Goal: Task Accomplishment & Management: Use online tool/utility

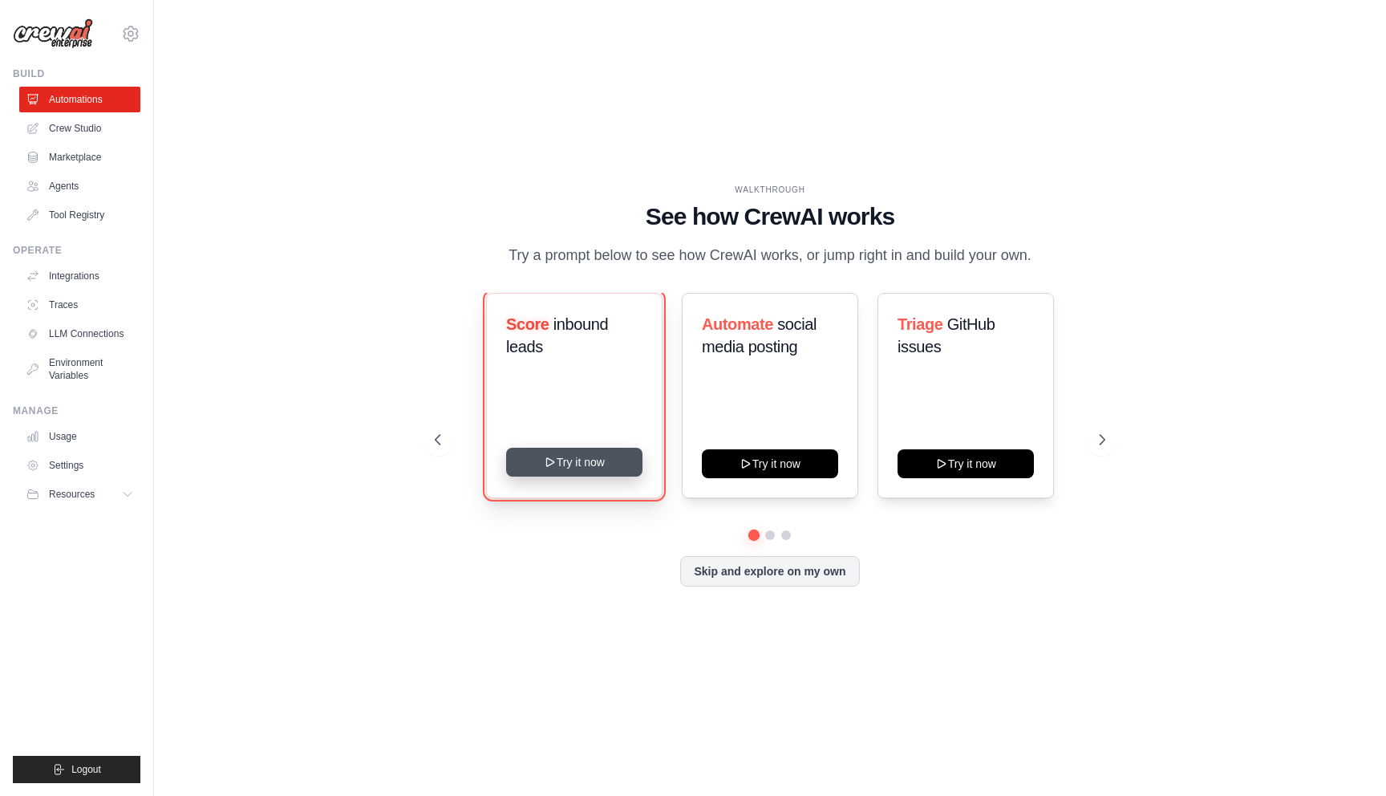
click at [595, 464] on button "Try it now" at bounding box center [574, 462] width 136 height 29
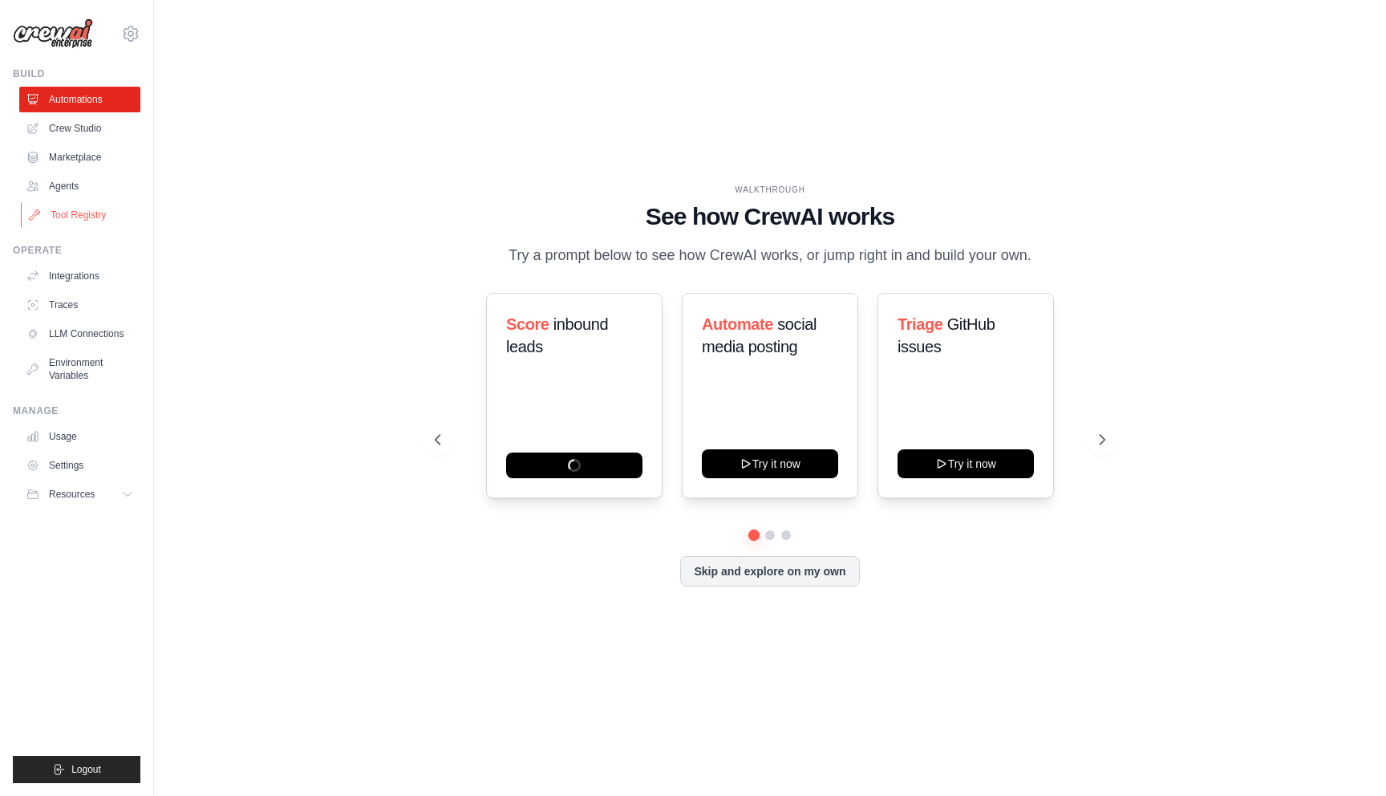
click at [104, 213] on link "Tool Registry" at bounding box center [81, 215] width 121 height 26
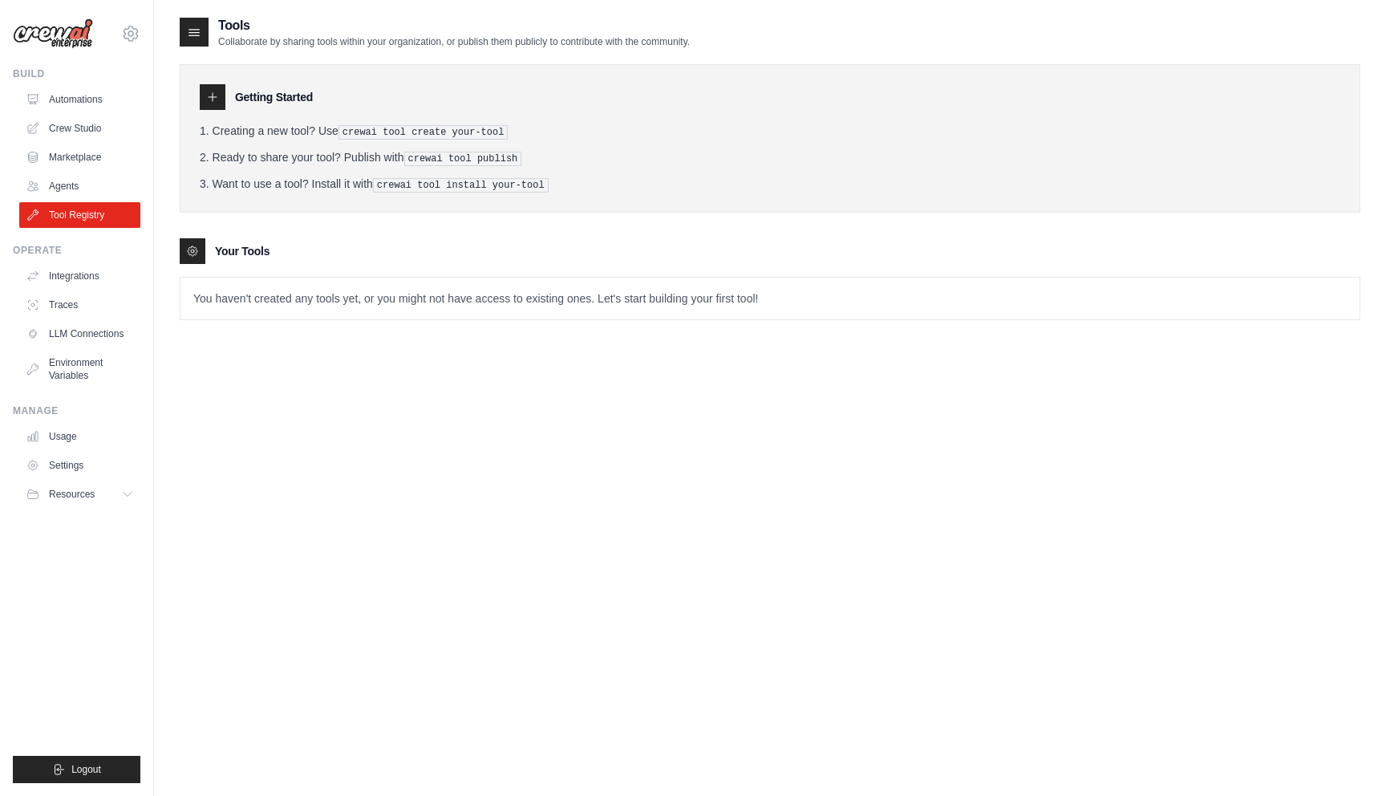
click at [376, 125] on pre "crewai tool create your-tool" at bounding box center [424, 132] width 170 height 14
click at [217, 102] on icon at bounding box center [212, 97] width 13 height 13
click at [277, 287] on p "You haven't created any tools yet, or you might not have access to existing one…" at bounding box center [770, 299] width 1179 height 42
click at [216, 87] on div at bounding box center [213, 97] width 26 height 26
click at [216, 89] on div at bounding box center [213, 97] width 26 height 26
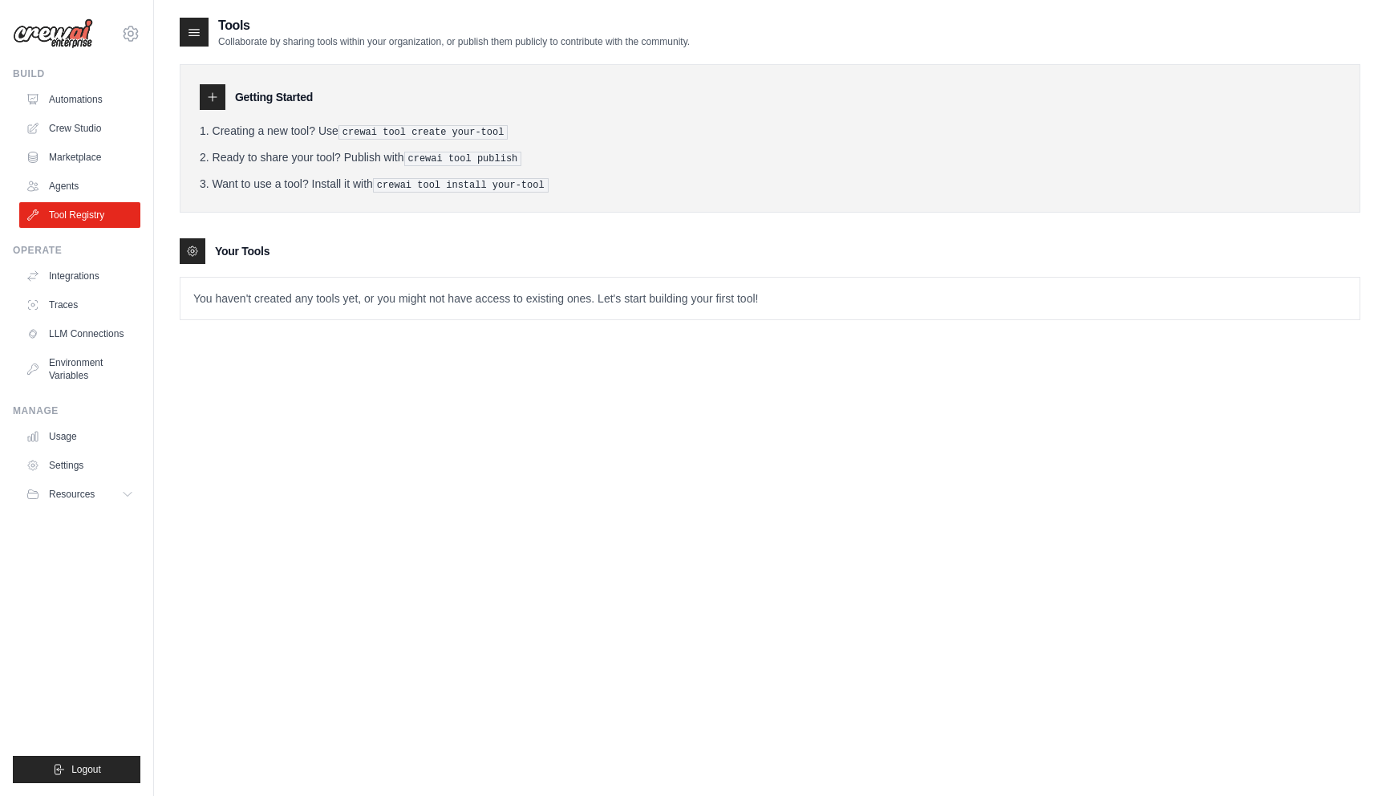
click at [349, 128] on pre "crewai tool create your-tool" at bounding box center [424, 132] width 170 height 14
drag, startPoint x: 347, startPoint y: 130, endPoint x: 517, endPoint y: 141, distance: 170.5
click at [517, 141] on ol "Creating a new tool? Use crewai tool create your-tool Ready to share your tool?…" at bounding box center [770, 158] width 1141 height 70
click at [486, 186] on pre "crewai tool install your-tool" at bounding box center [461, 185] width 176 height 14
drag, startPoint x: 466, startPoint y: 189, endPoint x: 569, endPoint y: 194, distance: 102.9
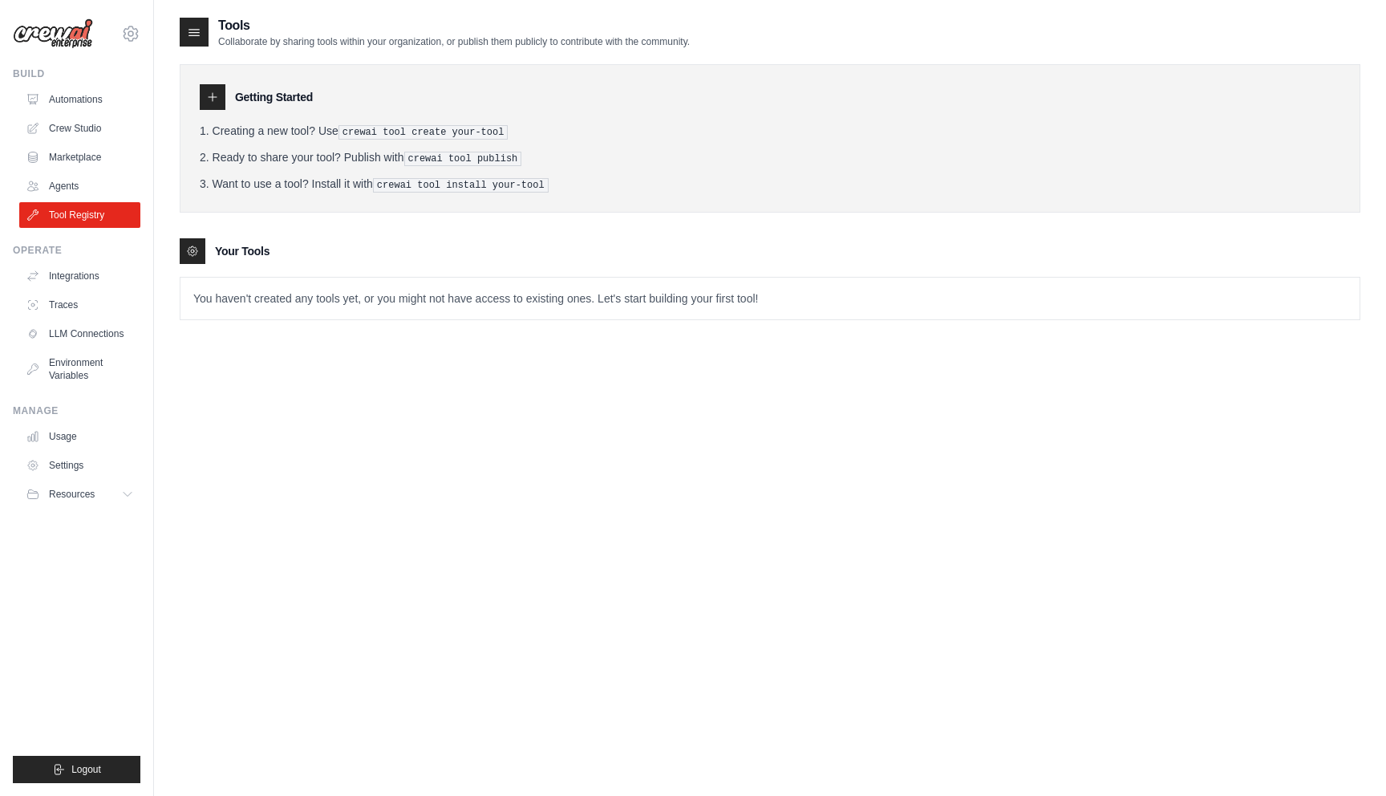
click at [570, 194] on div "Getting Started Creating a new tool? Use crewai tool create your-tool Ready to …" at bounding box center [770, 138] width 1181 height 148
click at [387, 181] on pre "crewai tool install your-tool" at bounding box center [461, 185] width 176 height 14
click at [43, 161] on link "Marketplace" at bounding box center [81, 157] width 121 height 26
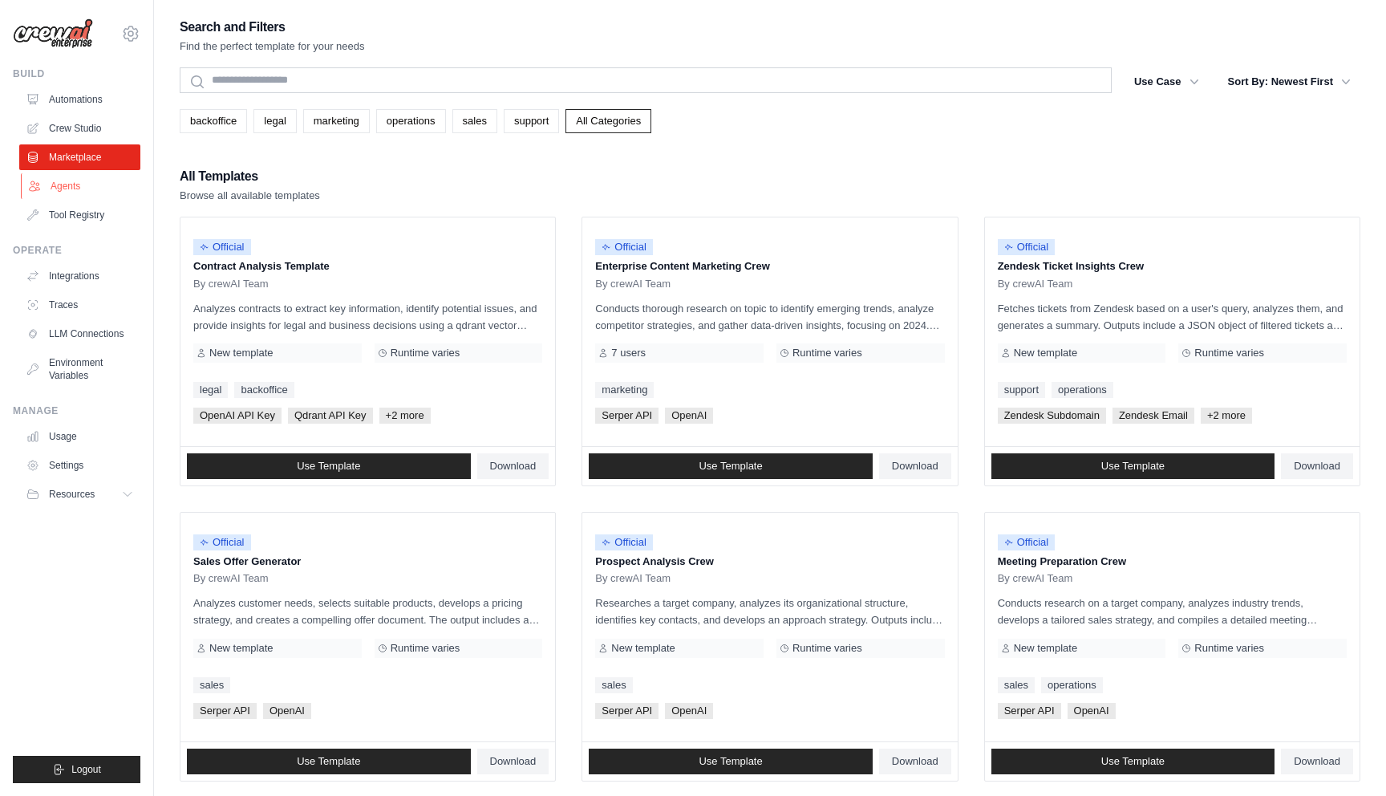
click at [50, 192] on link "Agents" at bounding box center [81, 186] width 121 height 26
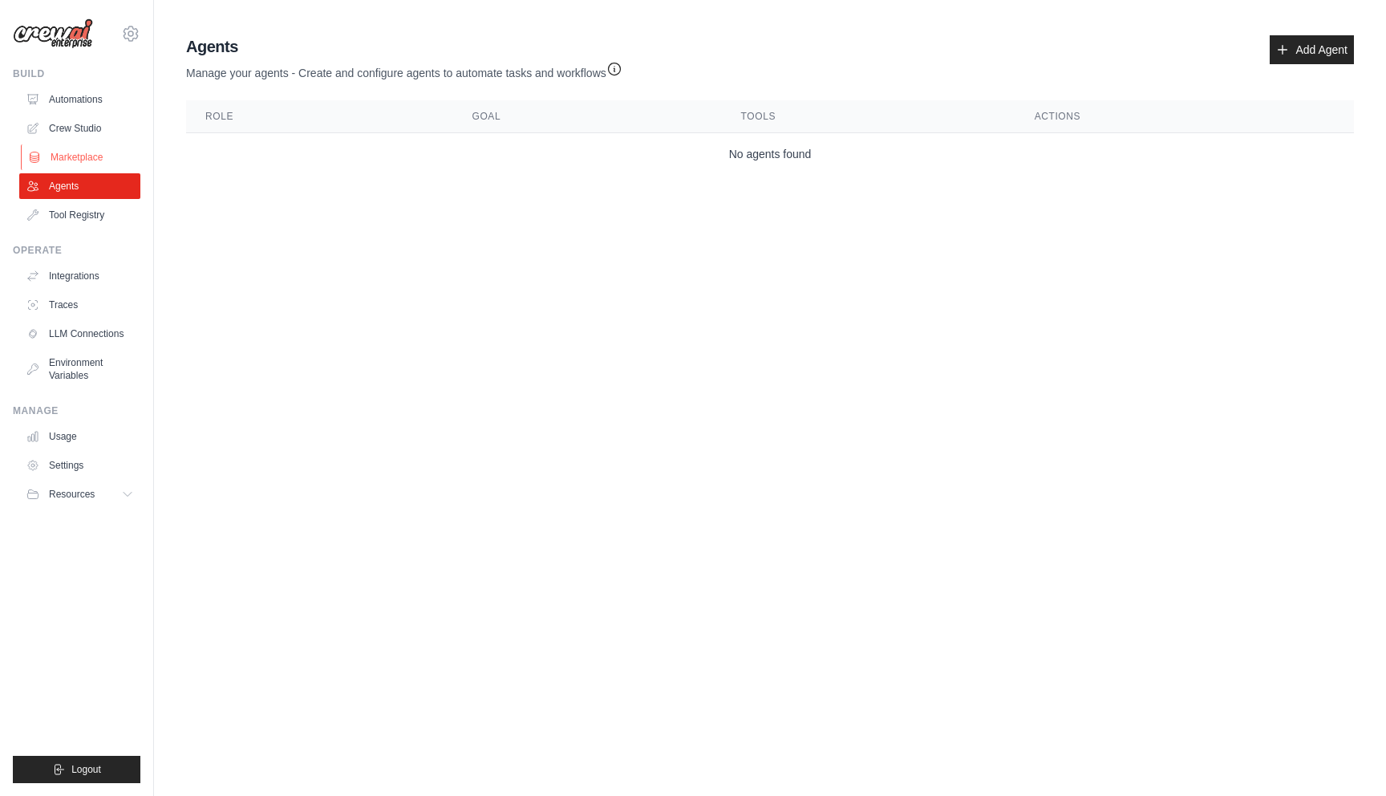
click at [54, 159] on link "Marketplace" at bounding box center [81, 157] width 121 height 26
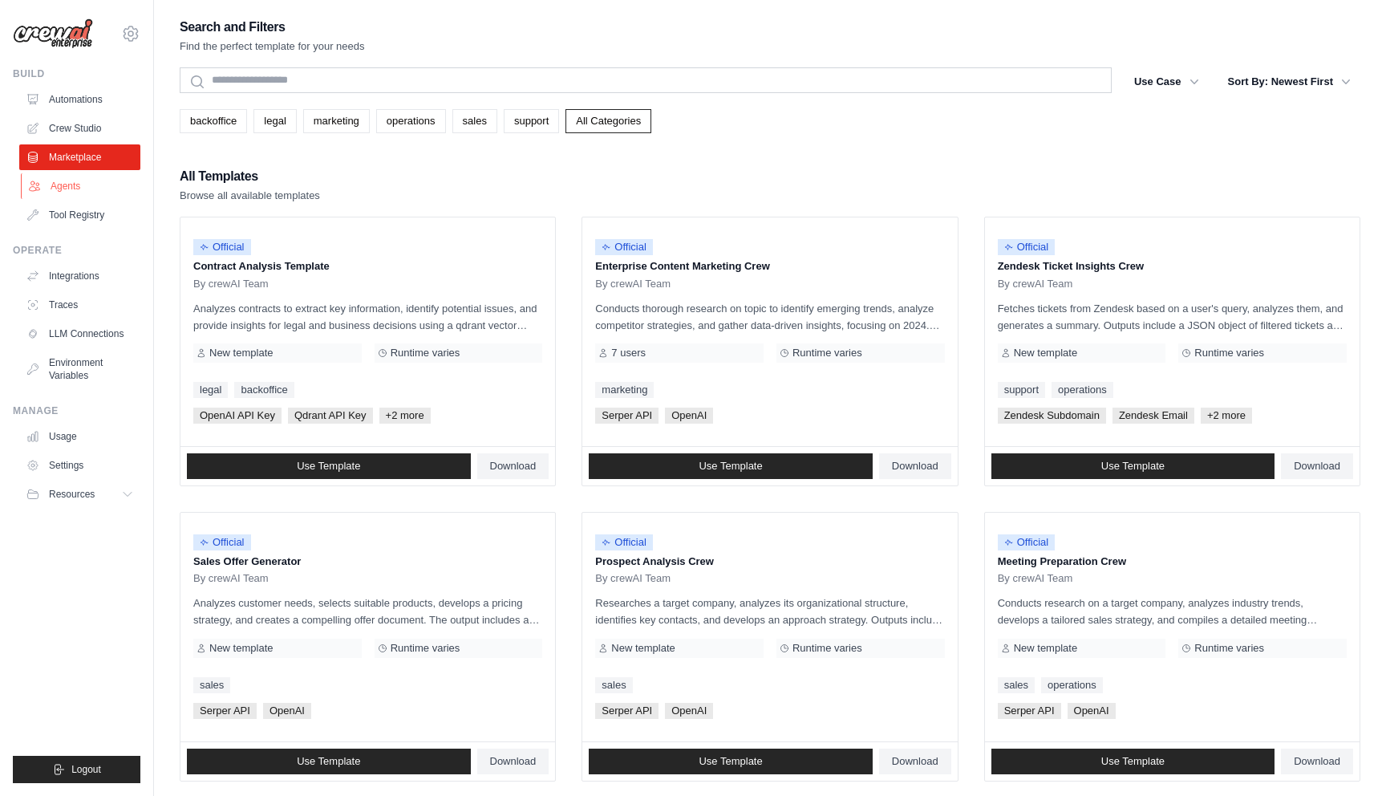
click at [53, 185] on link "Agents" at bounding box center [81, 186] width 121 height 26
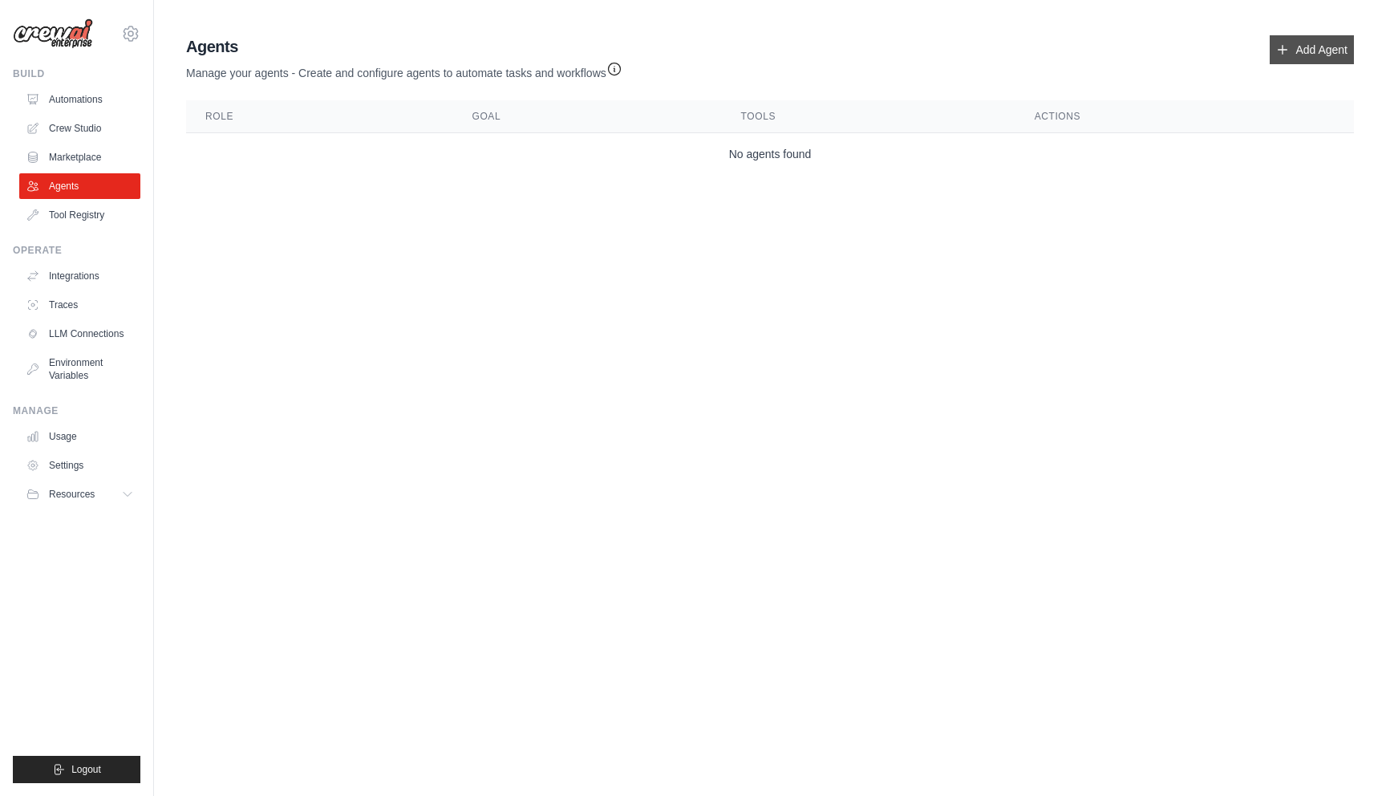
click at [1297, 37] on link "Add Agent" at bounding box center [1312, 49] width 84 height 29
click at [1303, 50] on link "Add Agent" at bounding box center [1312, 49] width 84 height 29
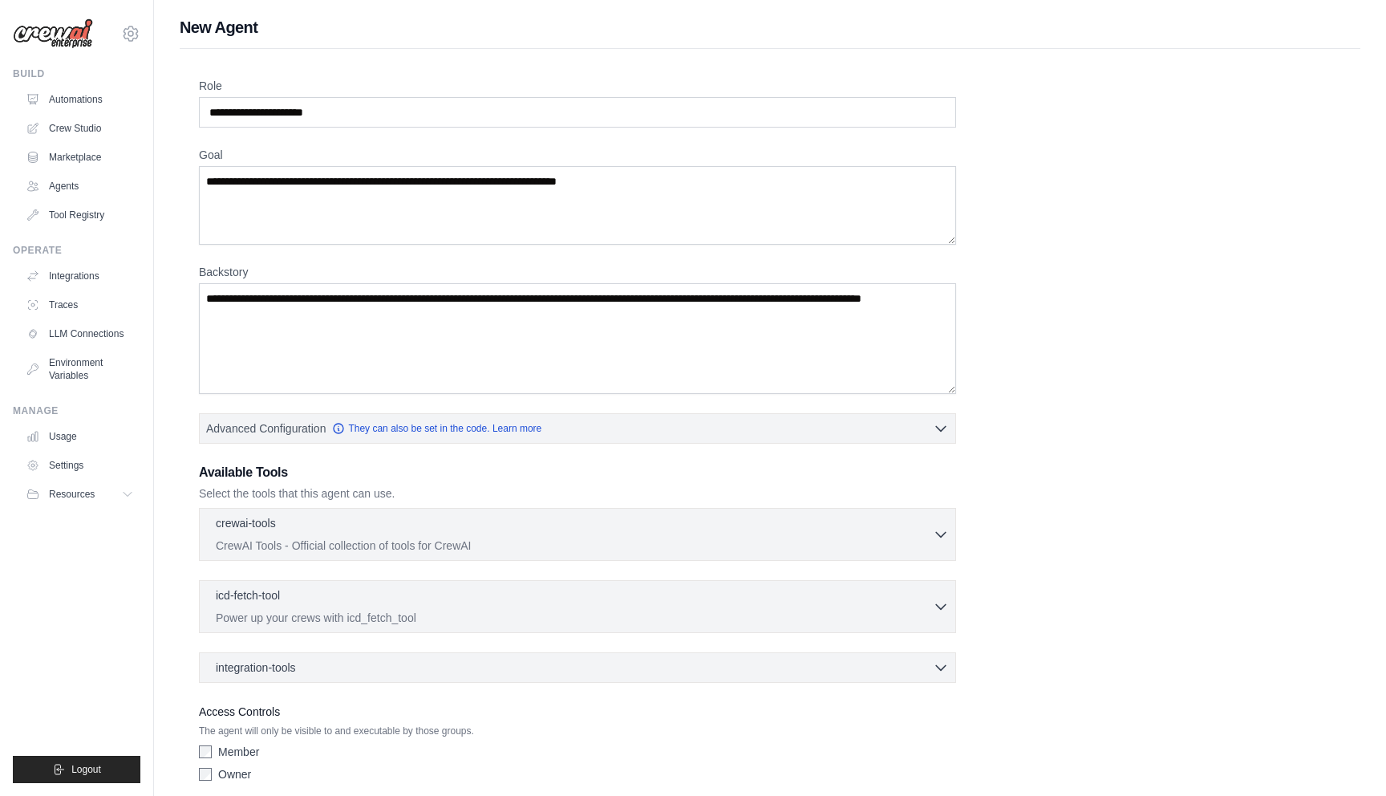
click at [587, 142] on div "Role Goal Backstory Advanced Configuration They can also be set in the code. Le…" at bounding box center [770, 433] width 1143 height 711
click at [587, 196] on textarea "Goal" at bounding box center [577, 205] width 757 height 79
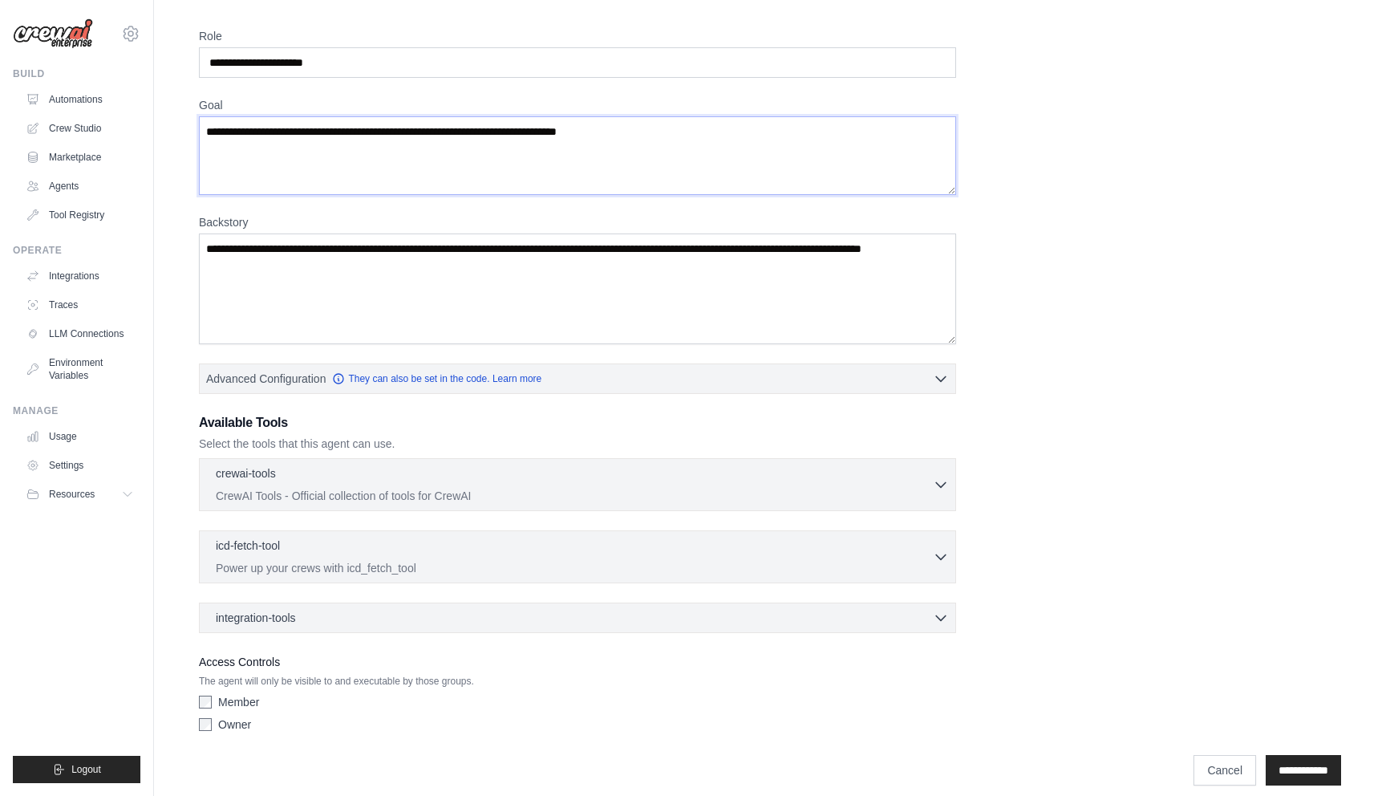
scroll to position [65, 0]
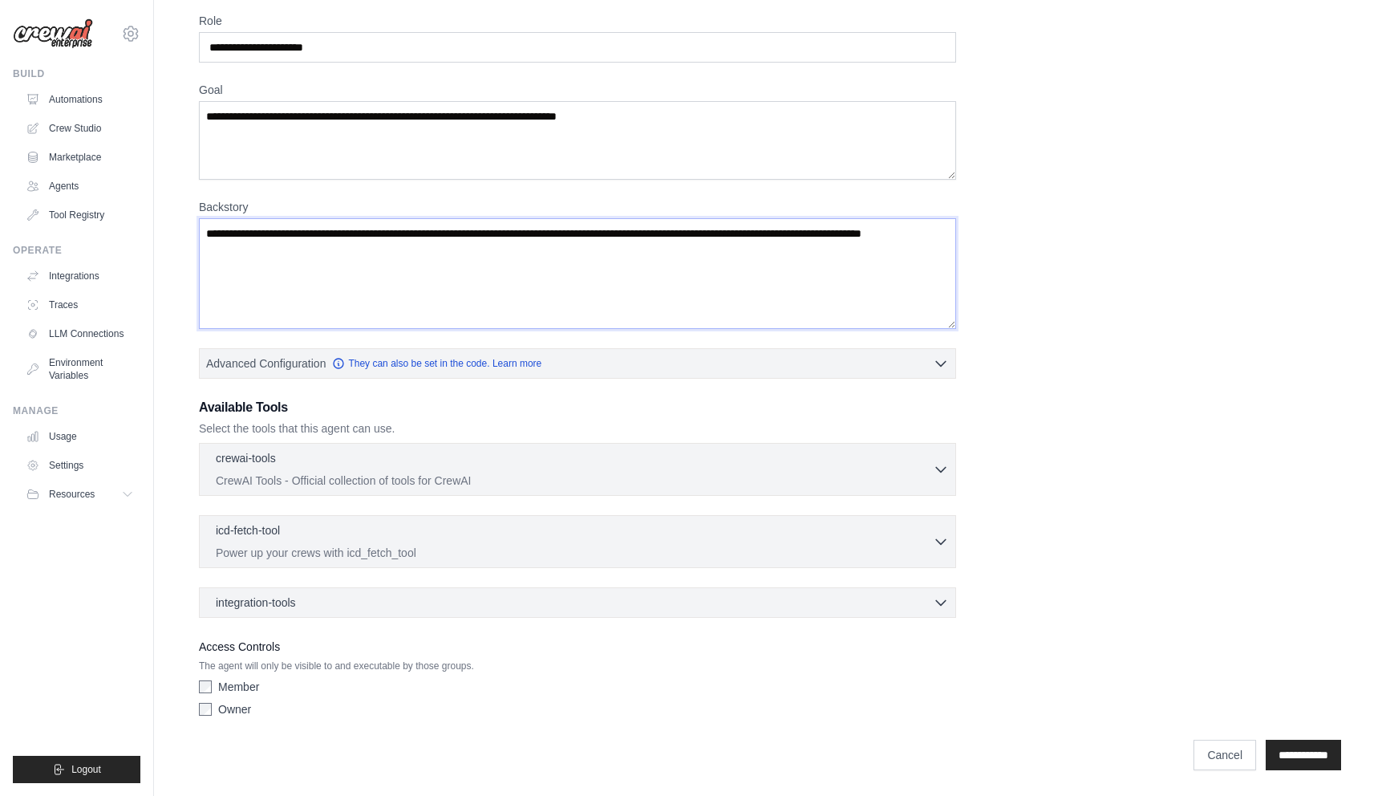
click at [560, 282] on textarea "Backstory" at bounding box center [577, 273] width 757 height 111
click at [535, 453] on div "crewai-tools 0 selected" at bounding box center [574, 458] width 717 height 19
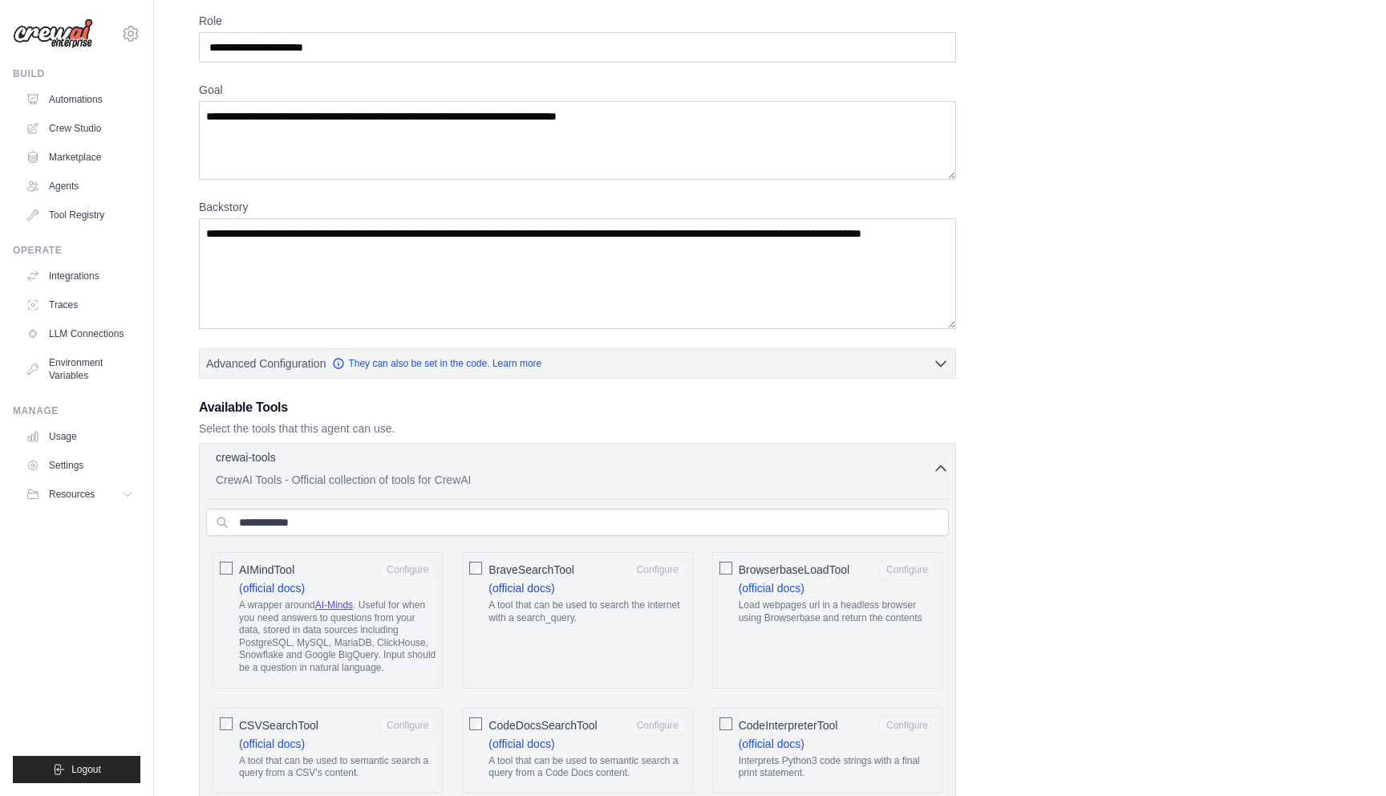
click at [537, 482] on p "CrewAI Tools - Official collection of tools for CrewAI" at bounding box center [574, 480] width 717 height 16
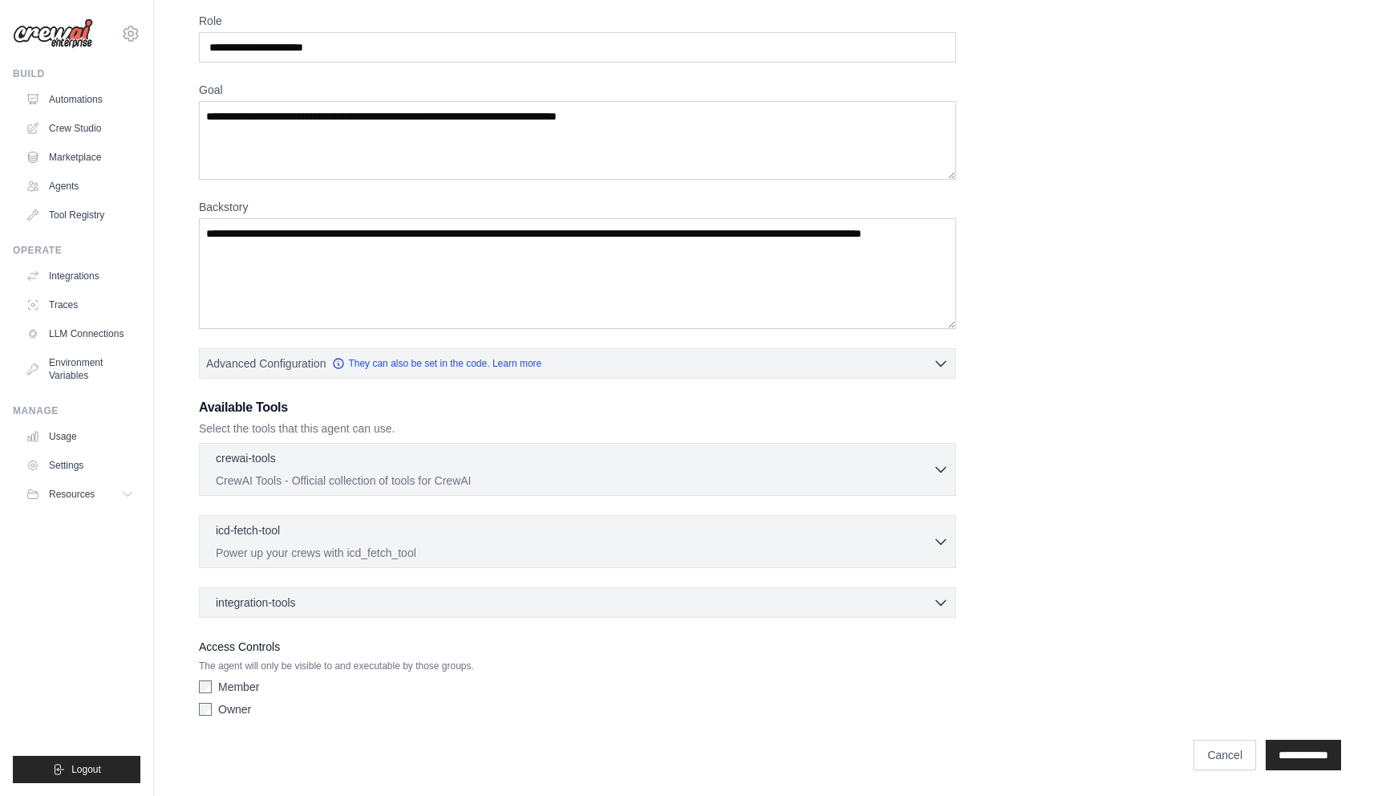
click at [476, 611] on div "integration-tools 0 selected Box Save files to Box Gmail" at bounding box center [577, 602] width 757 height 30
click at [940, 601] on icon "button" at bounding box center [941, 602] width 16 height 16
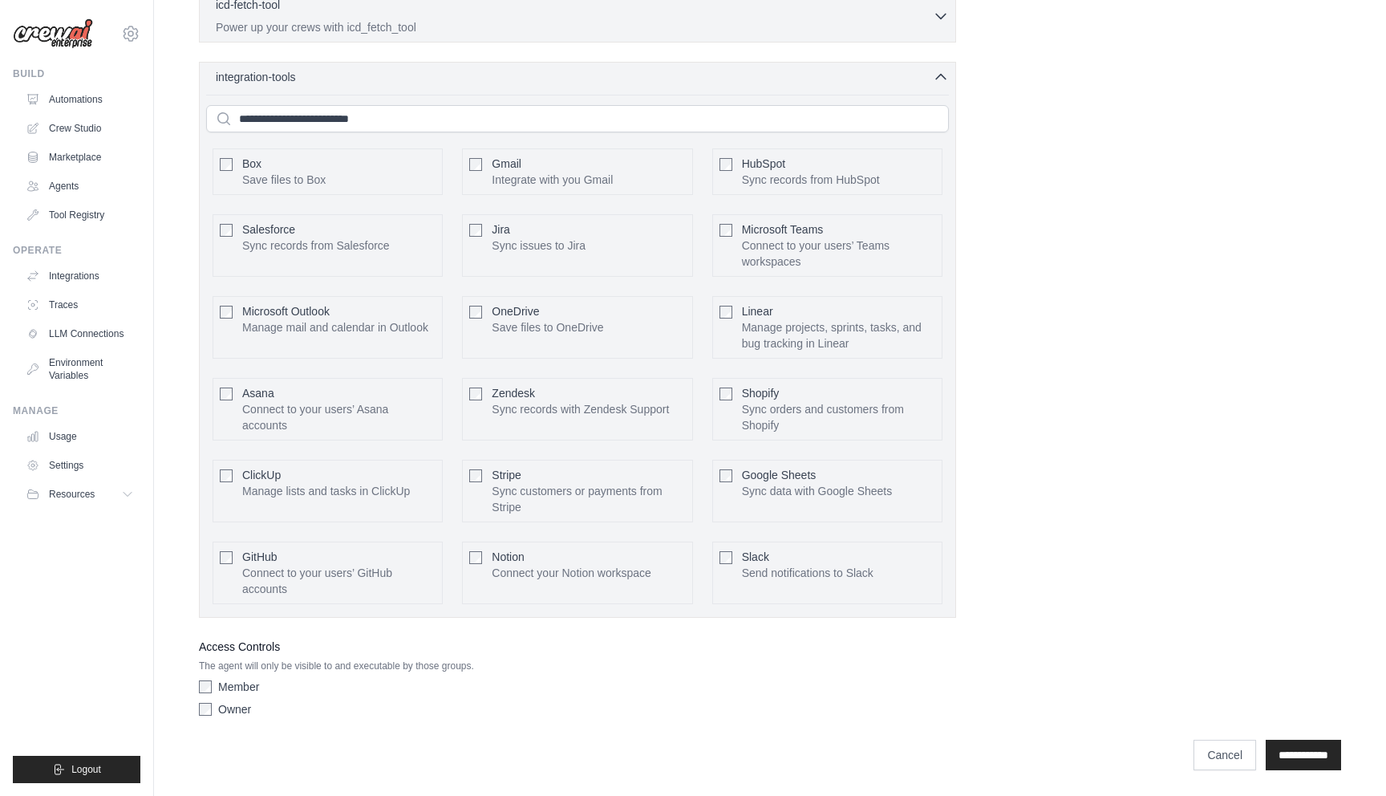
scroll to position [311, 0]
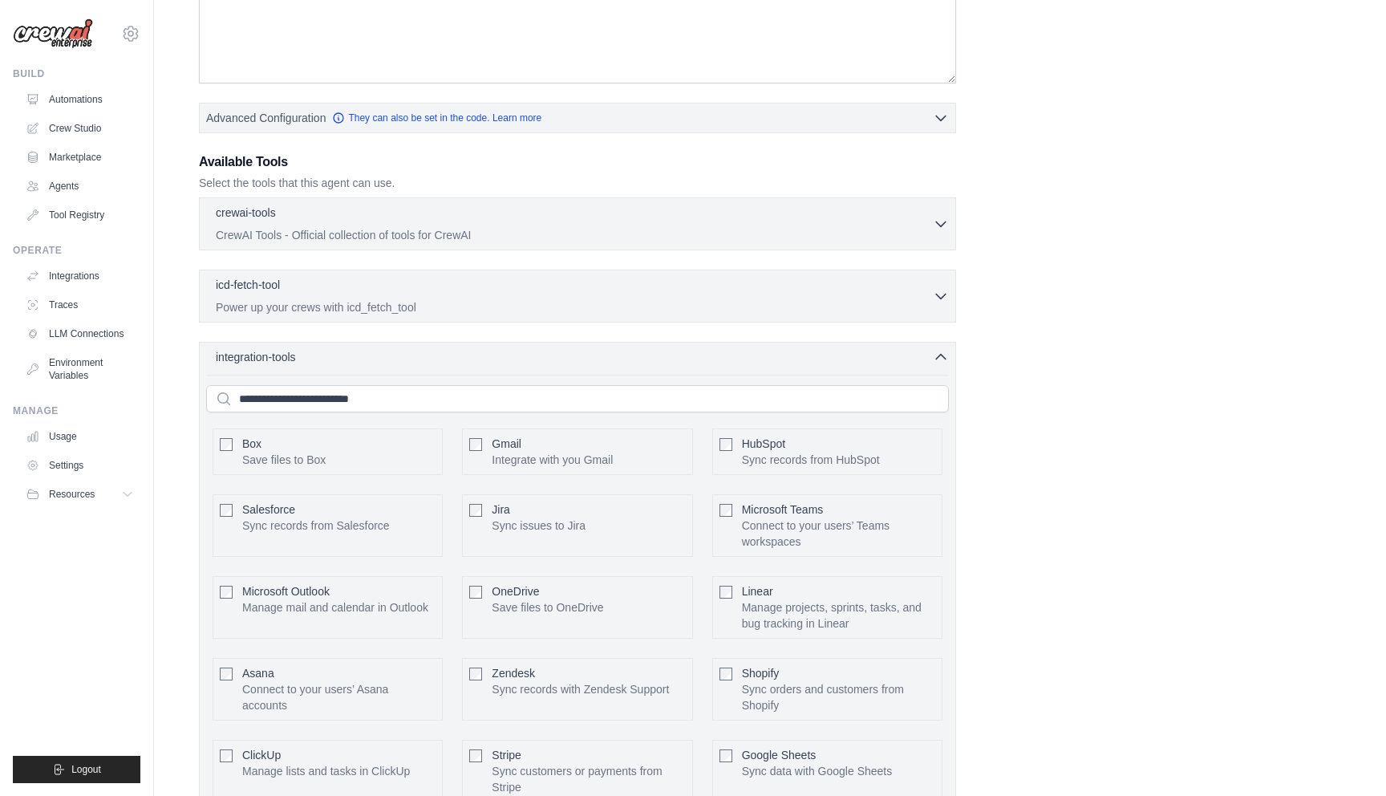
click at [938, 366] on div "integration-tools 0 selected Box Save files to Box Gmail" at bounding box center [577, 620] width 757 height 556
click at [938, 350] on icon "button" at bounding box center [941, 356] width 16 height 16
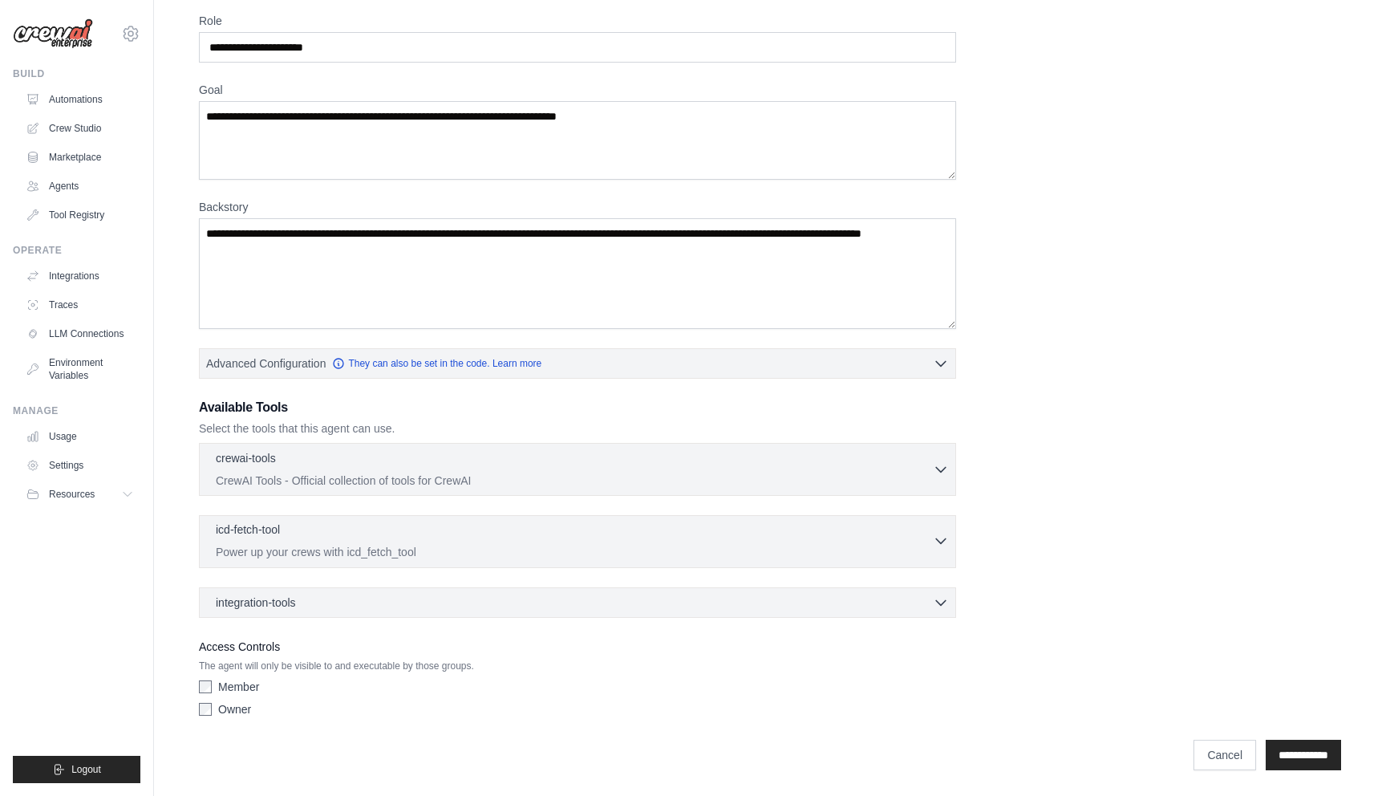
click at [834, 531] on div "icd-fetch-tool 0 selected" at bounding box center [574, 531] width 717 height 19
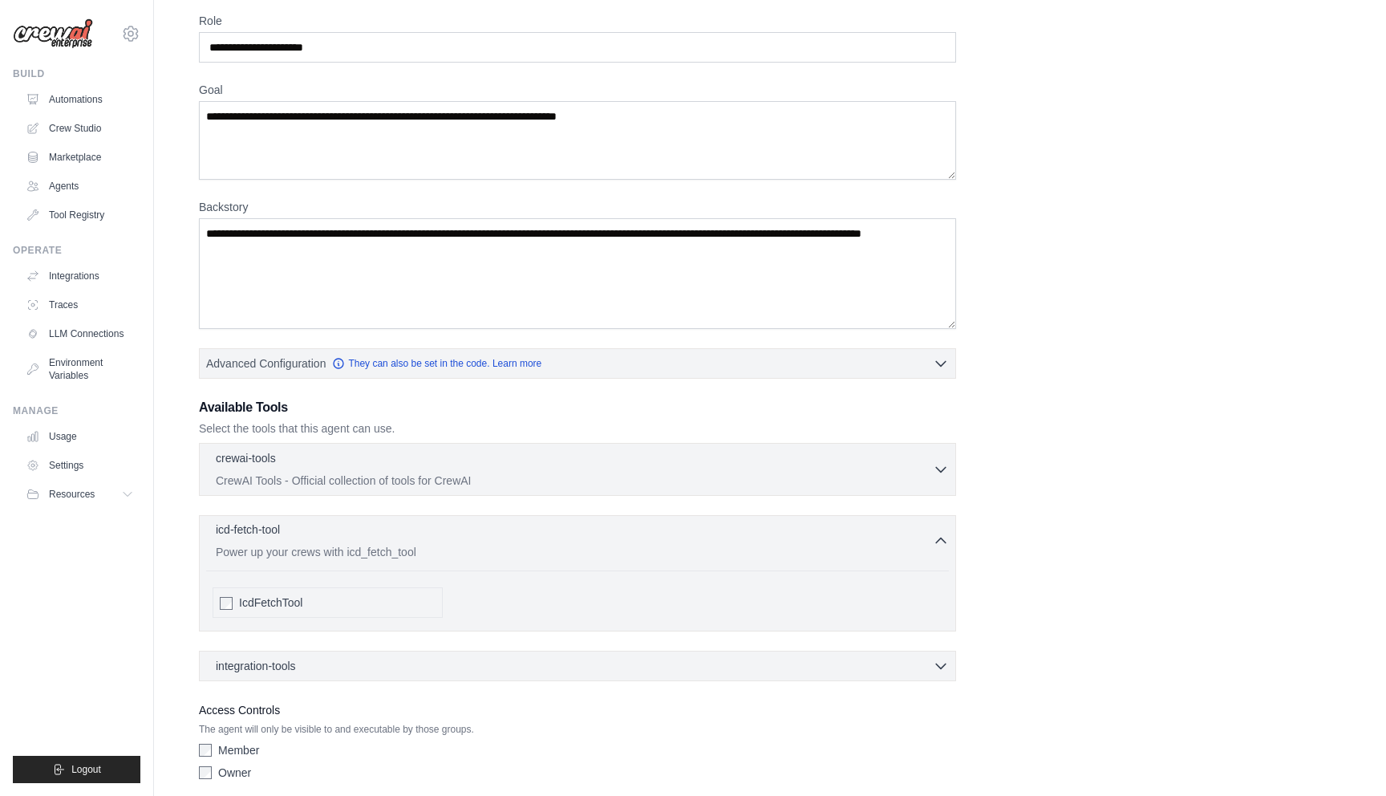
click at [834, 531] on div "icd-fetch-tool 0 selected" at bounding box center [574, 531] width 717 height 19
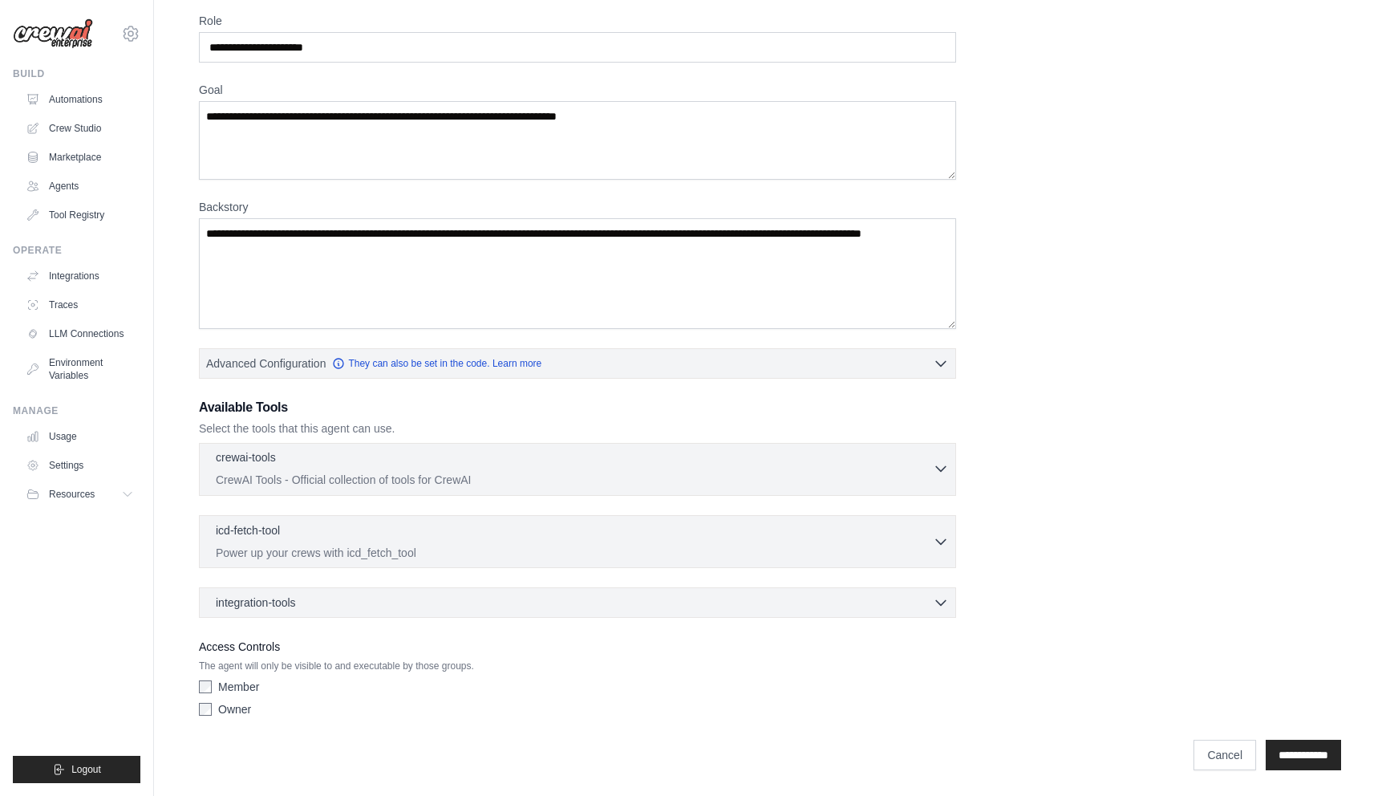
click at [831, 475] on p "CrewAI Tools - Official collection of tools for CrewAI" at bounding box center [574, 480] width 717 height 16
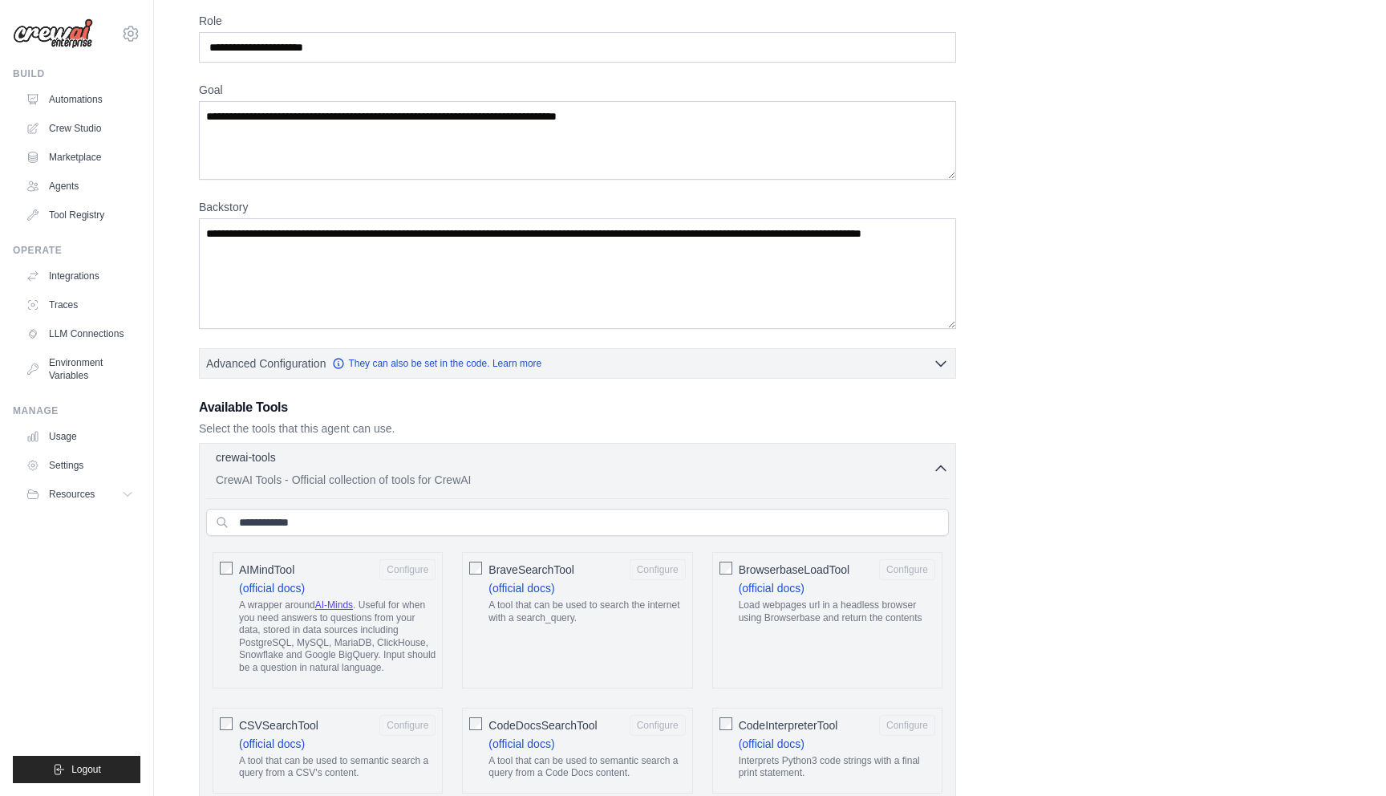
click at [831, 474] on p "CrewAI Tools - Official collection of tools for CrewAI" at bounding box center [574, 480] width 717 height 16
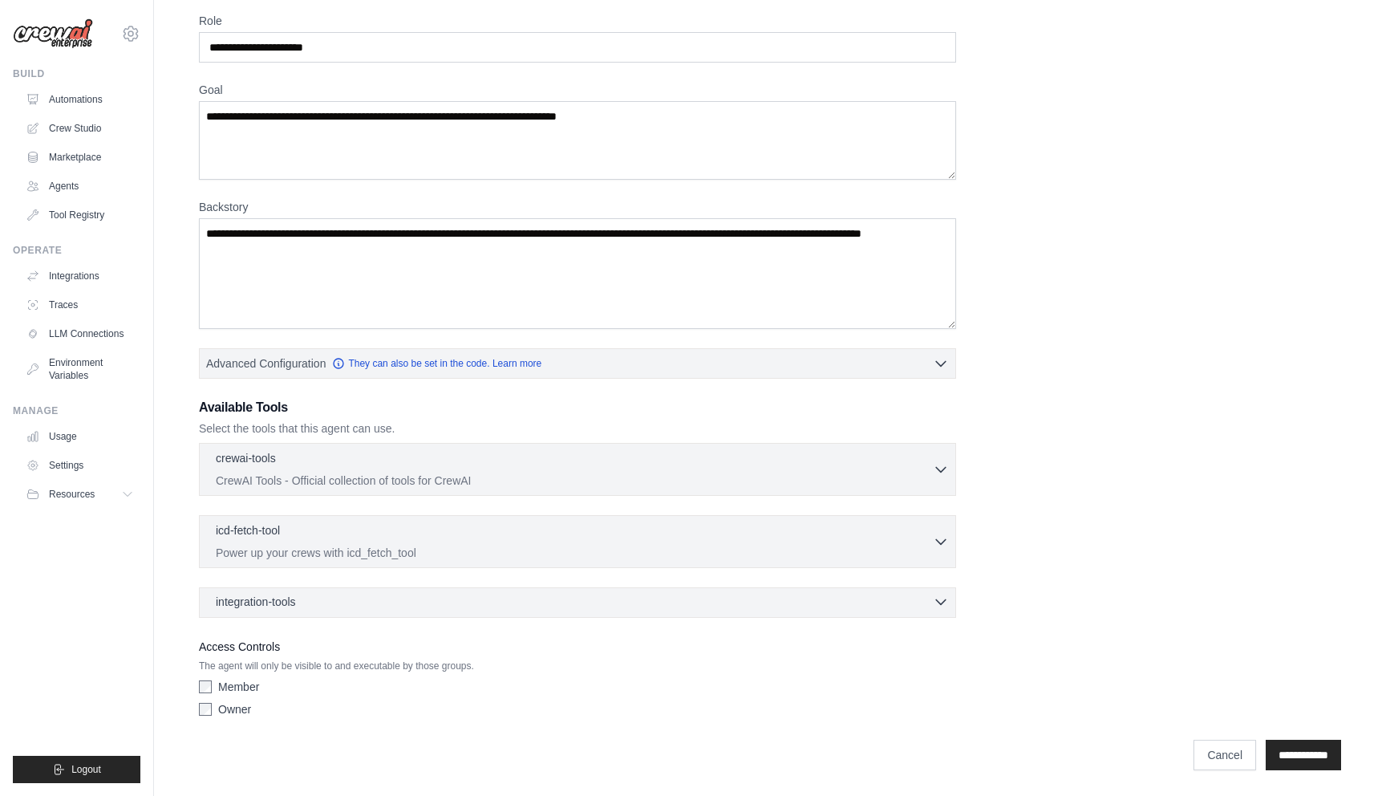
click at [732, 603] on div "integration-tools 0 selected" at bounding box center [582, 602] width 733 height 16
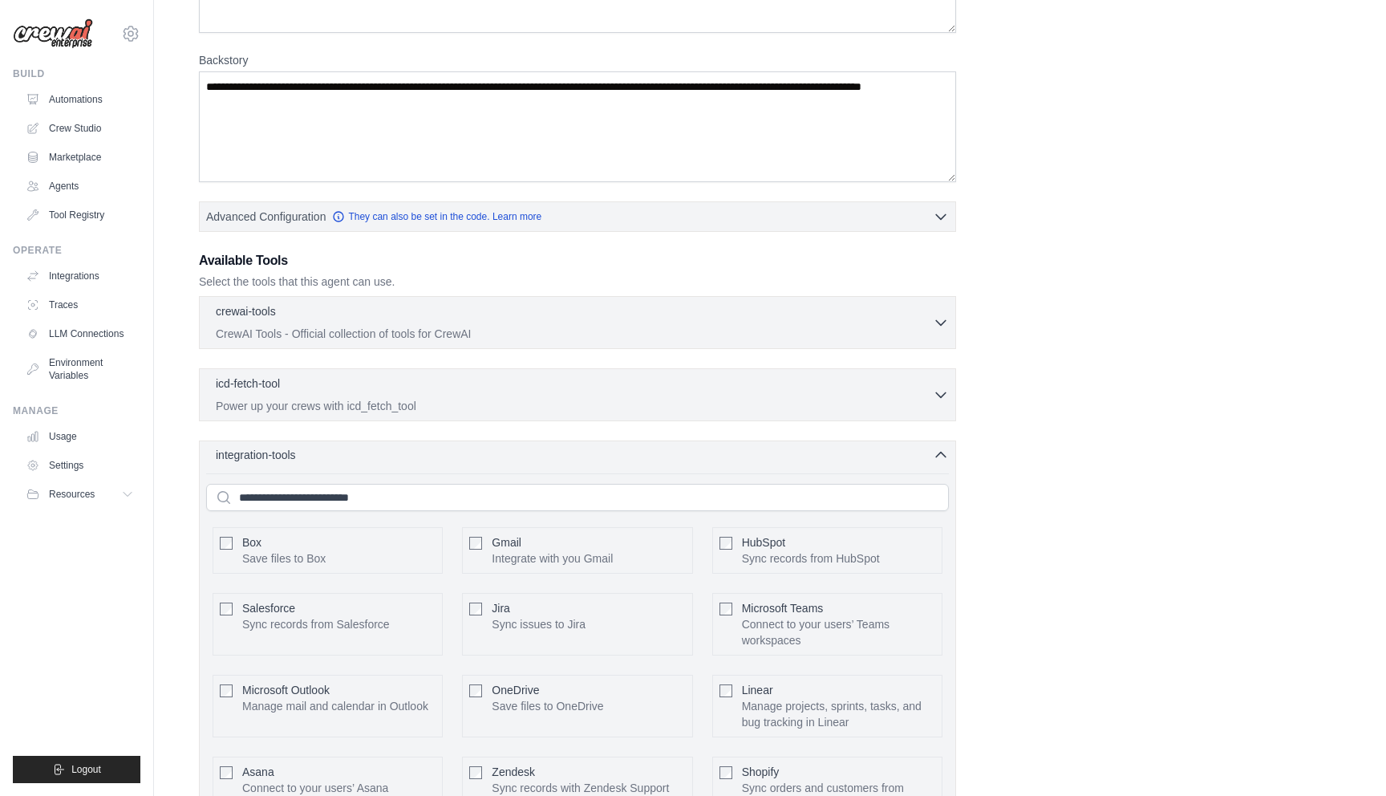
click at [724, 449] on div "integration-tools 0 selected" at bounding box center [582, 455] width 733 height 16
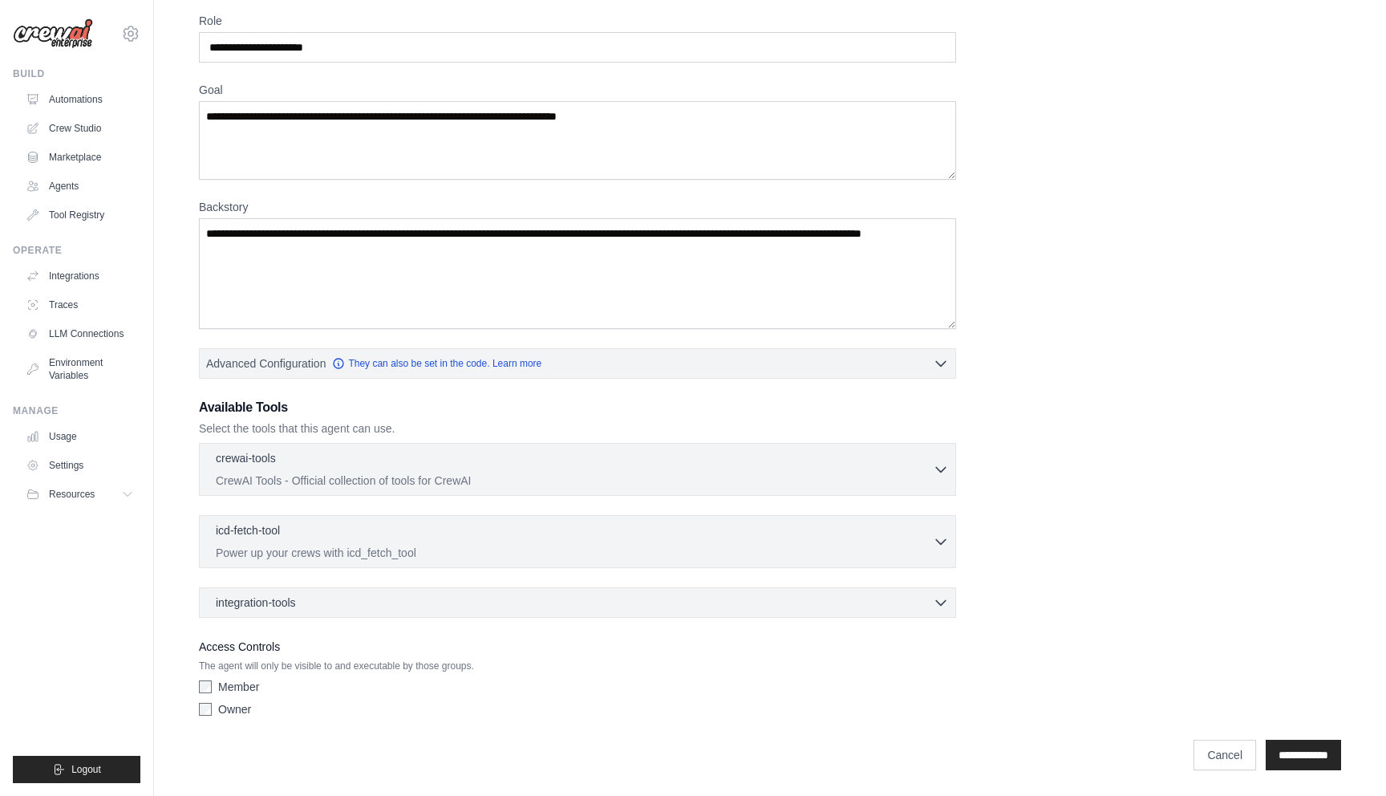
click at [243, 683] on label "Member" at bounding box center [238, 687] width 41 height 16
click at [235, 701] on label "Owner" at bounding box center [234, 709] width 33 height 16
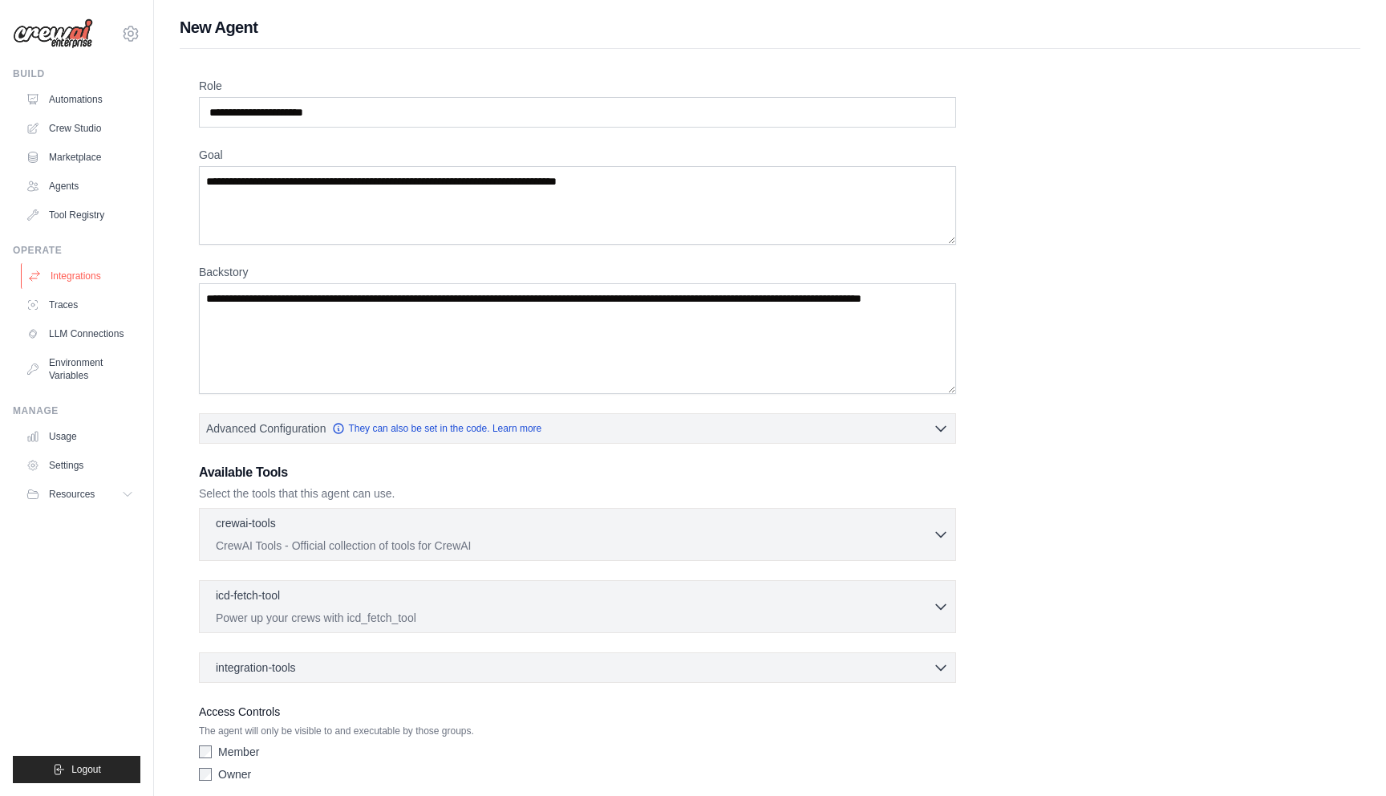
click at [66, 282] on link "Integrations" at bounding box center [81, 276] width 121 height 26
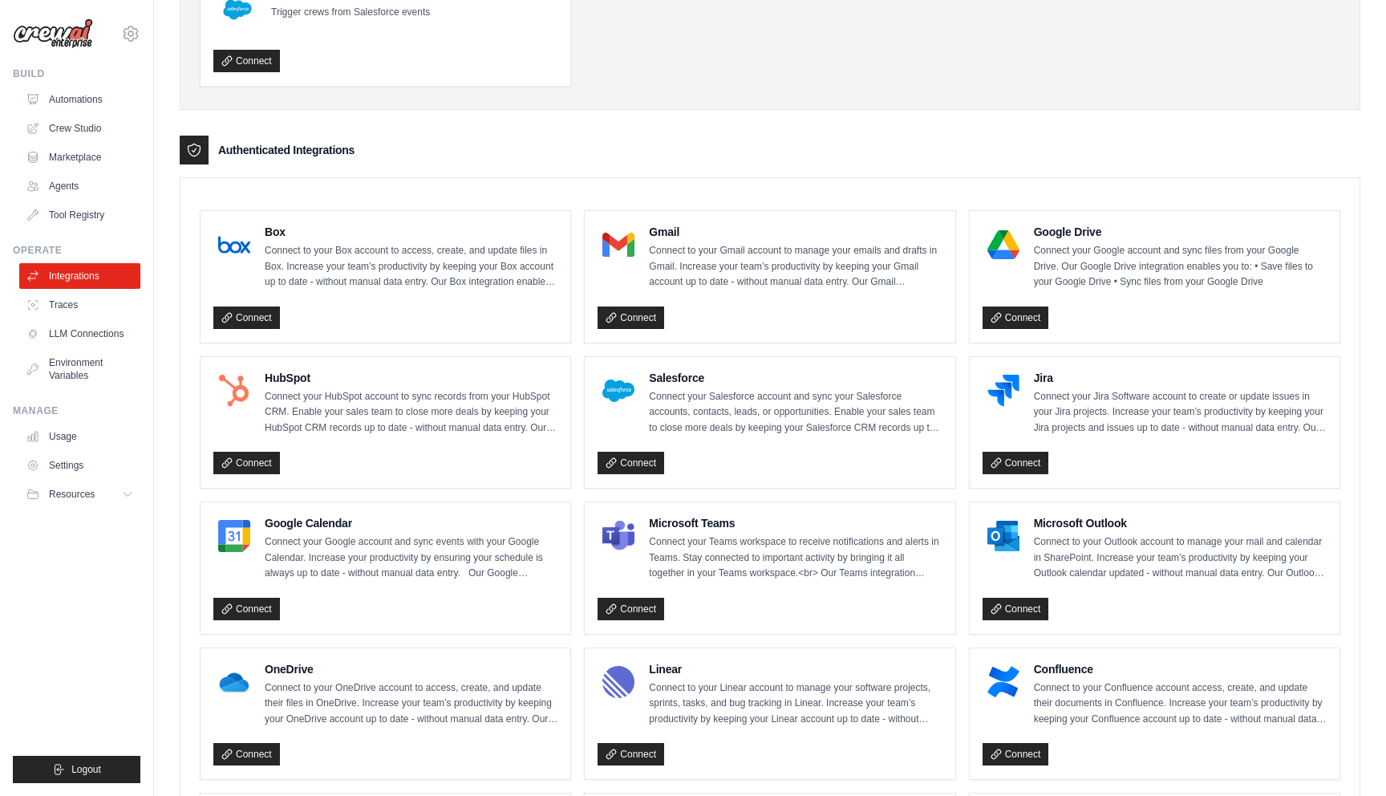
scroll to position [276, 0]
click at [647, 317] on link "Connect" at bounding box center [631, 317] width 67 height 22
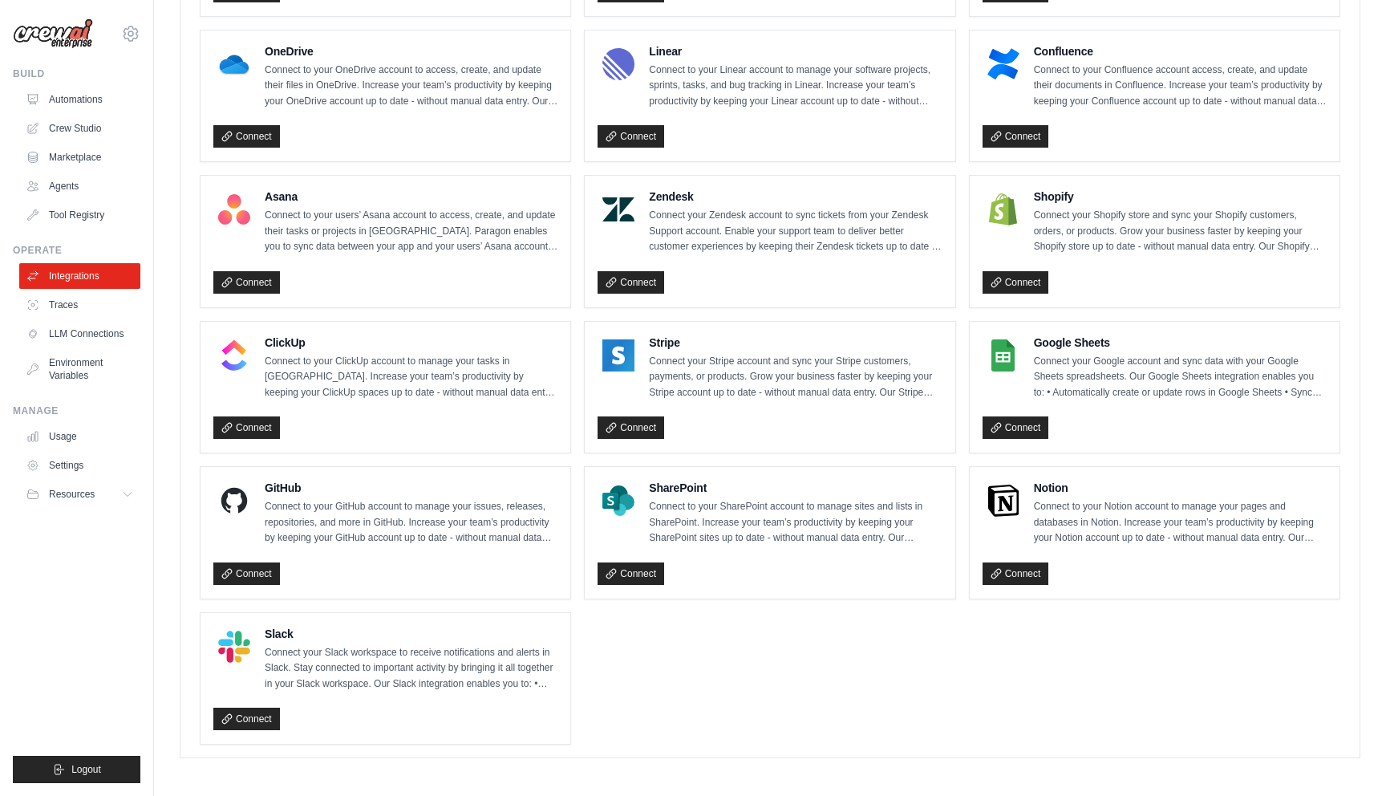
scroll to position [0, 0]
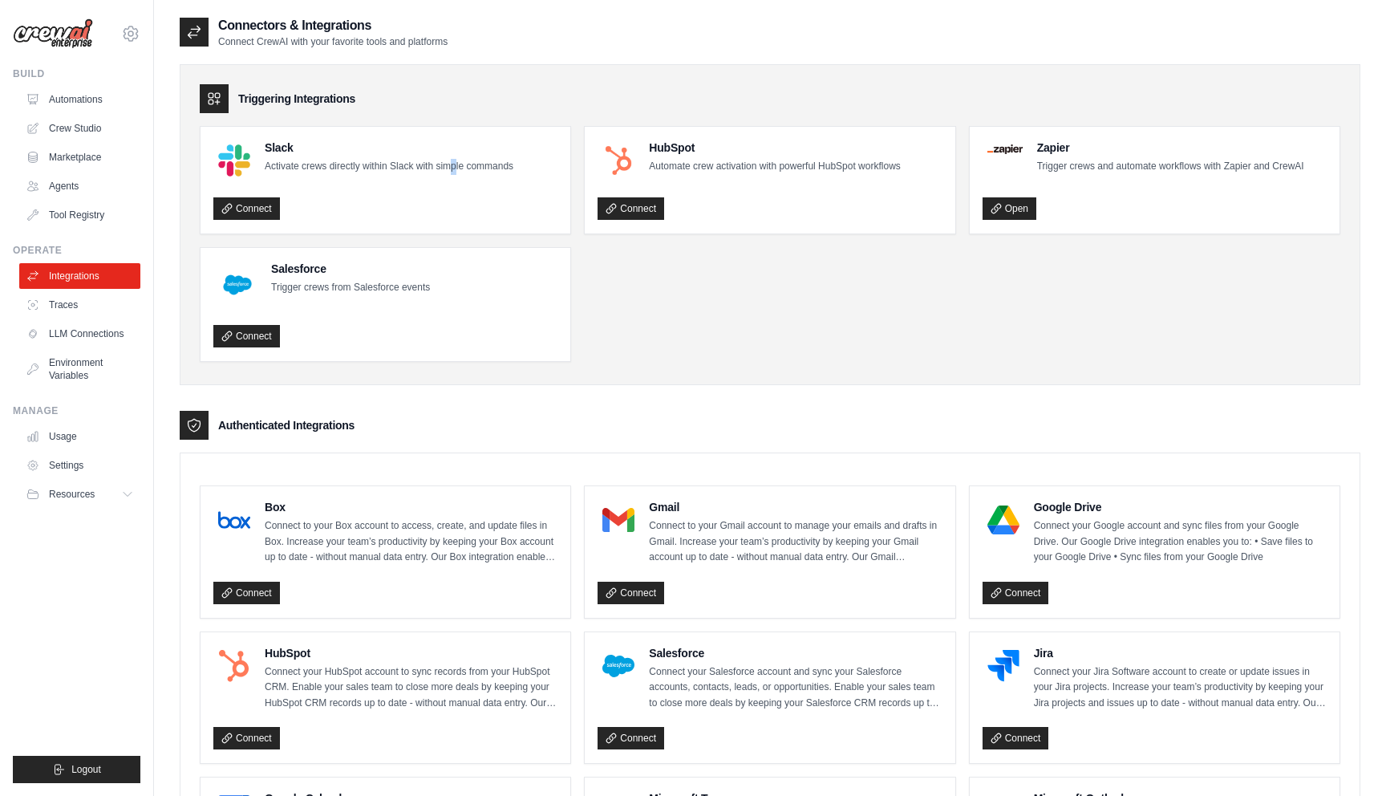
drag, startPoint x: 458, startPoint y: 172, endPoint x: 447, endPoint y: 173, distance: 11.3
click at [449, 173] on p "Activate crews directly within Slack with simple commands" at bounding box center [389, 167] width 249 height 16
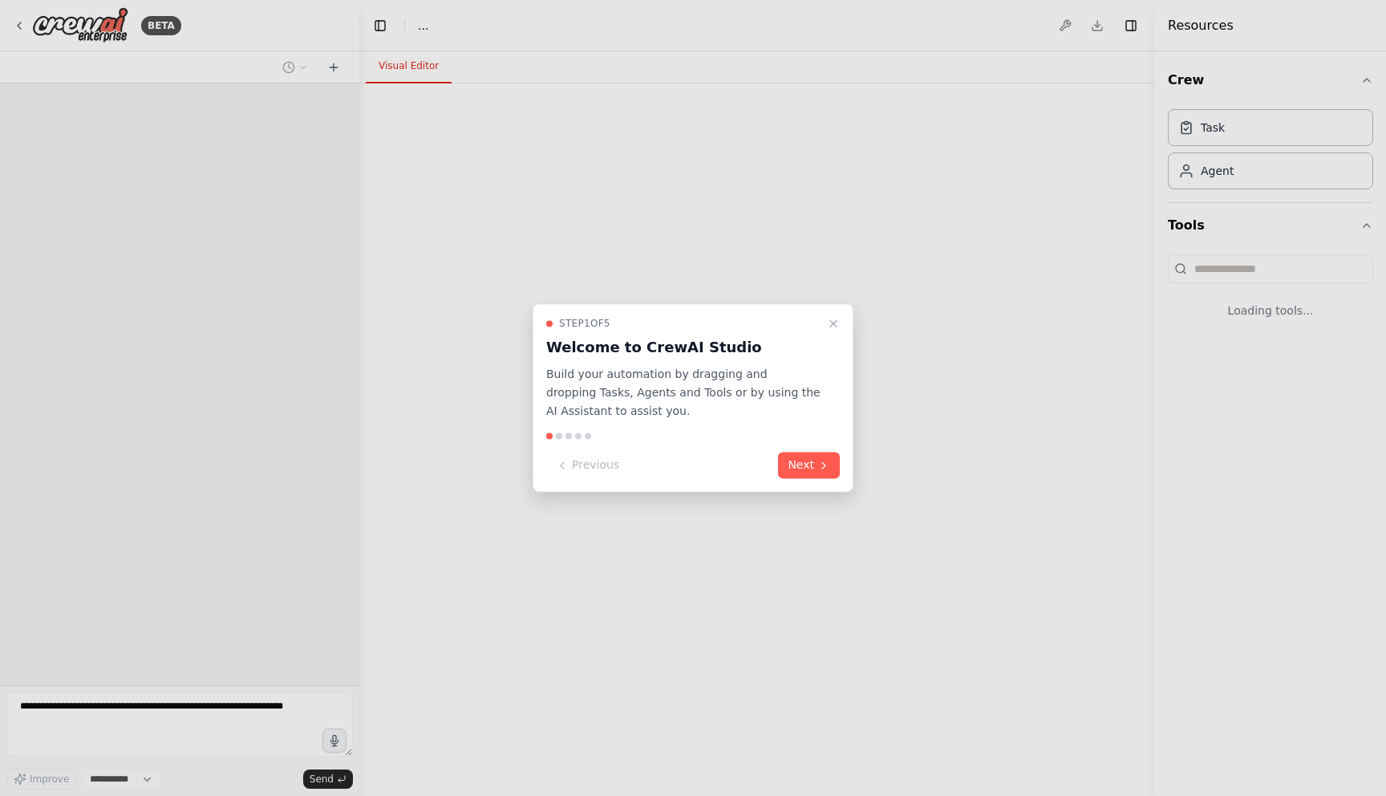
select select "****"
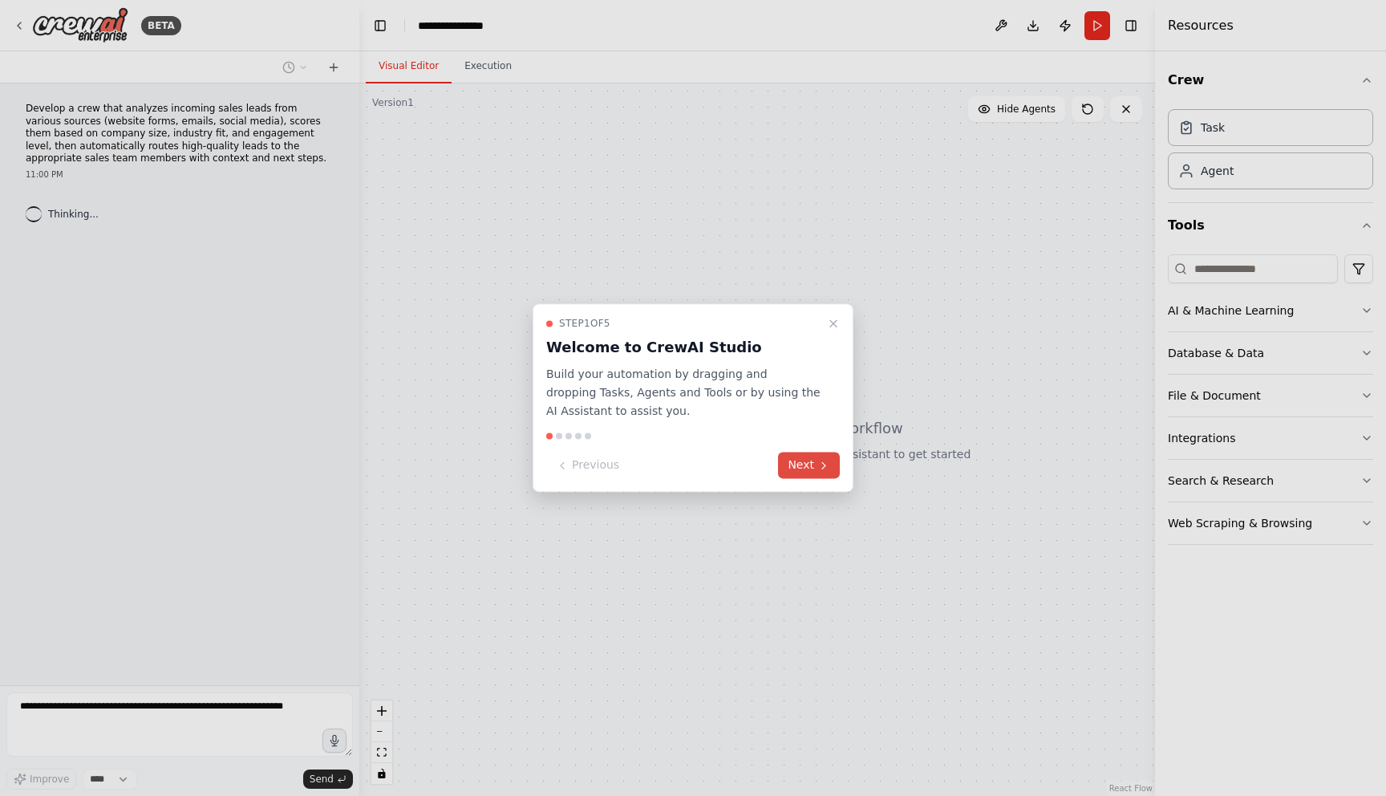
click at [799, 461] on button "Next" at bounding box center [809, 466] width 62 height 26
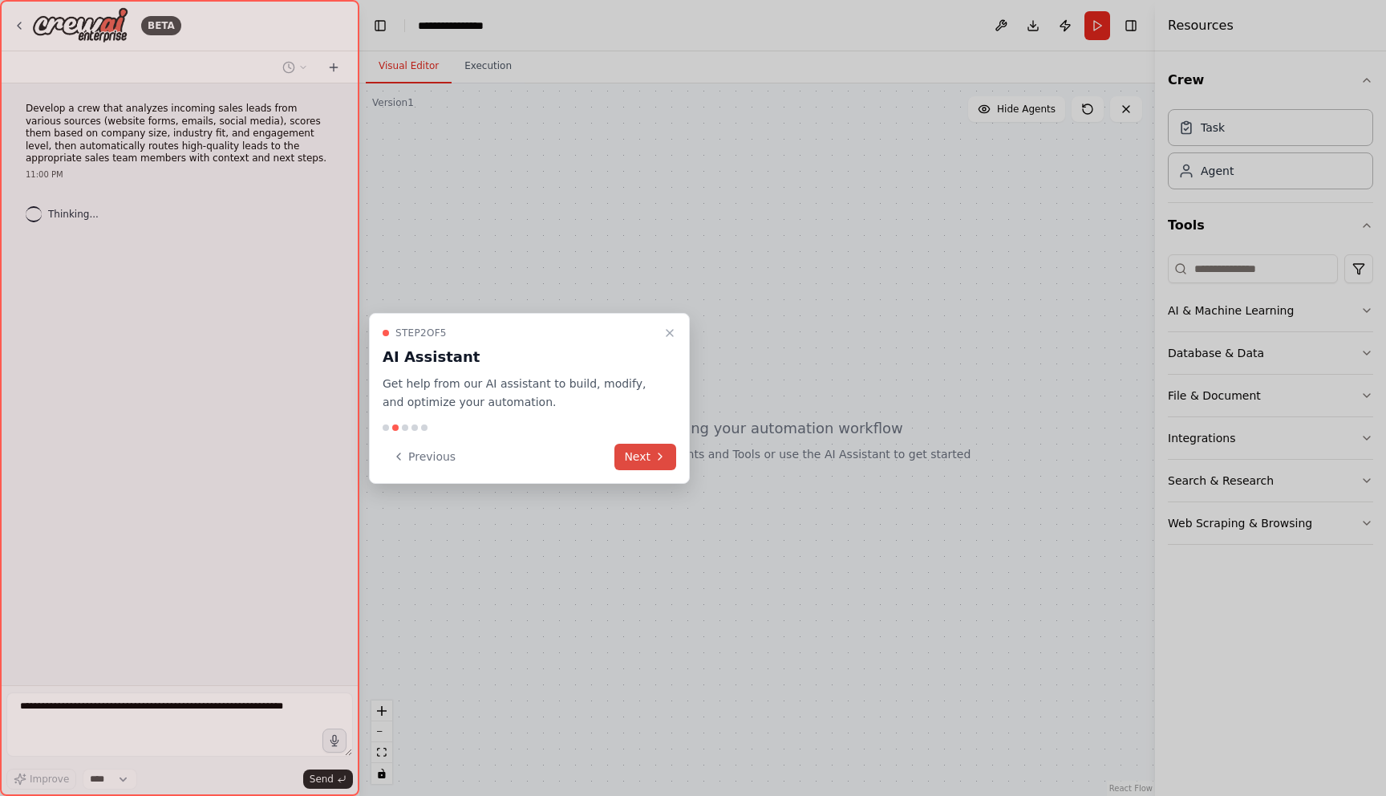
click at [665, 457] on icon at bounding box center [660, 456] width 13 height 13
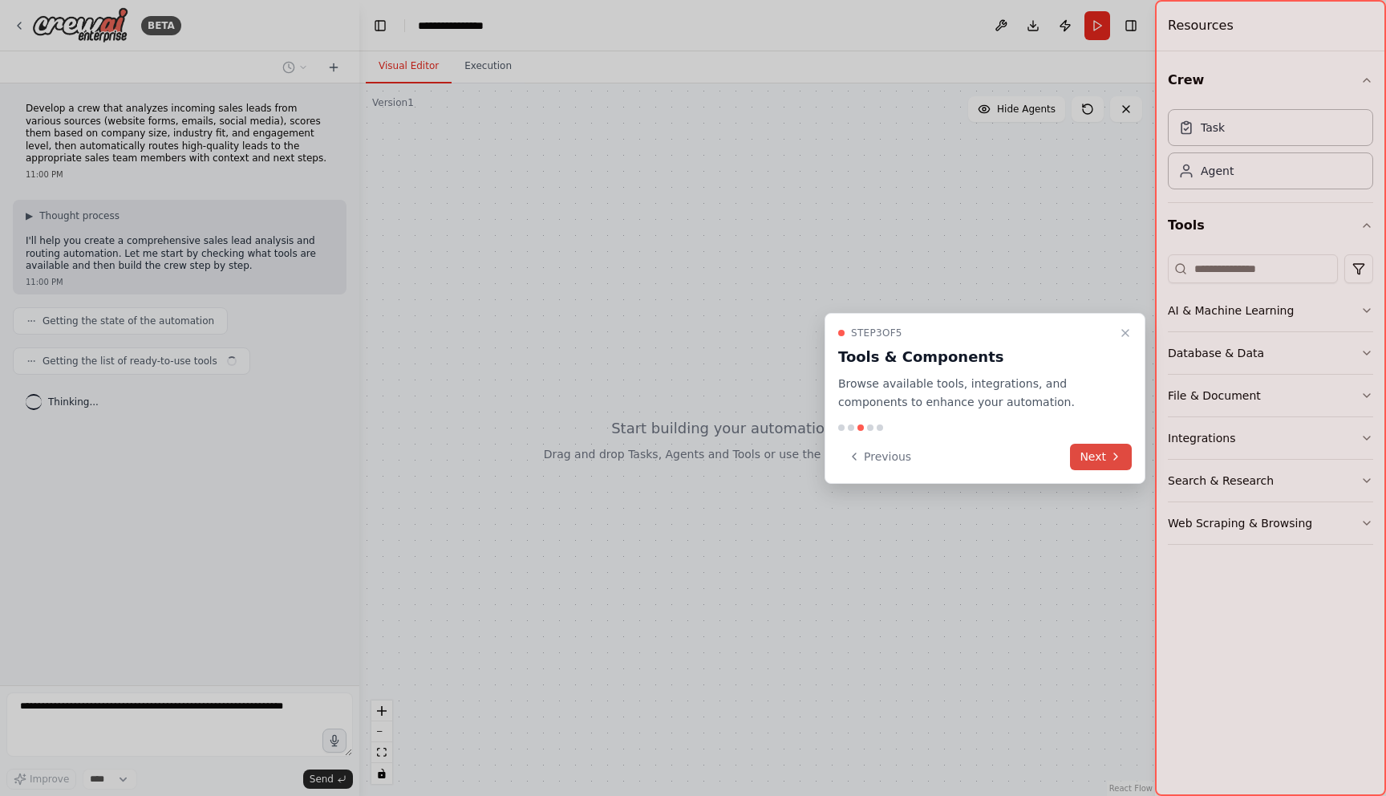
click at [1104, 463] on button "Next" at bounding box center [1101, 457] width 62 height 26
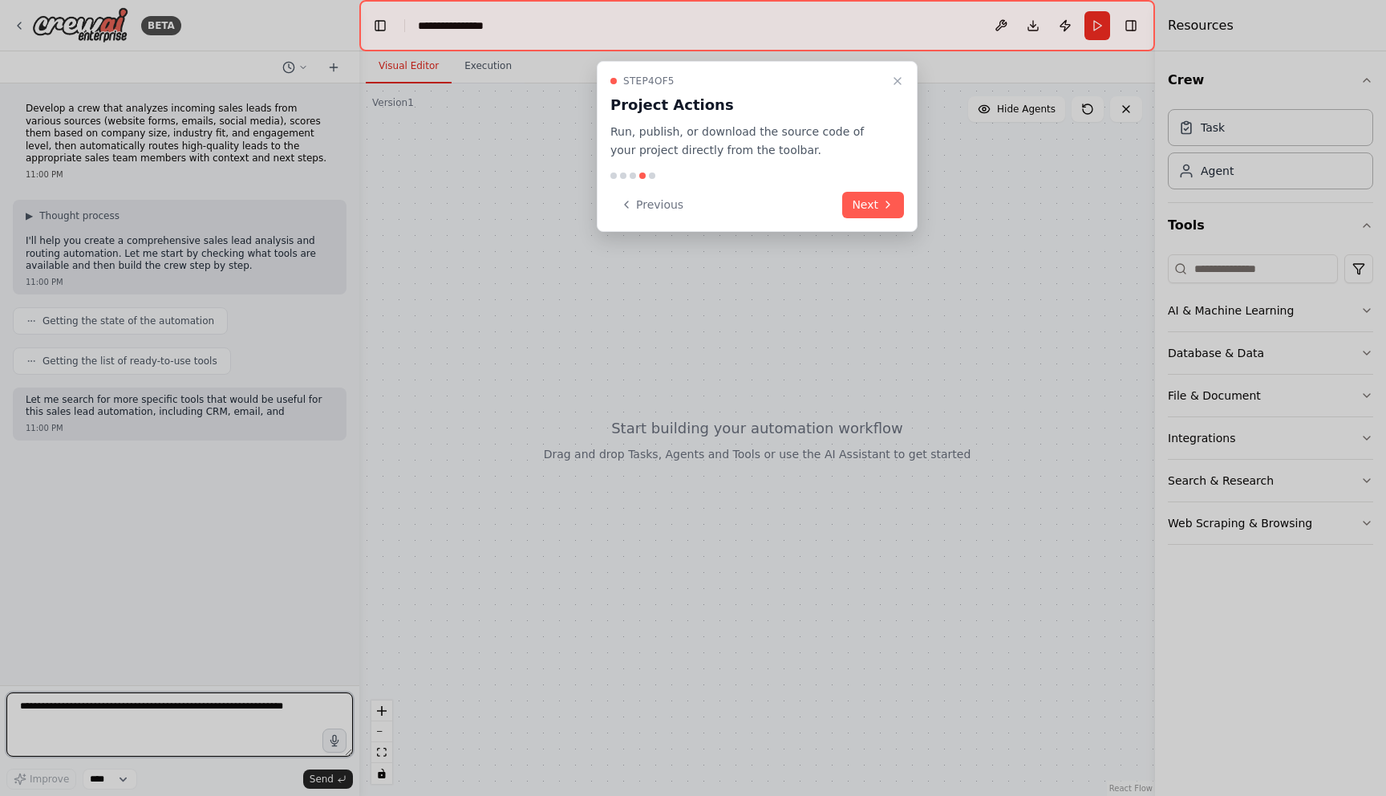
drag, startPoint x: 875, startPoint y: 209, endPoint x: 607, endPoint y: 48, distance: 312.4
click at [607, 53] on div "**********" at bounding box center [693, 398] width 1386 height 796
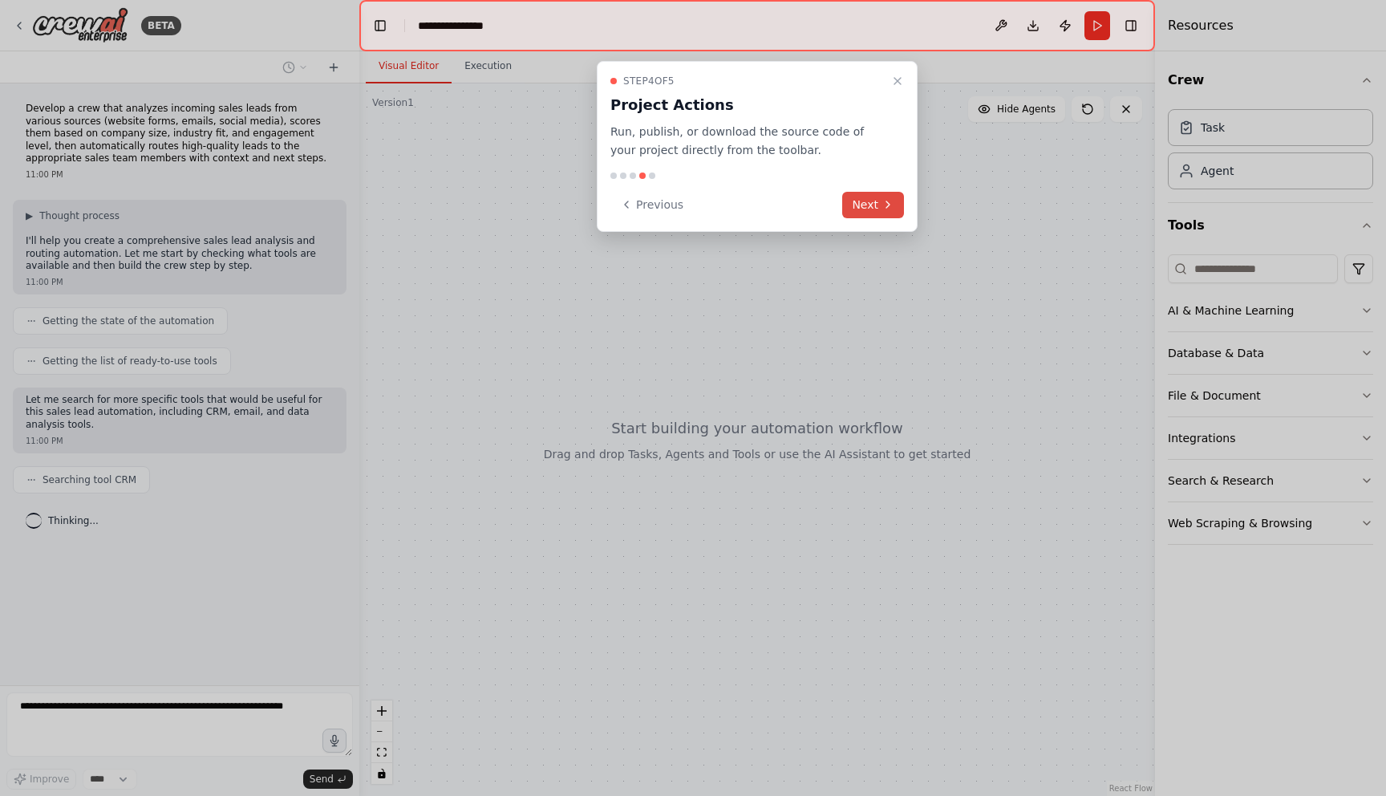
click at [875, 213] on button "Next" at bounding box center [873, 205] width 62 height 26
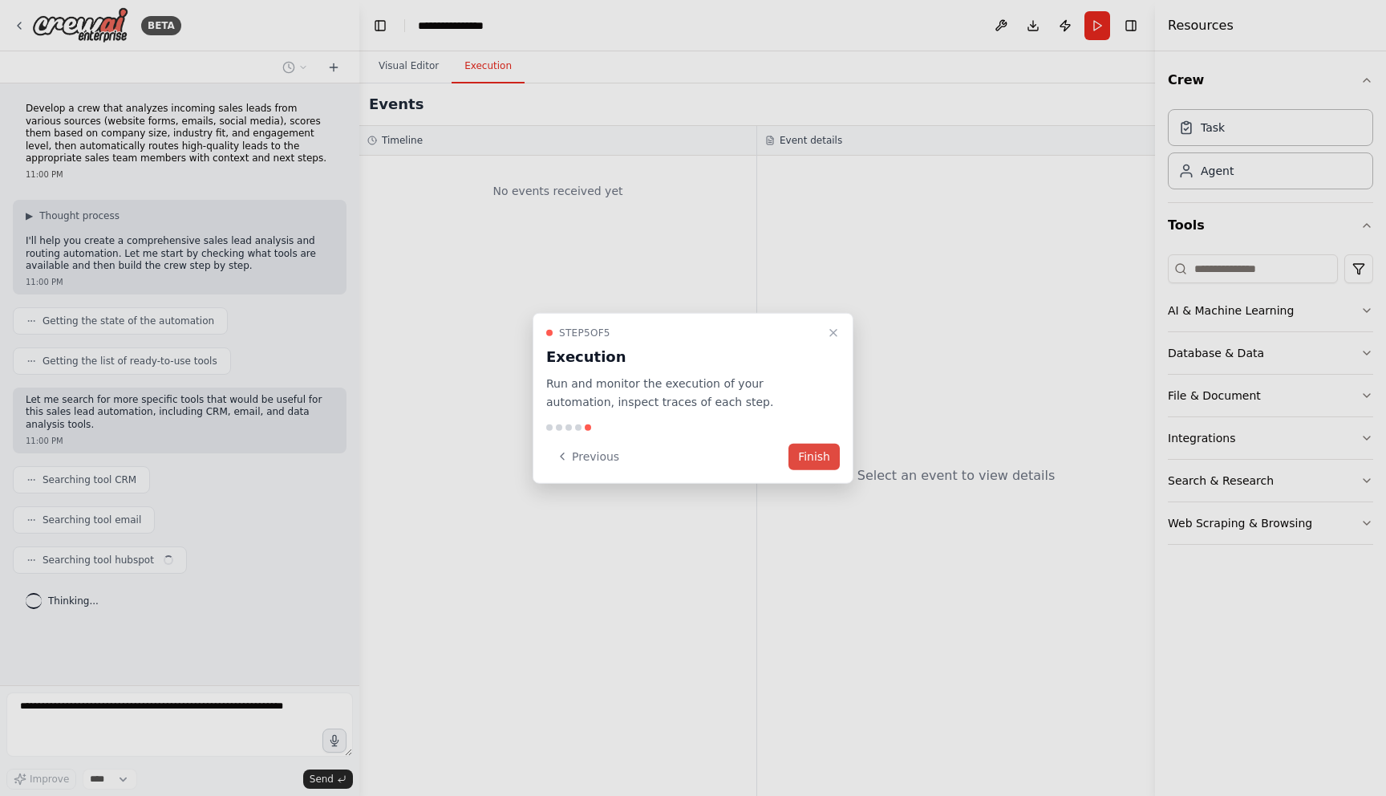
click at [827, 457] on button "Finish" at bounding box center [814, 456] width 51 height 26
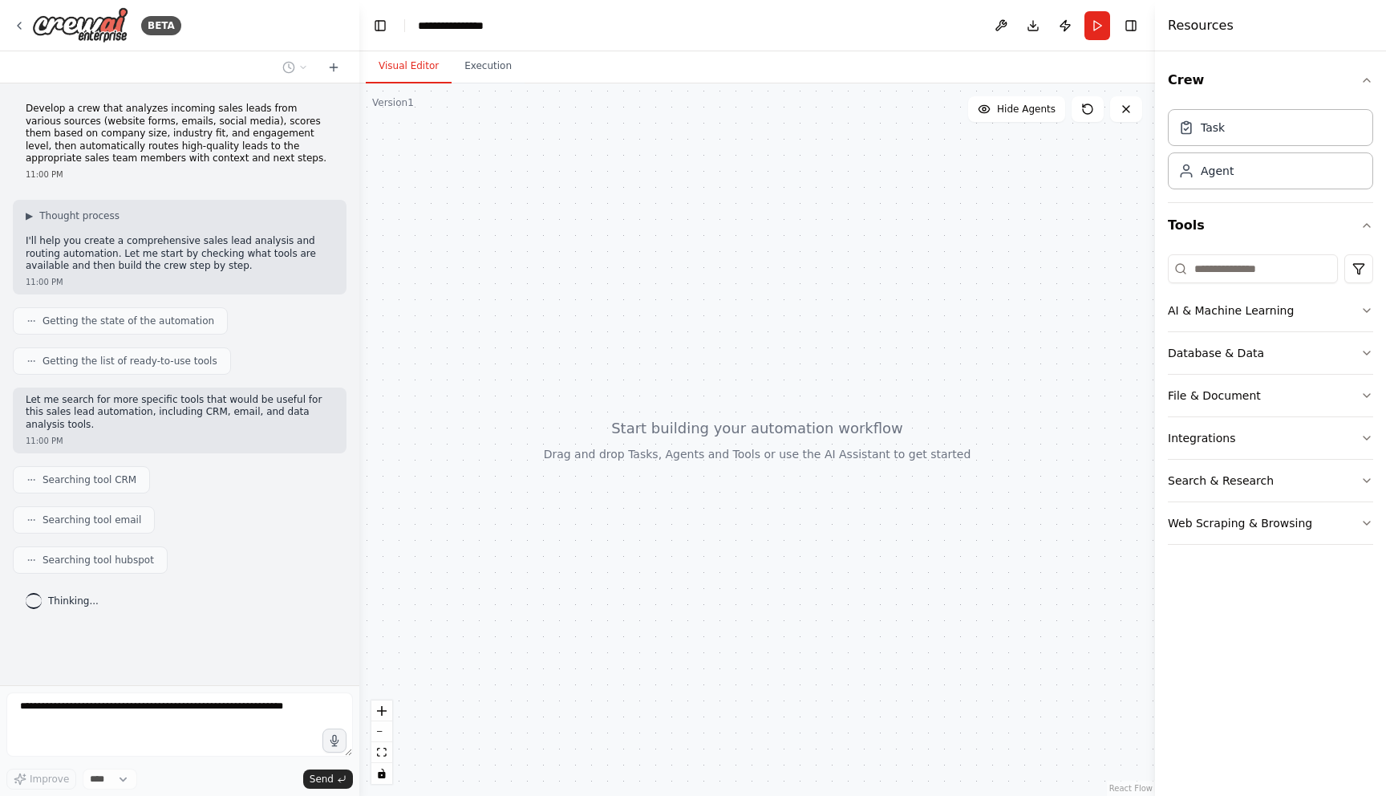
click at [390, 114] on div at bounding box center [757, 439] width 796 height 712
click at [156, 129] on p "Develop a crew that analyzes incoming sales leads from various sources (website…" at bounding box center [180, 134] width 308 height 63
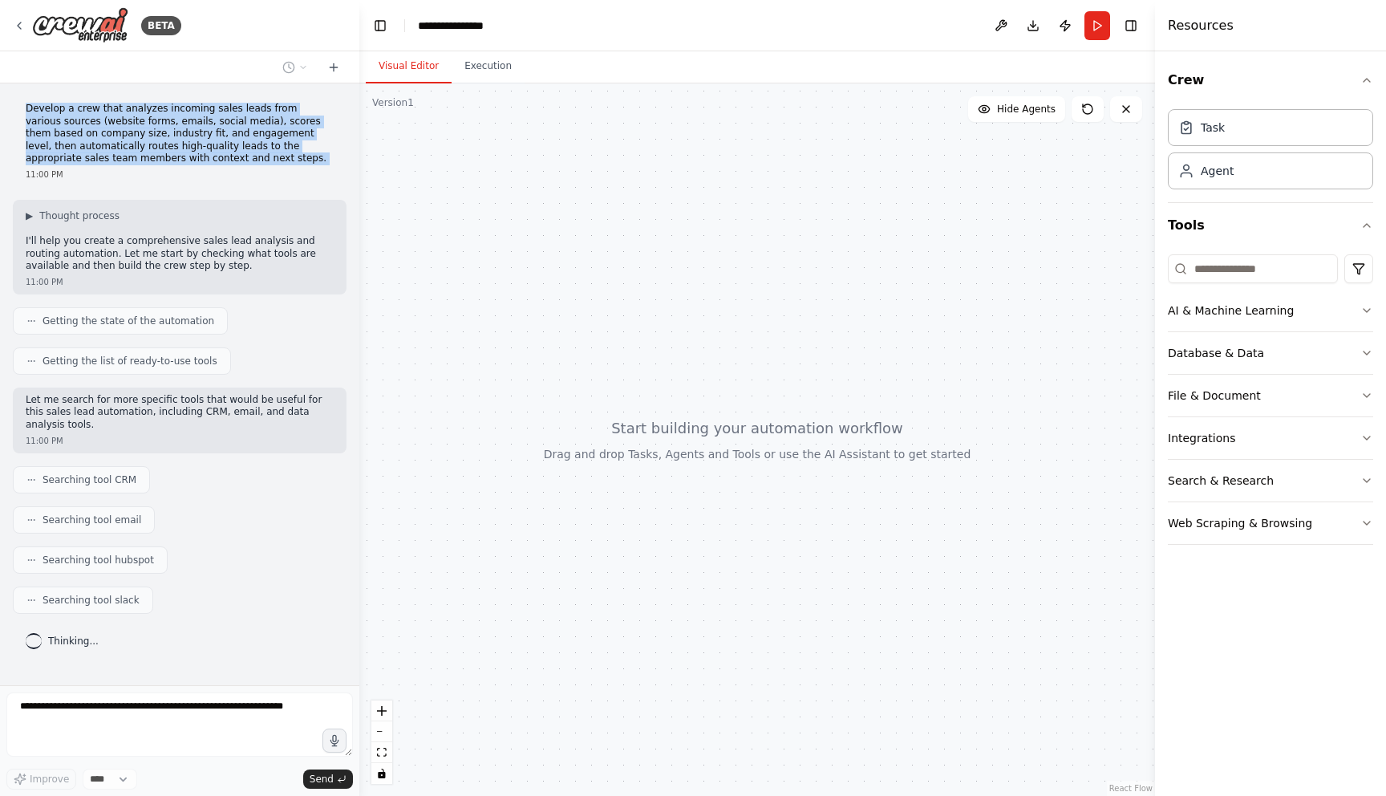
click at [156, 129] on p "Develop a crew that analyzes incoming sales leads from various sources (website…" at bounding box center [180, 134] width 308 height 63
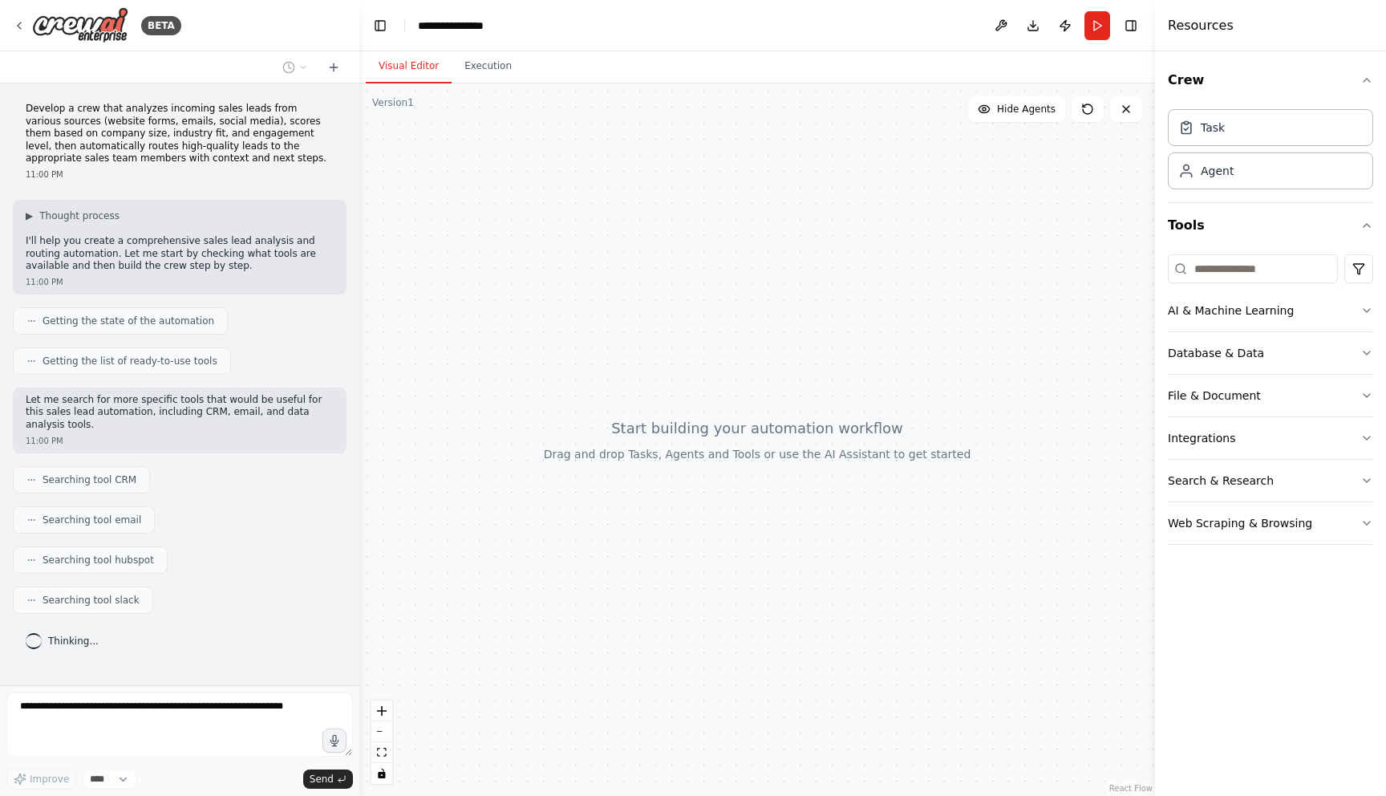
click at [137, 234] on div "▶ Thought process I'll help you create a comprehensive sales lead analysis and …" at bounding box center [180, 240] width 308 height 63
click at [1314, 300] on button "AI & Machine Learning" at bounding box center [1270, 311] width 205 height 42
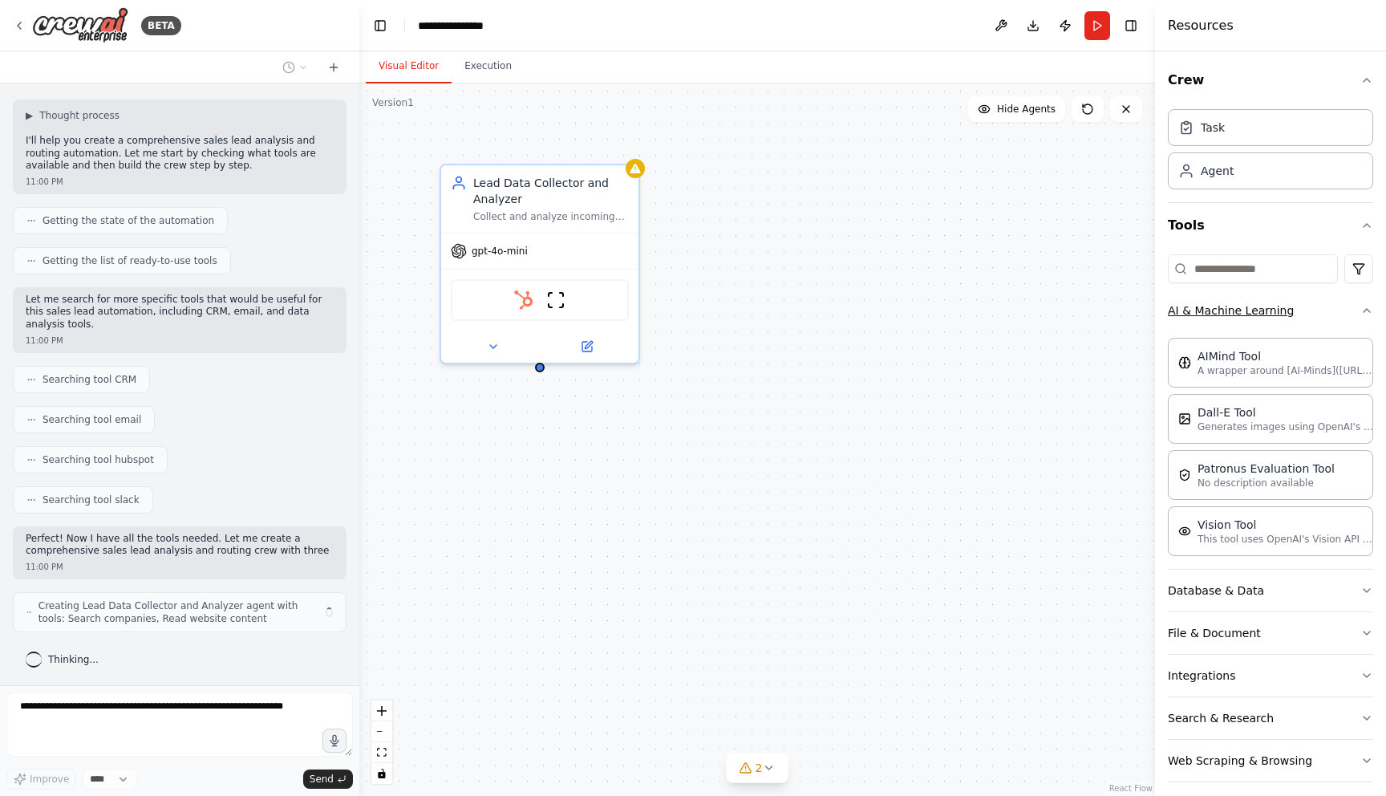
scroll to position [113, 0]
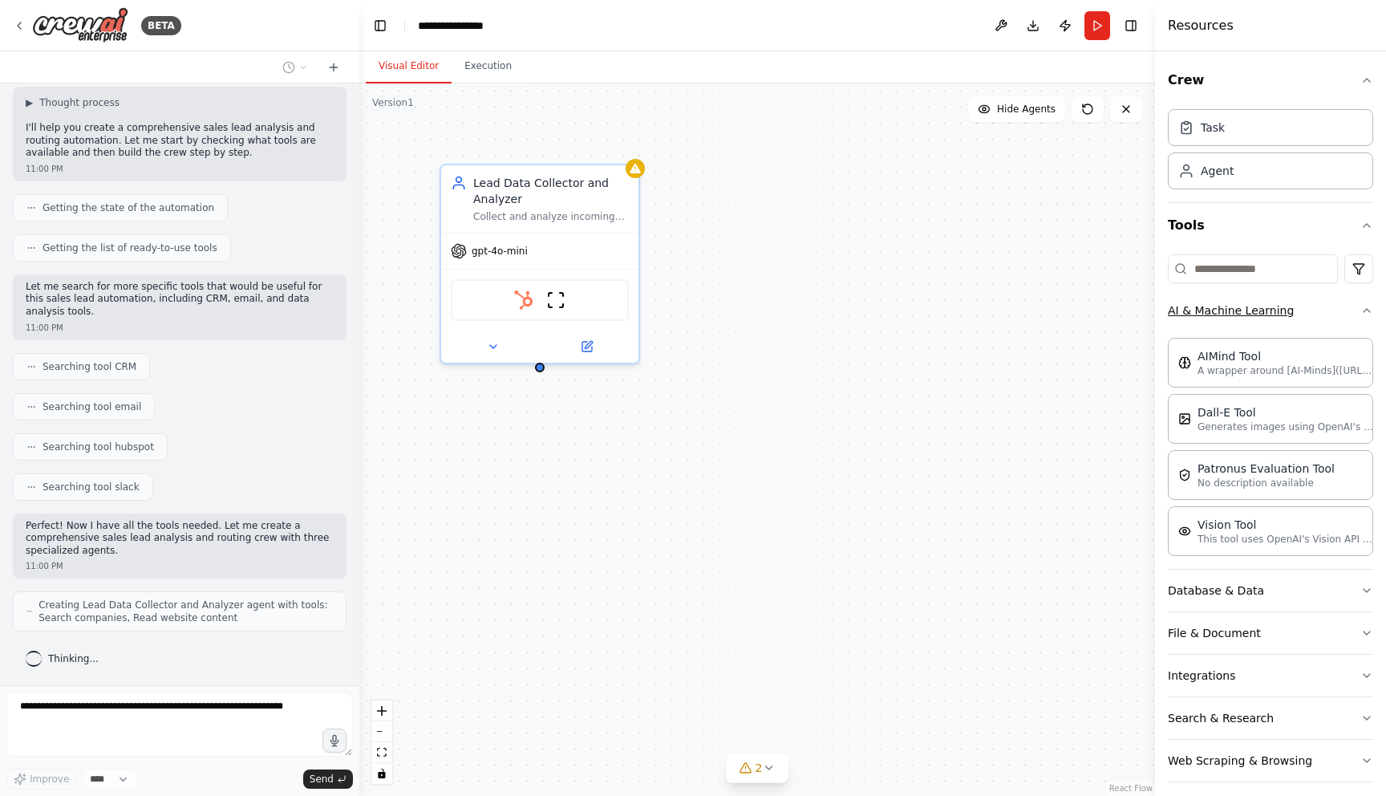
click at [1314, 300] on button "AI & Machine Learning" at bounding box center [1270, 311] width 205 height 42
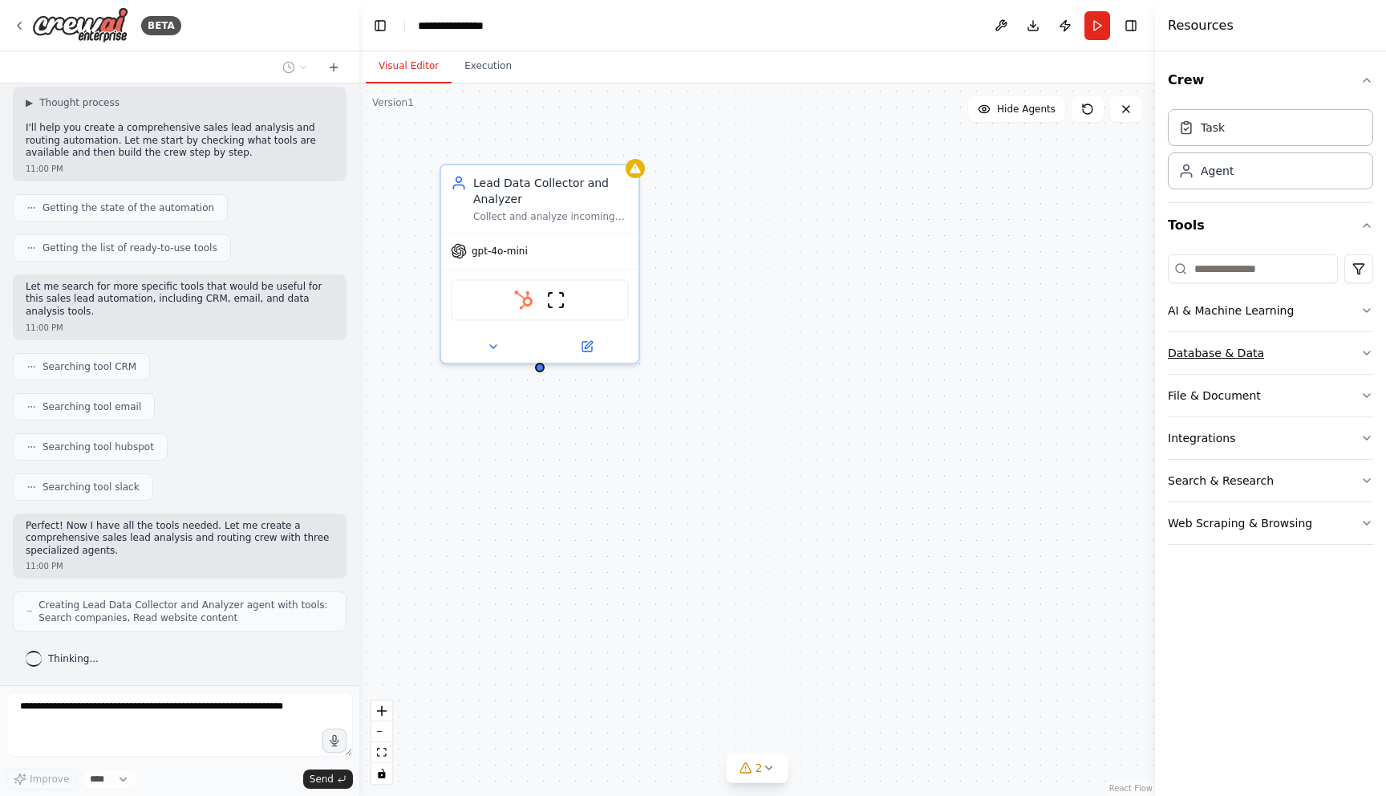
click at [1281, 360] on button "Database & Data" at bounding box center [1270, 353] width 205 height 42
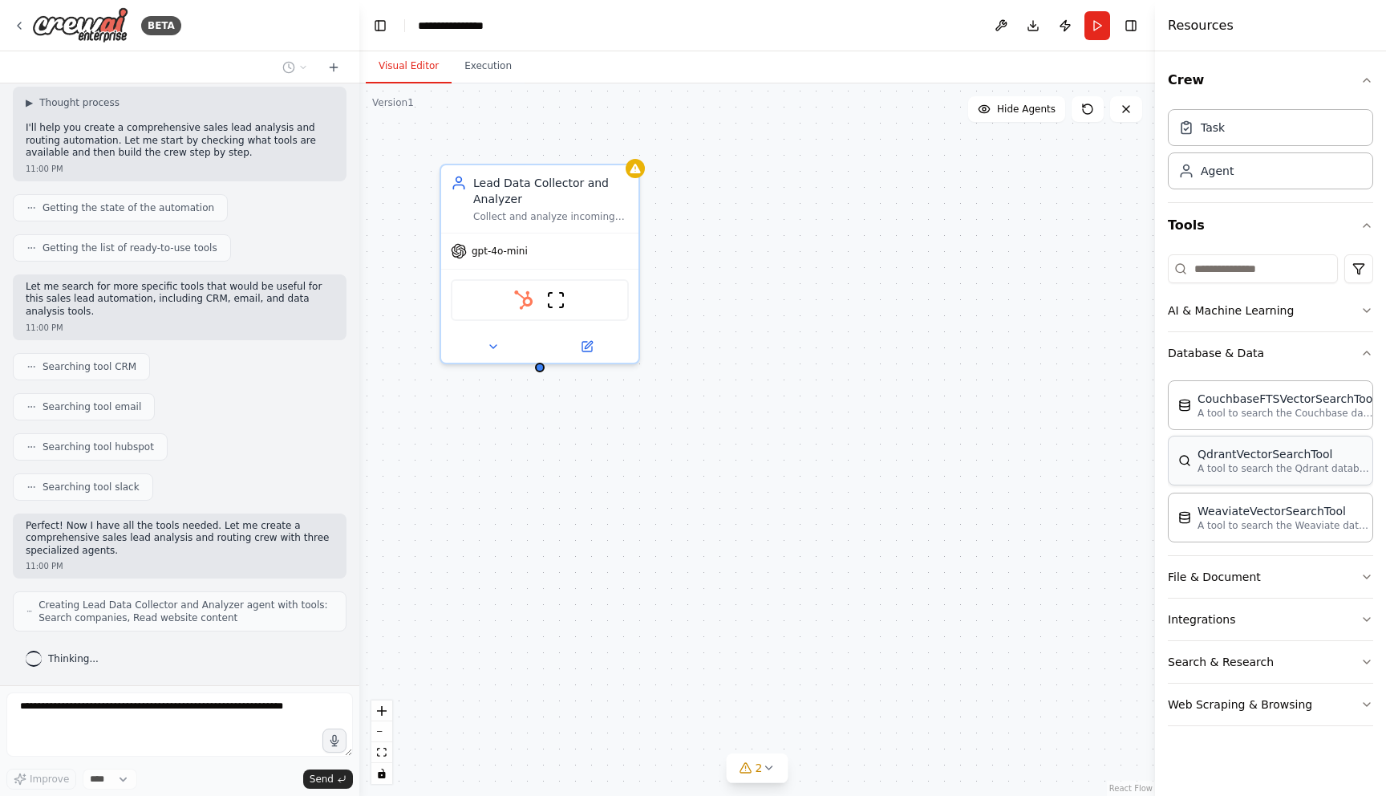
scroll to position [166, 0]
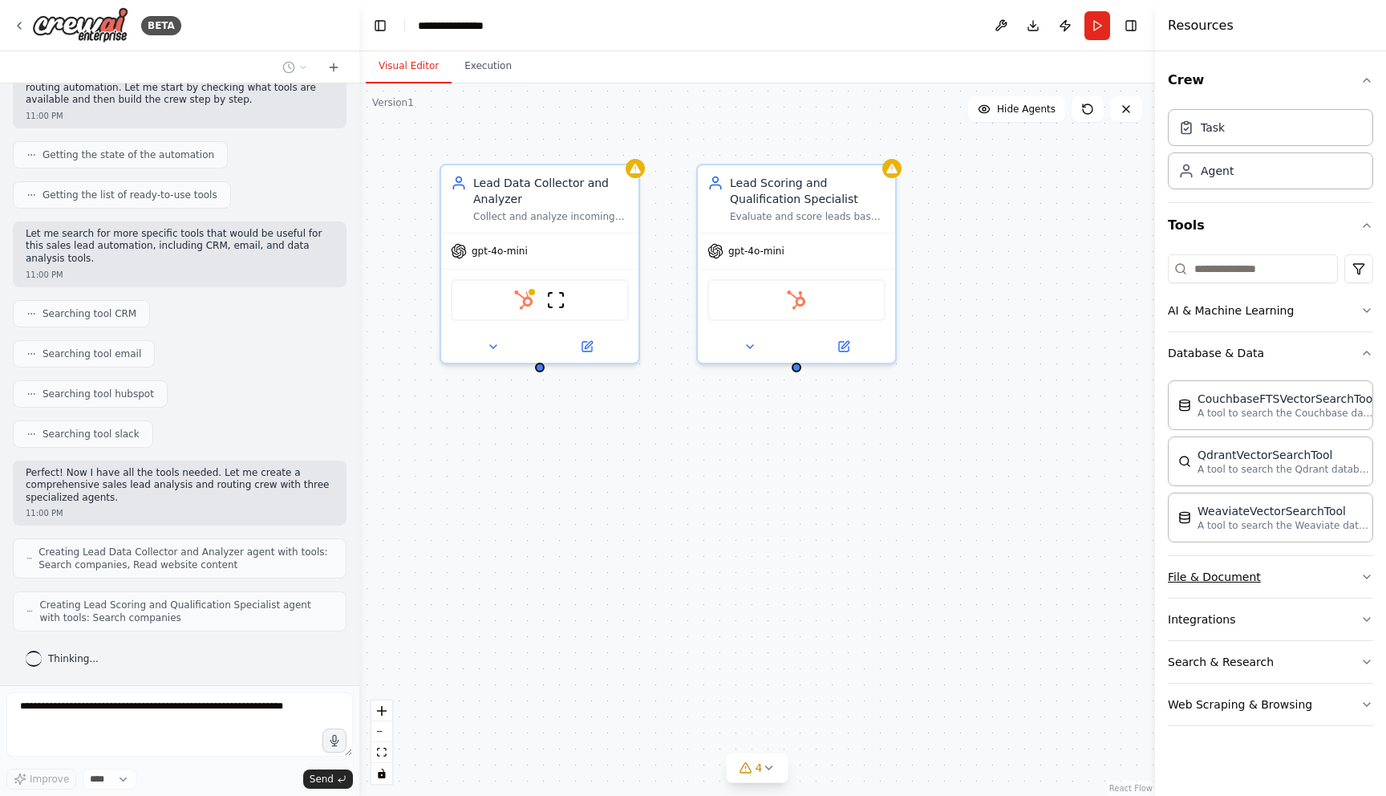
click at [1262, 568] on button "File & Document" at bounding box center [1270, 577] width 205 height 42
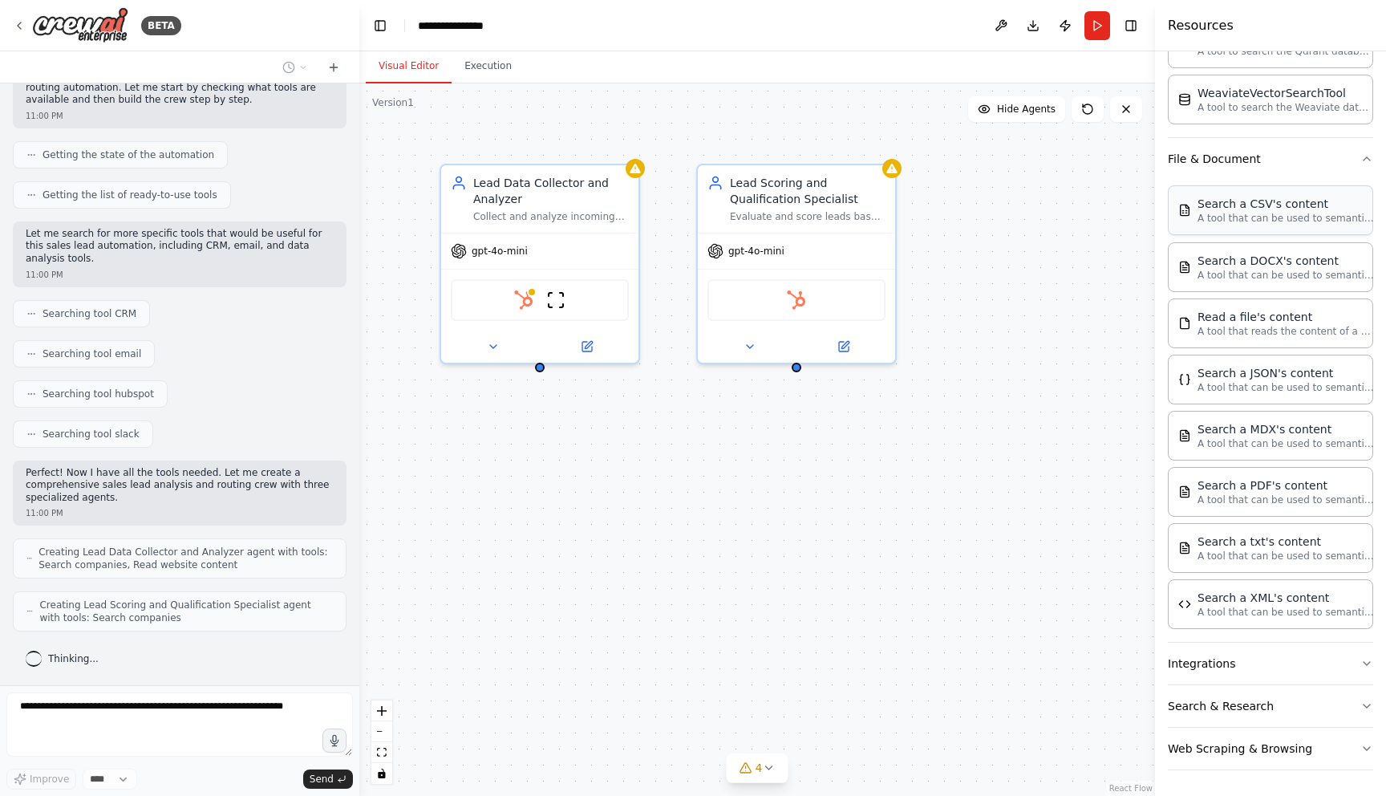
scroll to position [219, 0]
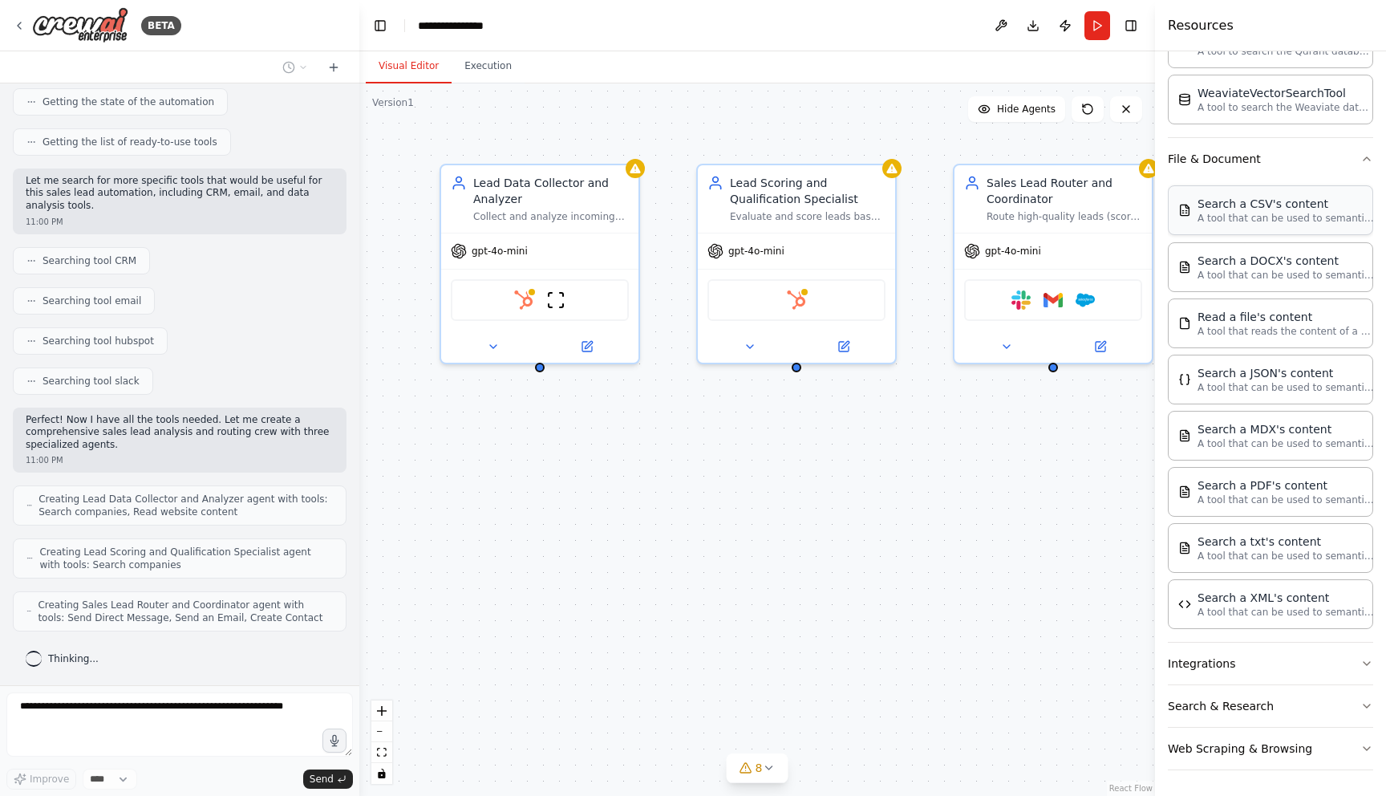
click at [1283, 215] on p "A tool that can be used to semantic search a query from a CSV's content." at bounding box center [1286, 218] width 177 height 13
click at [1256, 221] on p "A tool that can be used to semantic search a query from a CSV's content." at bounding box center [1286, 218] width 177 height 13
click at [1208, 662] on button "Integrations" at bounding box center [1270, 664] width 205 height 42
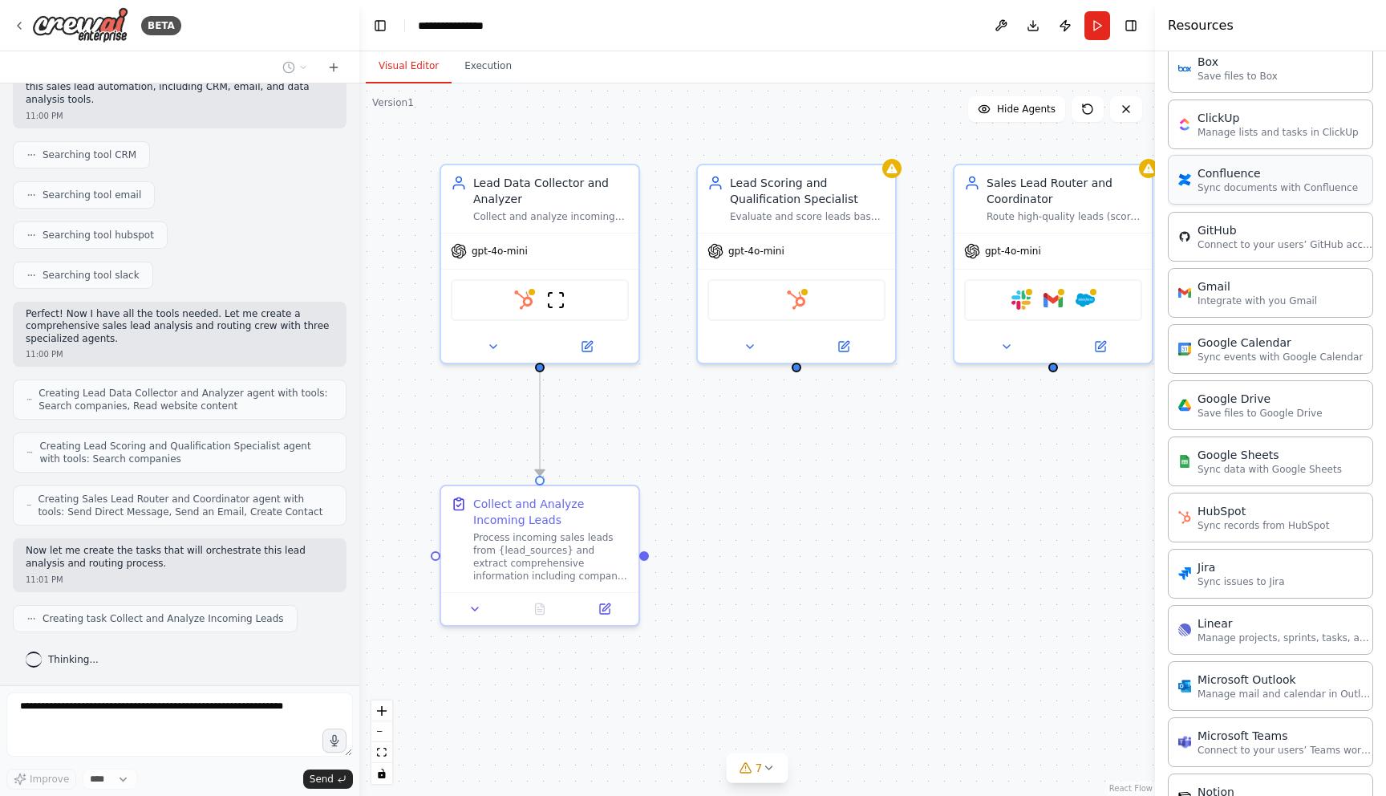
scroll to position [770, 0]
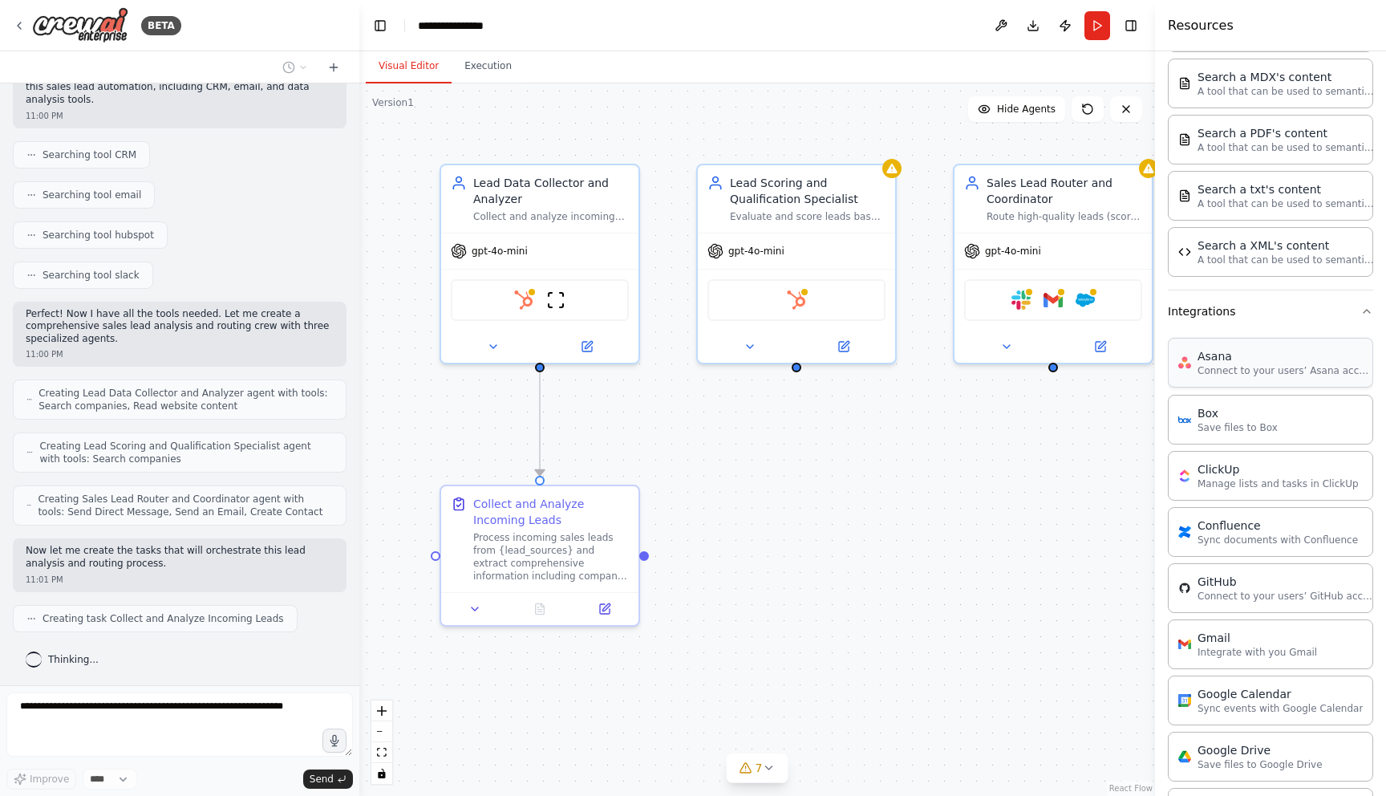
click at [1237, 367] on p "Connect to your users’ Asana accounts" at bounding box center [1286, 370] width 177 height 13
click at [1295, 359] on div "Asana" at bounding box center [1286, 356] width 177 height 16
click at [1277, 380] on div "Asana Connect to your users’ Asana accounts" at bounding box center [1270, 363] width 205 height 50
click at [1258, 435] on div "Box Save files to Box" at bounding box center [1270, 419] width 205 height 50
click at [1261, 477] on p "Manage lists and tasks in ClickUp" at bounding box center [1278, 483] width 161 height 13
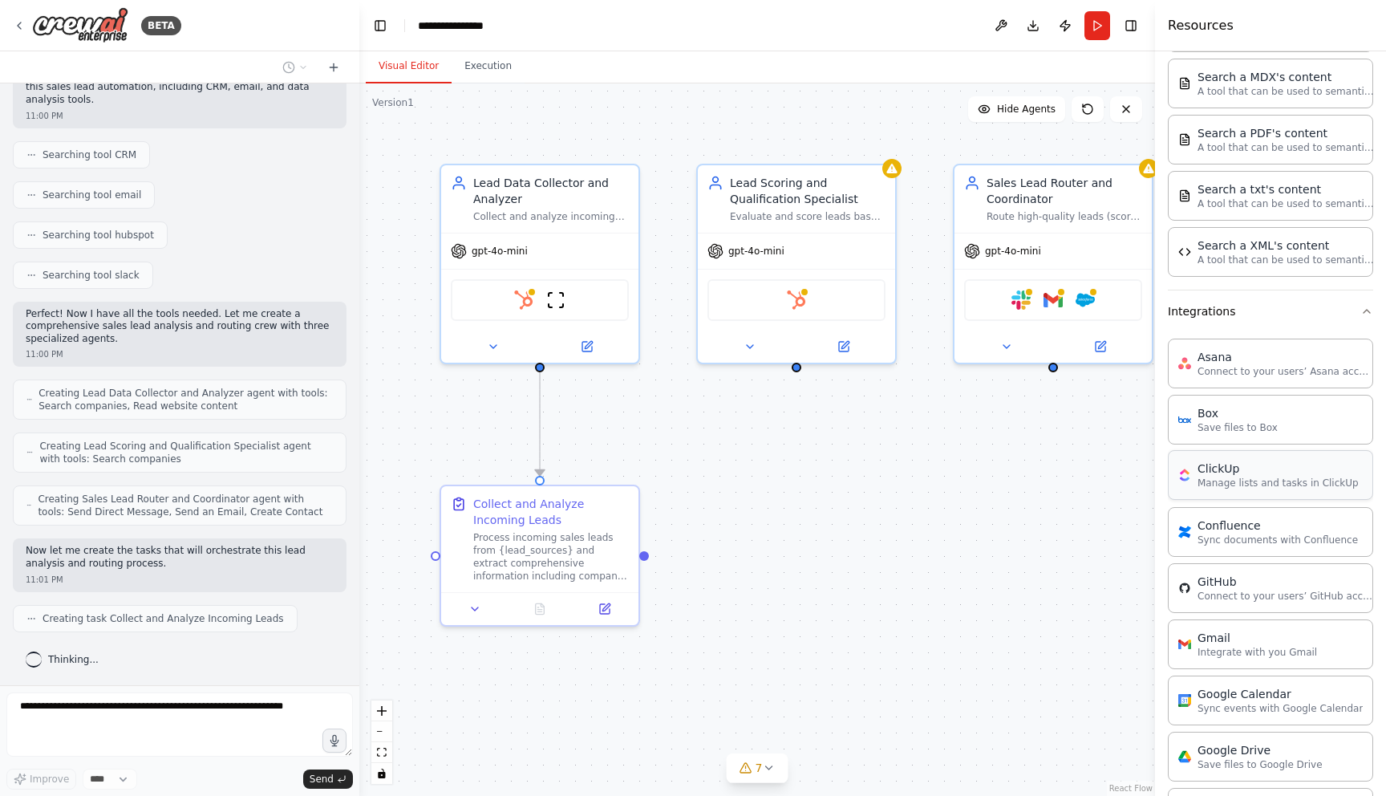
click at [1204, 474] on div "ClickUp" at bounding box center [1278, 469] width 161 height 16
drag, startPoint x: 1204, startPoint y: 474, endPoint x: 899, endPoint y: 505, distance: 305.6
click at [899, 506] on div "BETA Develop a crew that analyzes incoming sales leads from various sources (we…" at bounding box center [693, 398] width 1386 height 796
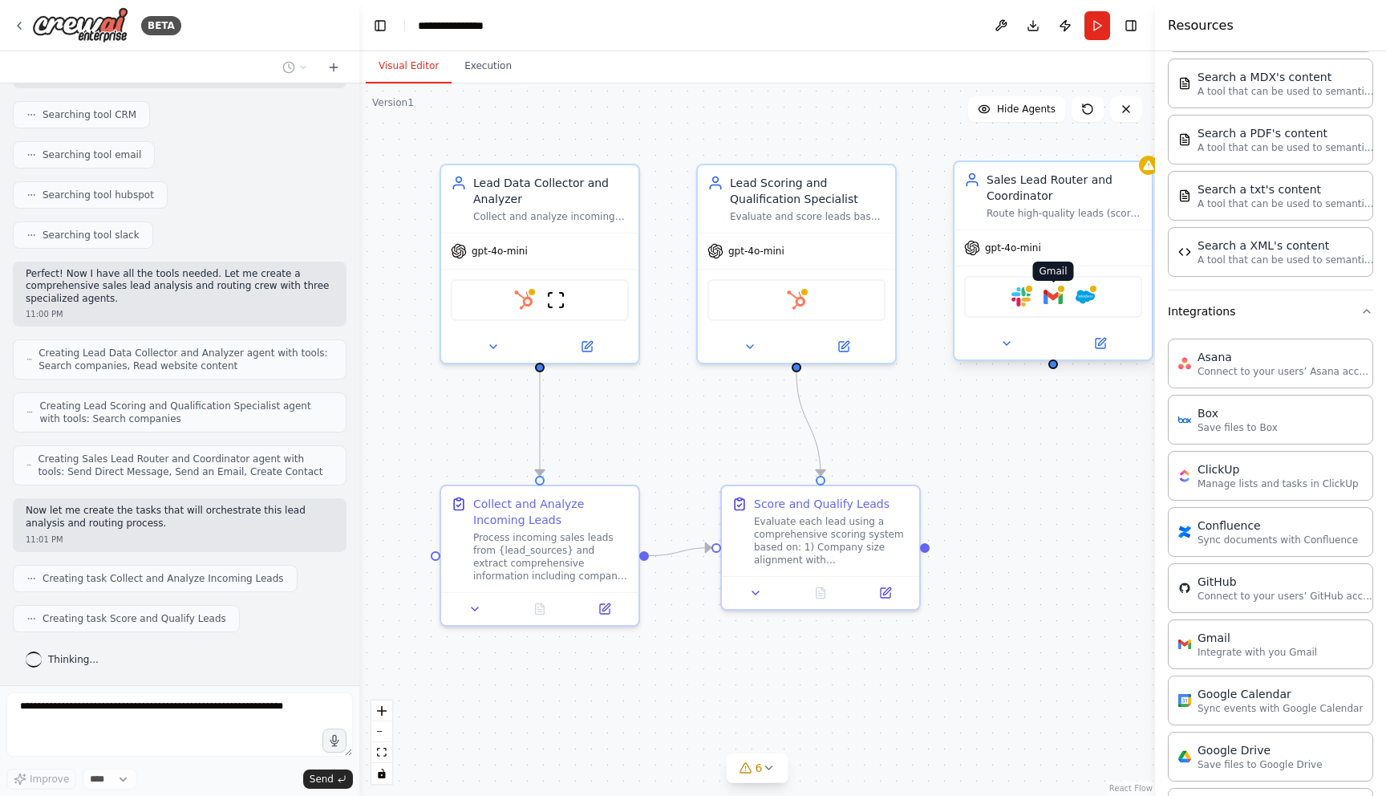
click at [1052, 304] on img at bounding box center [1053, 296] width 19 height 19
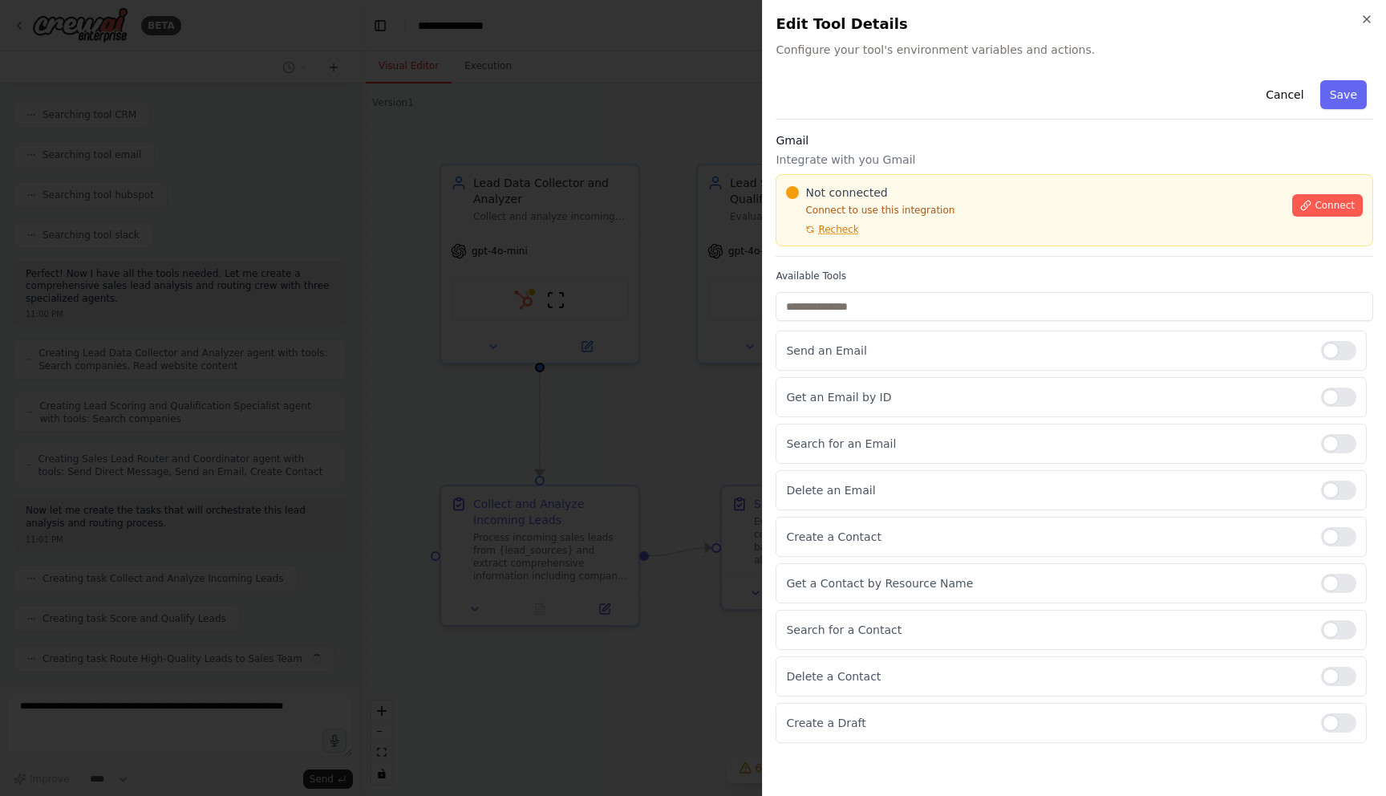
scroll to position [405, 0]
click at [1329, 209] on span "Connect" at bounding box center [1335, 205] width 40 height 13
click at [1310, 206] on icon at bounding box center [1306, 205] width 11 height 11
click at [954, 235] on div "Not connected Connect to use this integration Recheck" at bounding box center [1034, 210] width 497 height 51
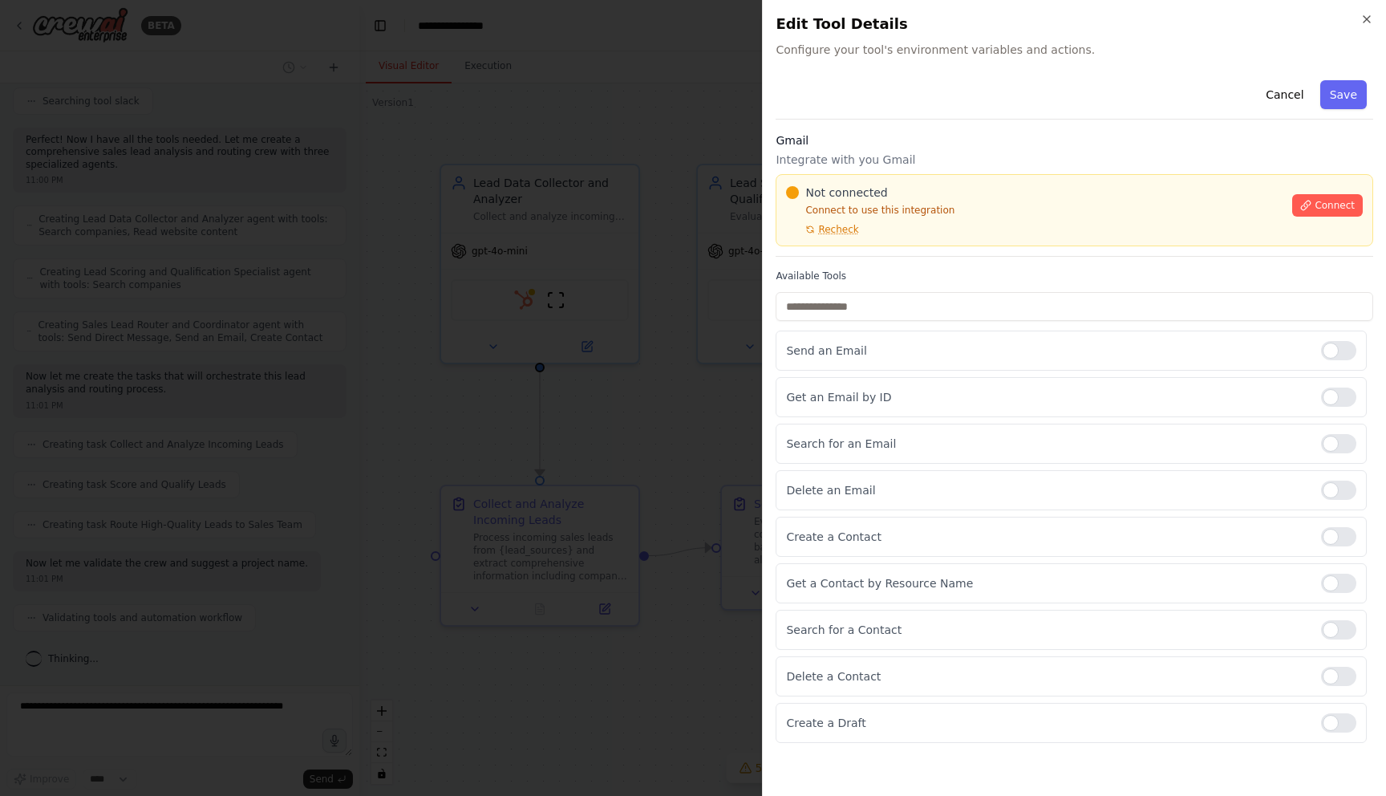
click at [990, 237] on div "Not connected Connect to use this integration Recheck Connect" at bounding box center [1075, 210] width 598 height 72
click at [974, 237] on div "Not connected Connect to use this integration Recheck Connect" at bounding box center [1075, 210] width 598 height 72
click at [972, 221] on div "Not connected Connect to use this integration Recheck" at bounding box center [1034, 210] width 497 height 51
click at [974, 233] on div "Not connected Connect to use this integration Recheck" at bounding box center [1034, 210] width 497 height 51
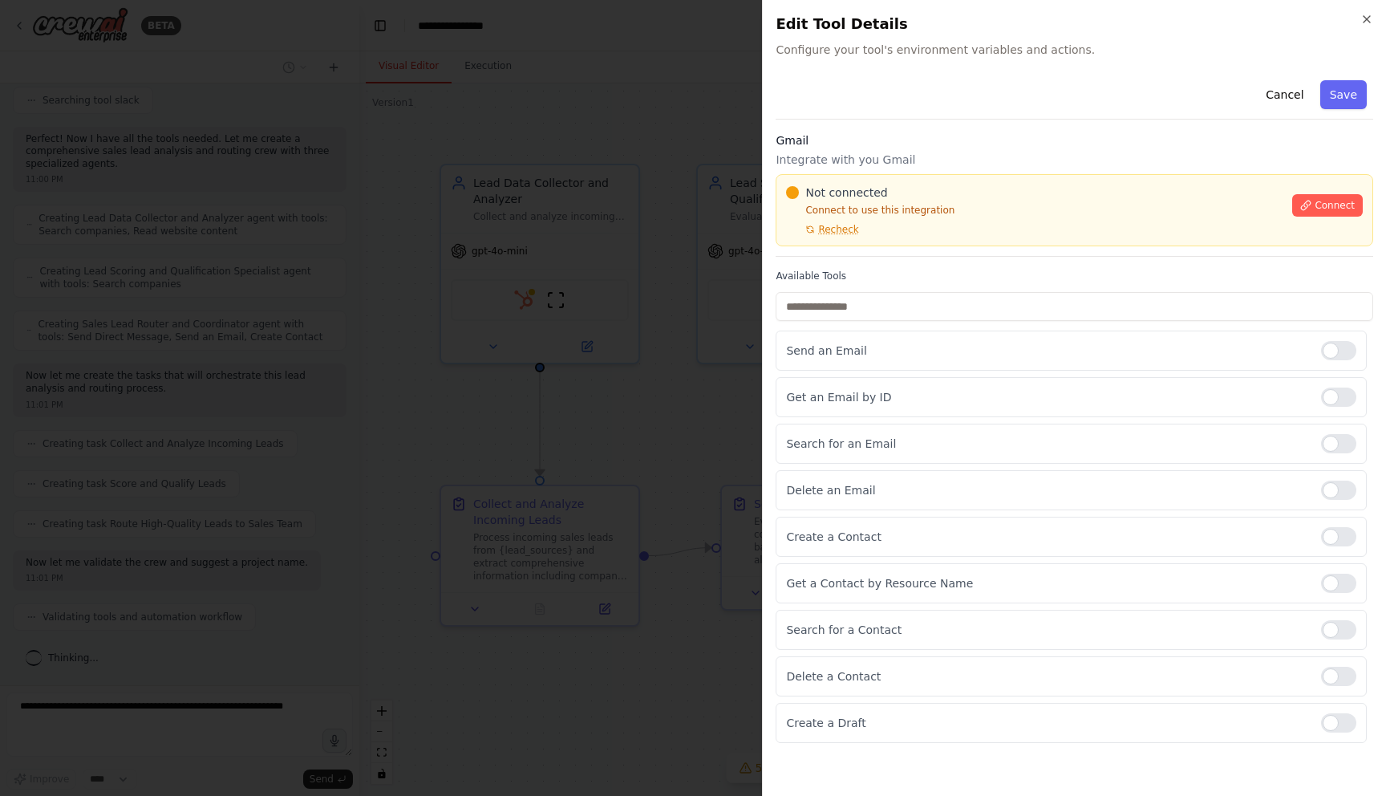
click at [1358, 17] on h2 "Edit Tool Details" at bounding box center [1075, 24] width 598 height 22
click at [972, 243] on div "Not connected Connect to use this integration Recheck Connect" at bounding box center [1075, 210] width 598 height 72
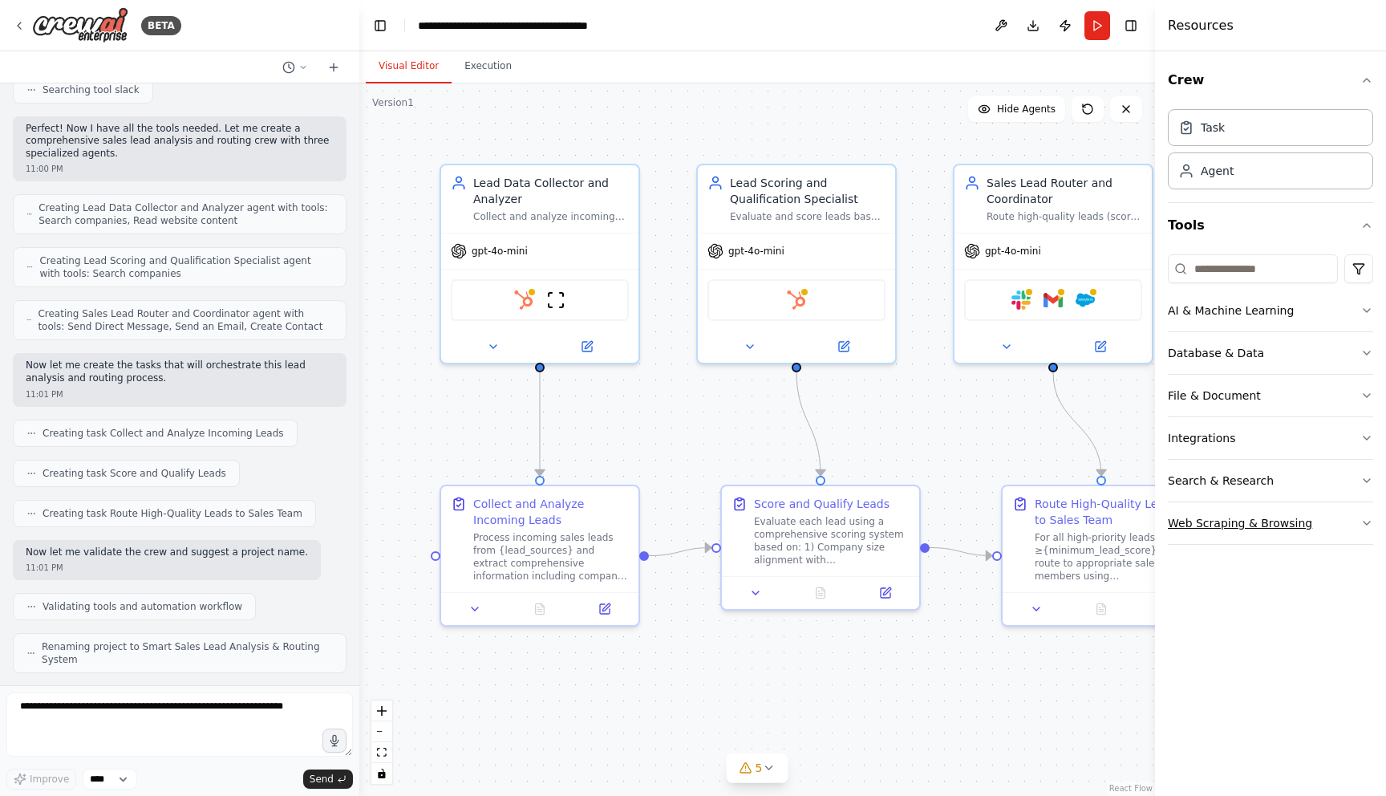
click at [1240, 512] on button "Web Scraping & Browsing" at bounding box center [1270, 523] width 205 height 42
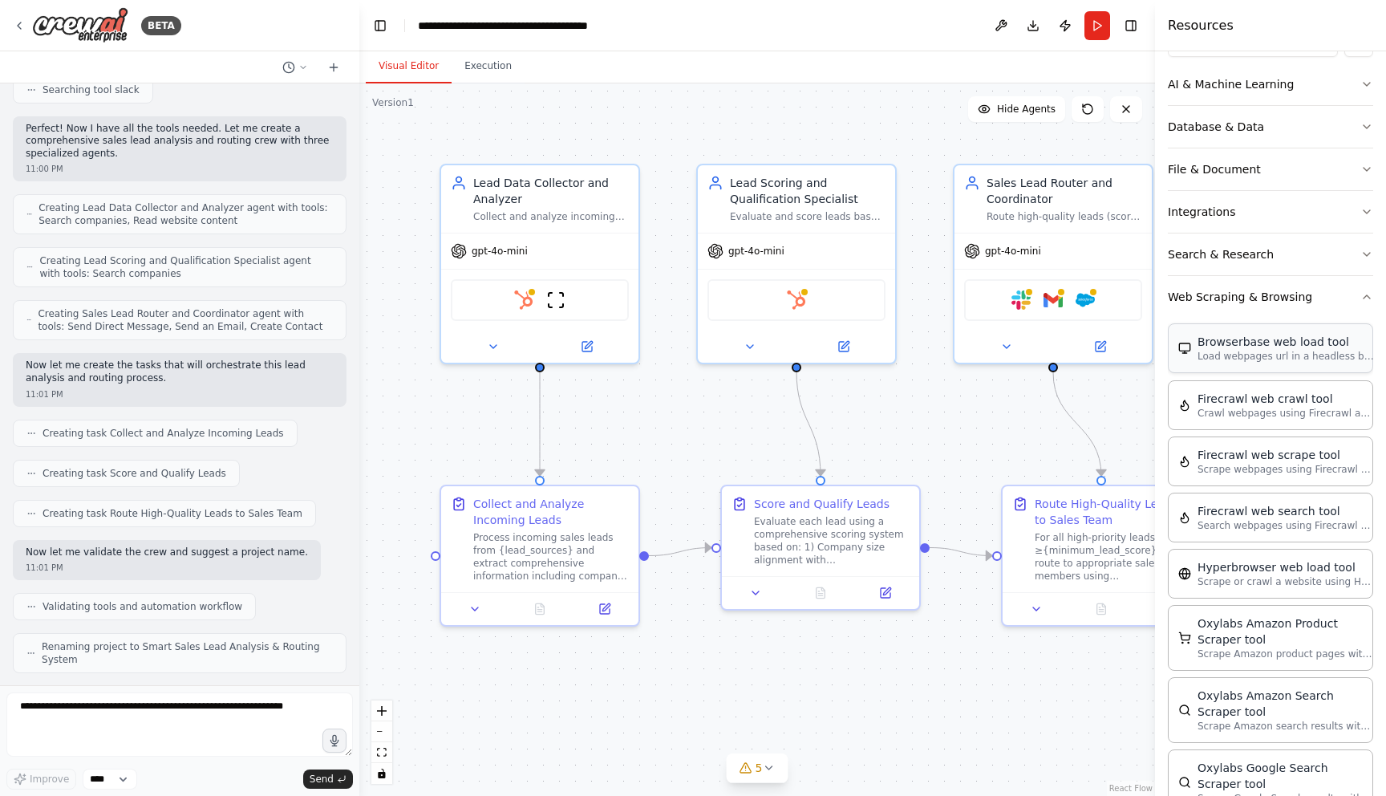
scroll to position [54, 0]
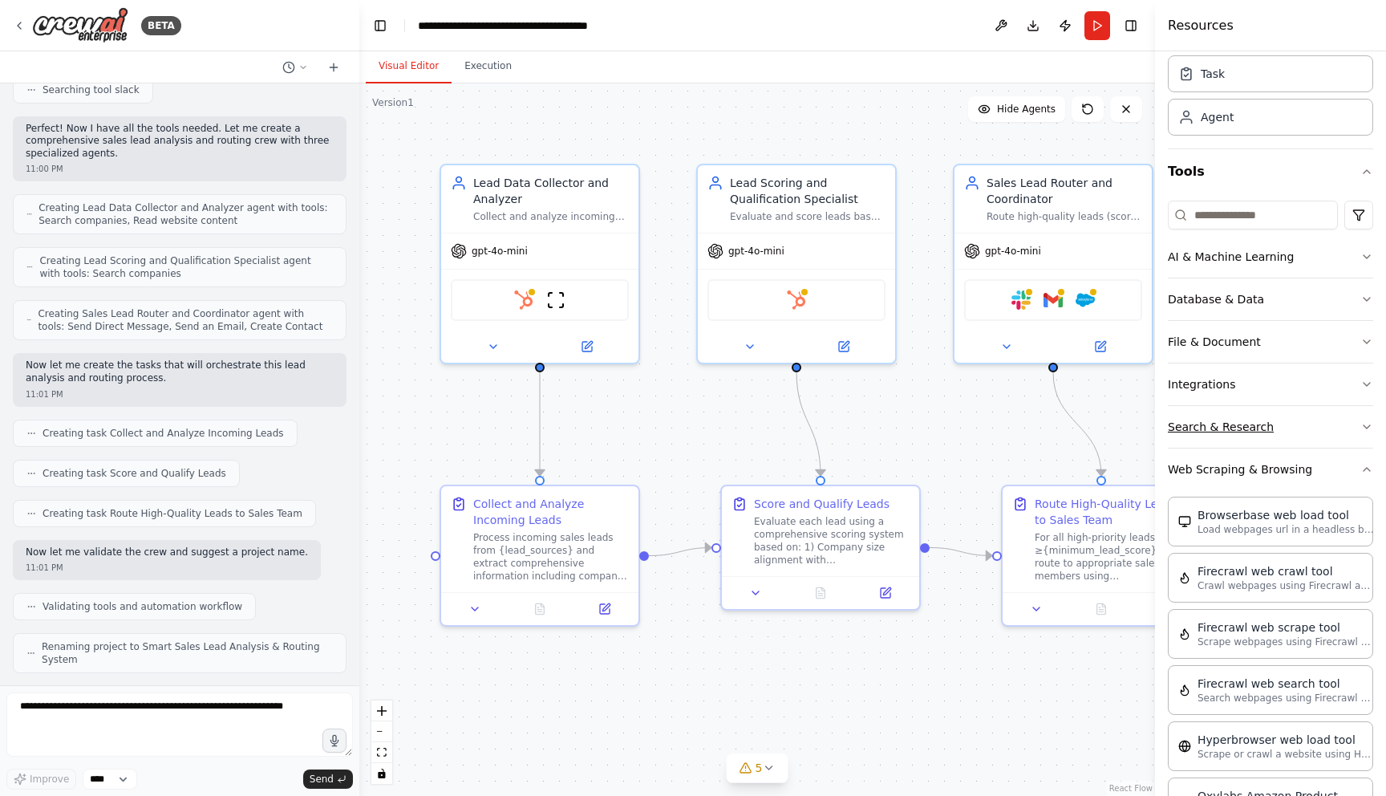
click at [1224, 438] on button "Search & Research" at bounding box center [1270, 427] width 205 height 42
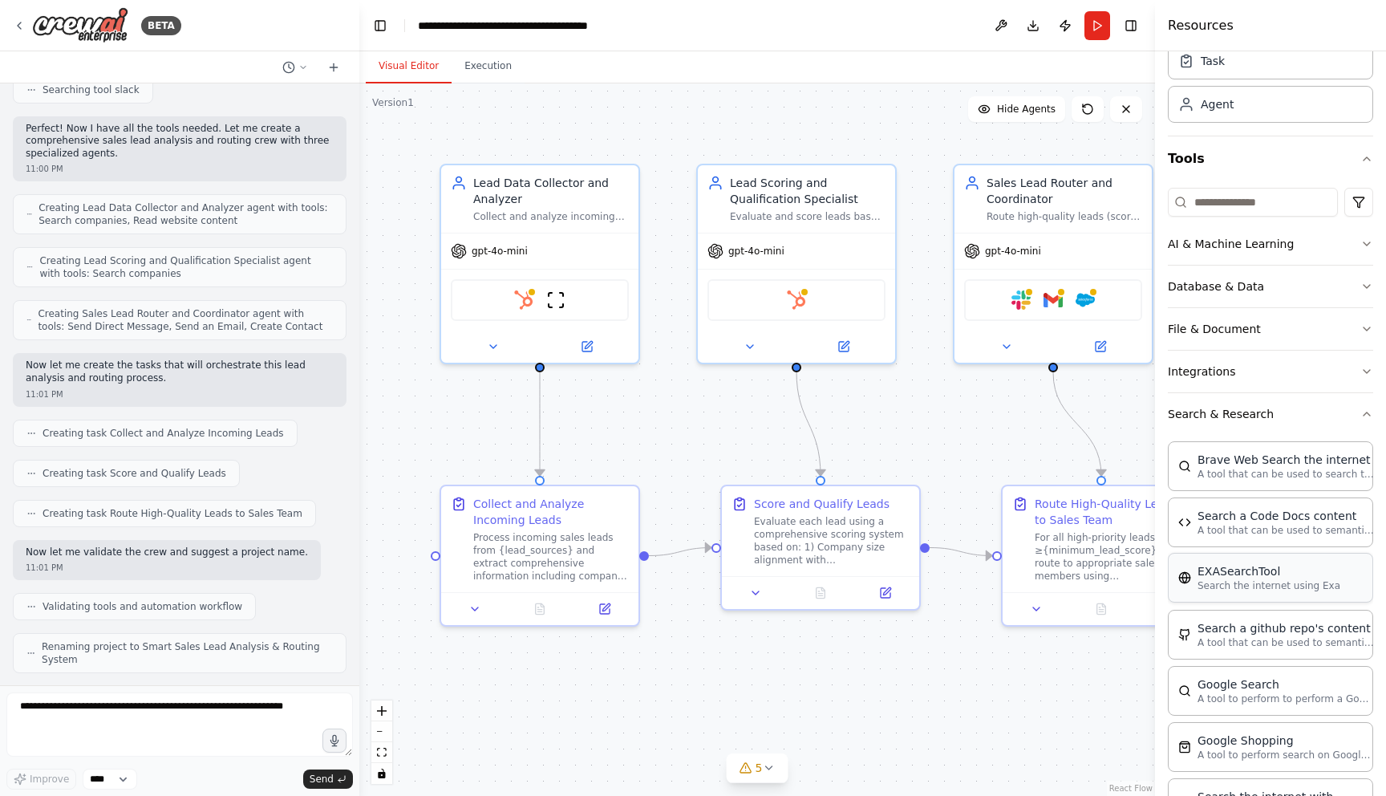
scroll to position [83, 0]
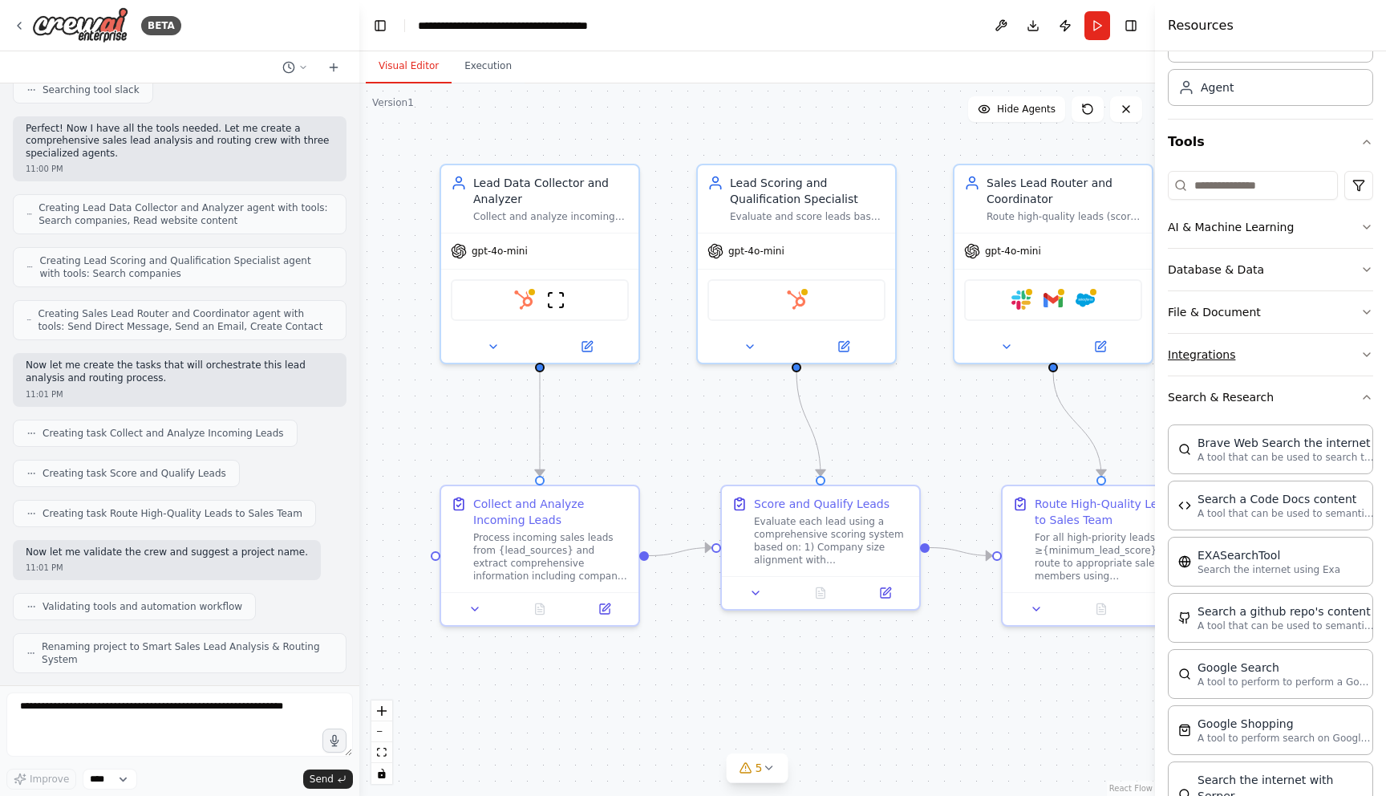
click at [1235, 357] on button "Integrations" at bounding box center [1270, 355] width 205 height 42
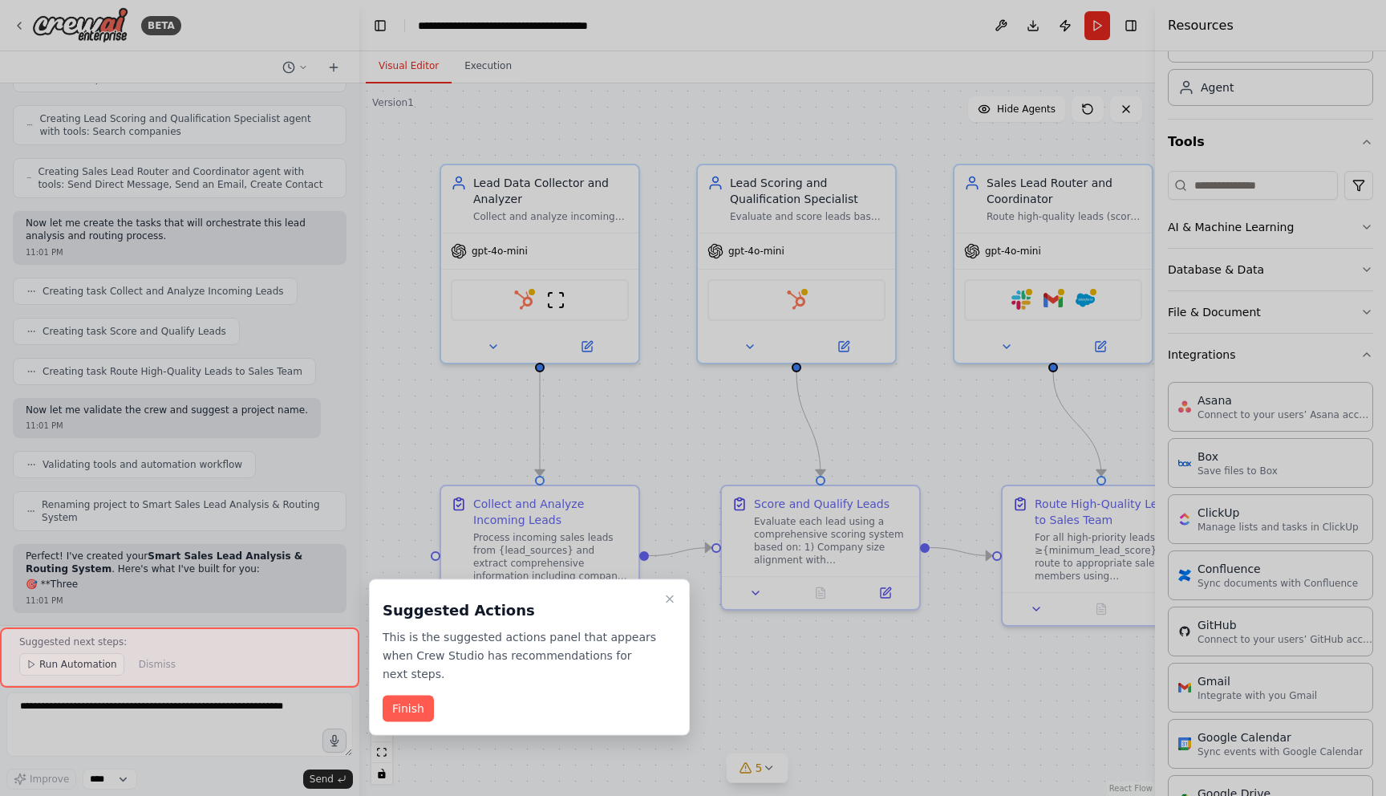
click at [1210, 294] on div at bounding box center [693, 398] width 1386 height 796
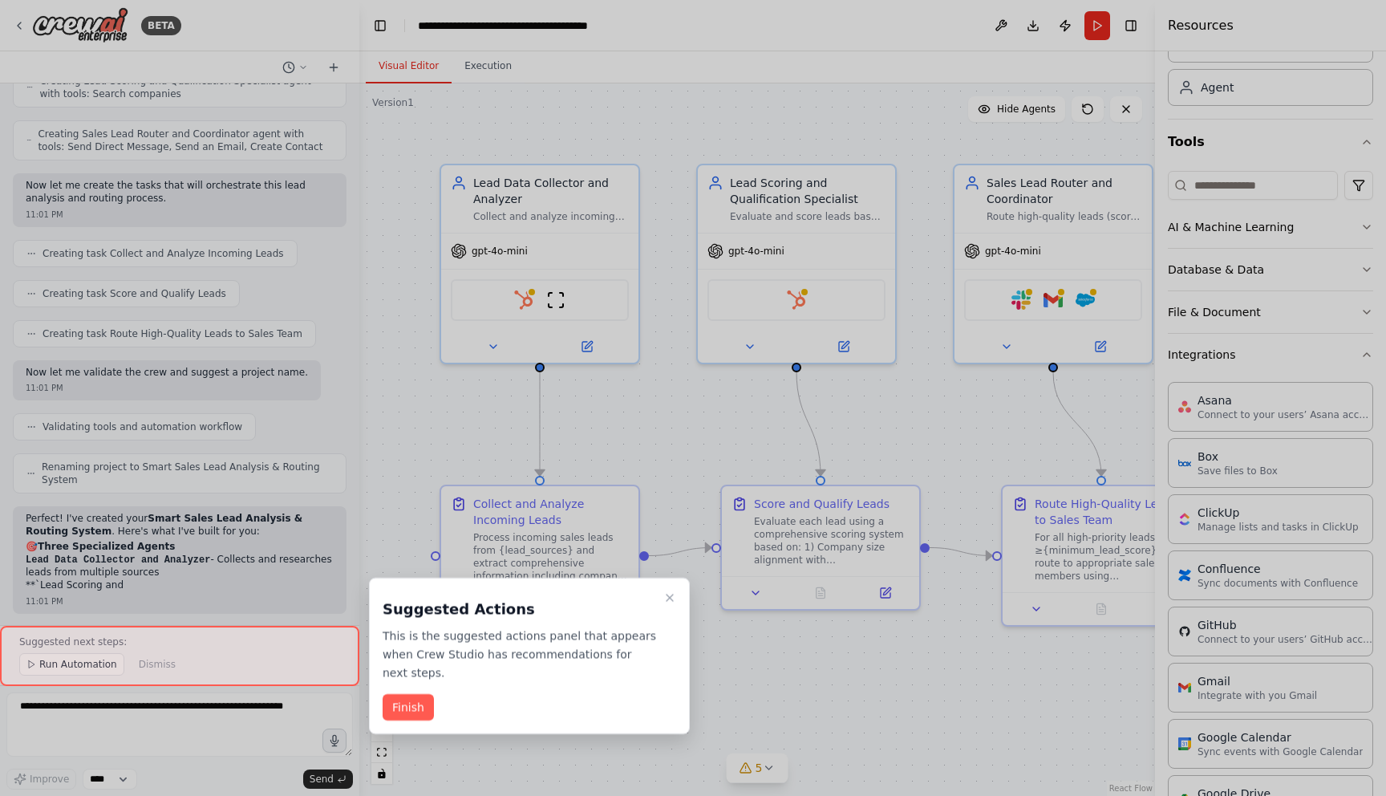
click at [1210, 302] on div at bounding box center [693, 398] width 1386 height 796
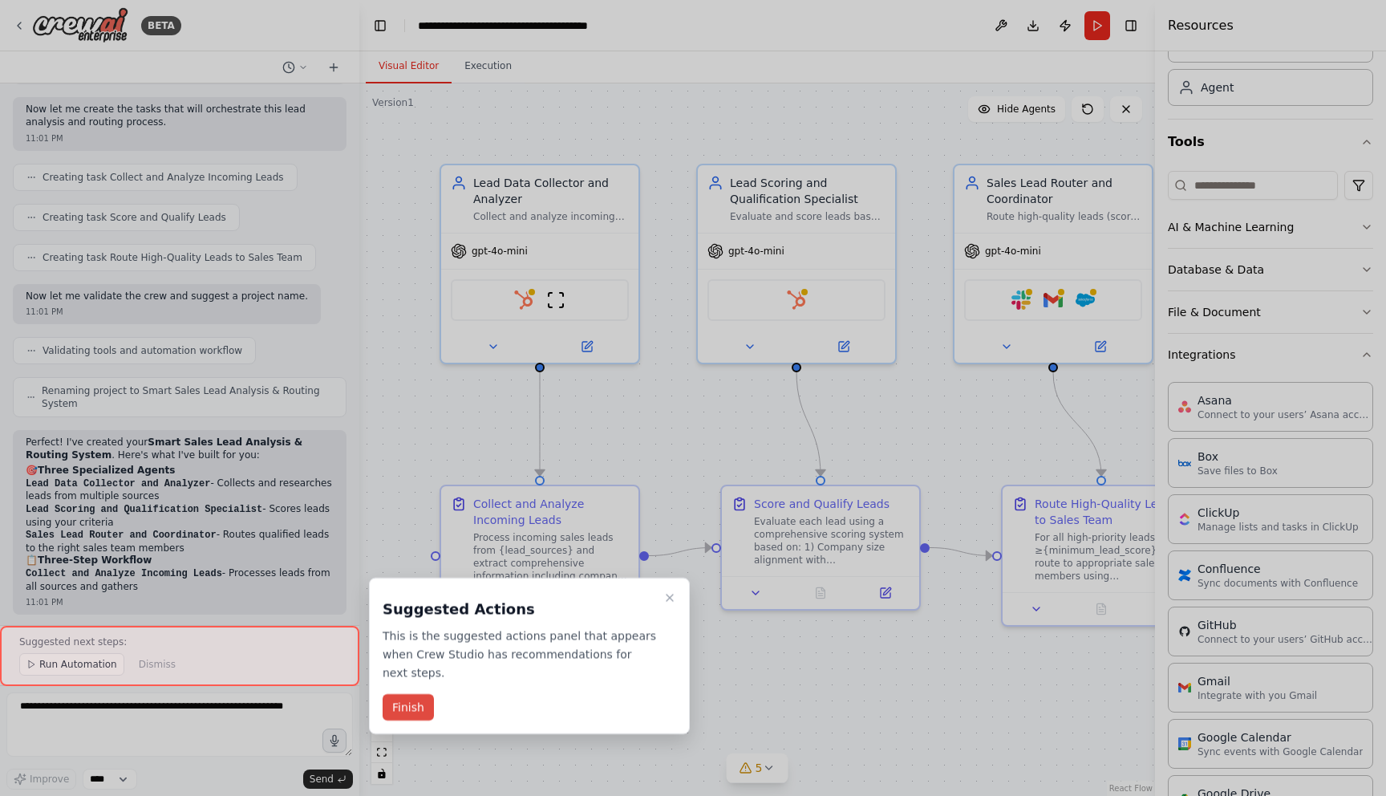
click at [408, 706] on button "Finish" at bounding box center [408, 707] width 51 height 26
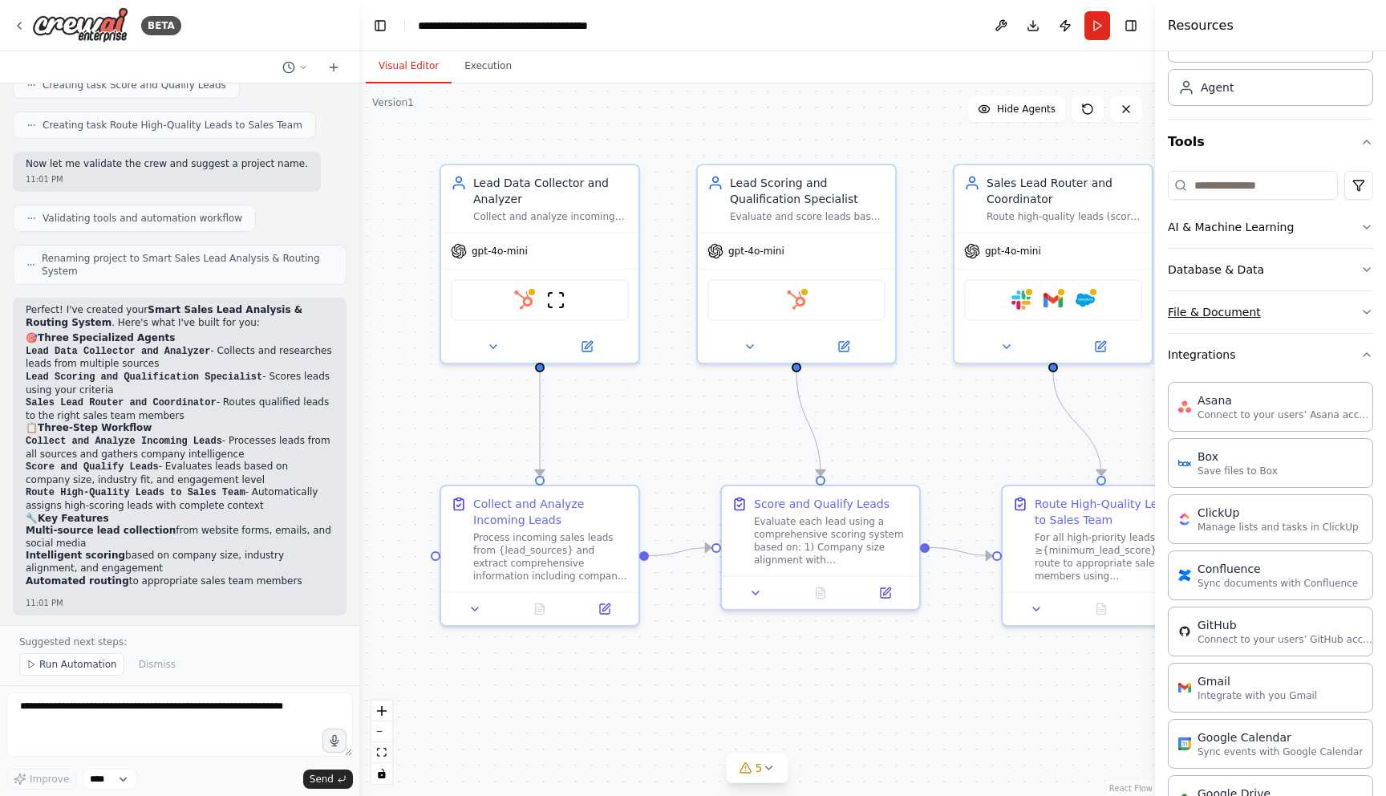
click at [1192, 330] on button "File & Document" at bounding box center [1270, 312] width 205 height 42
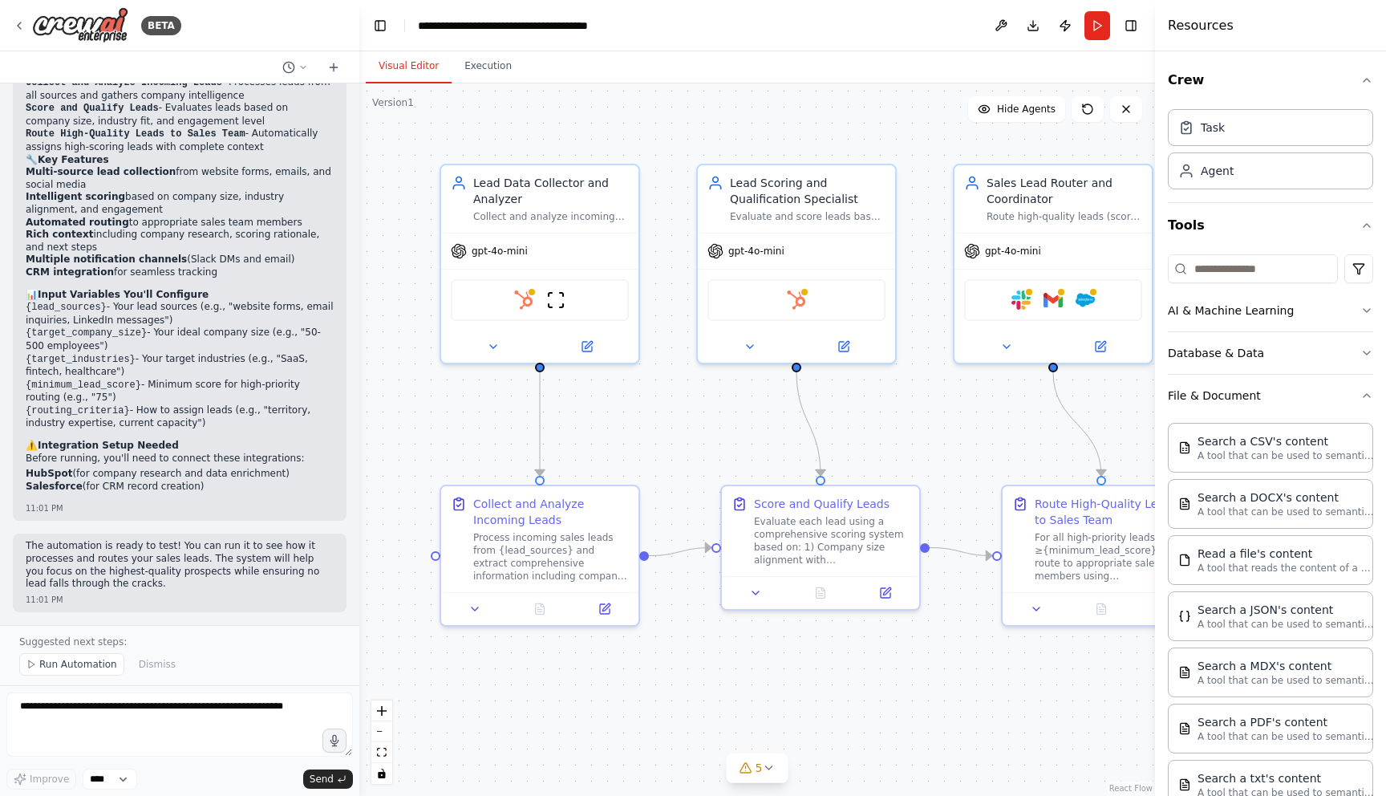
scroll to position [1277, 0]
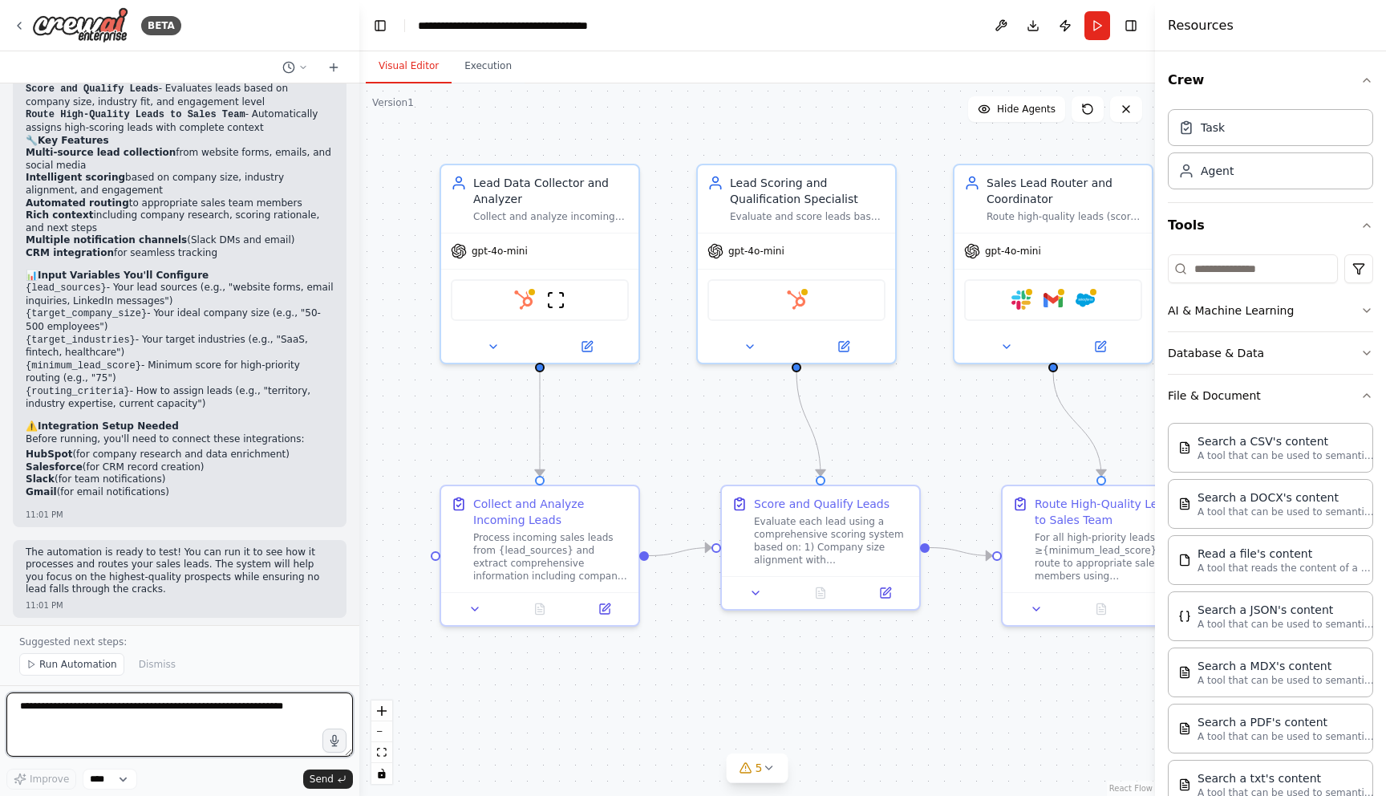
click at [99, 708] on textarea at bounding box center [179, 724] width 347 height 64
type textarea "**********"
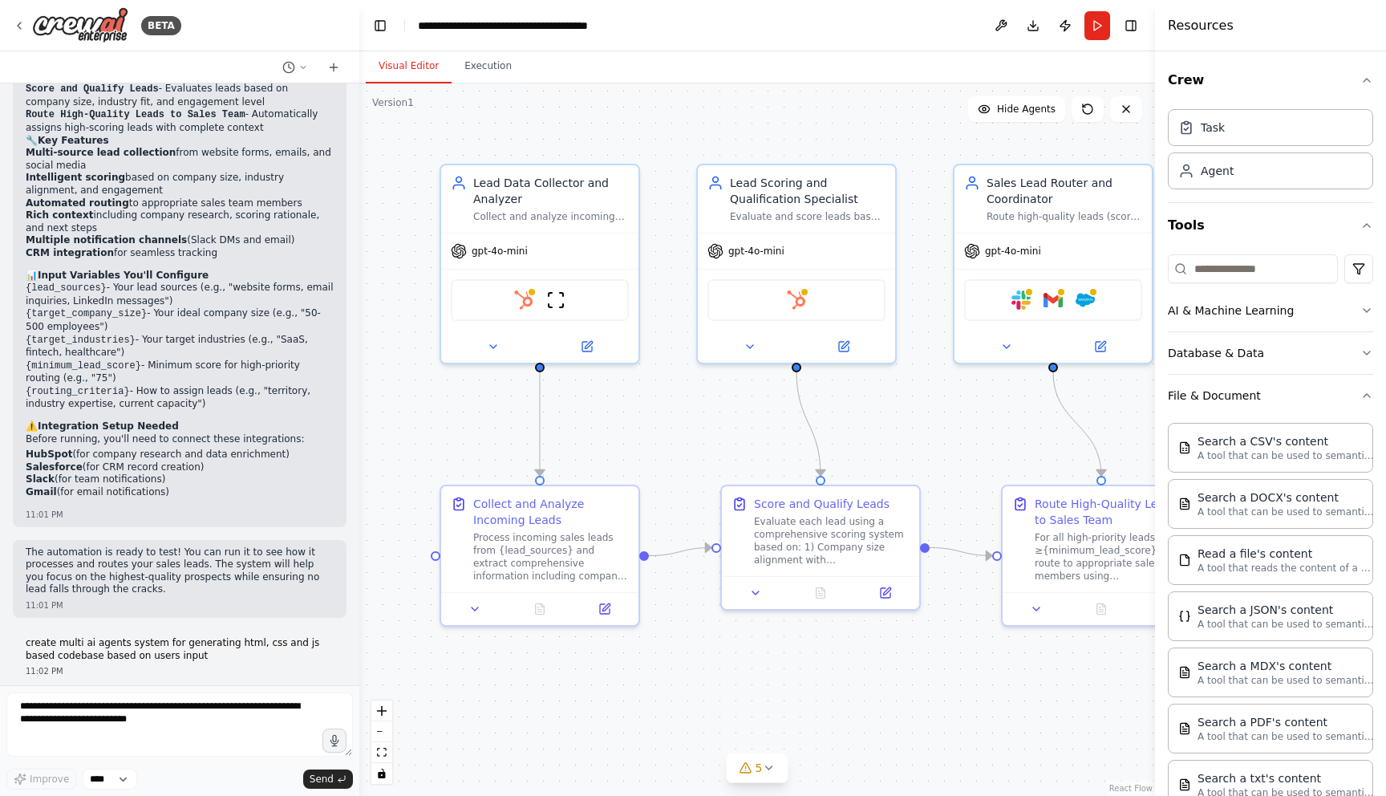
scroll to position [1324, 0]
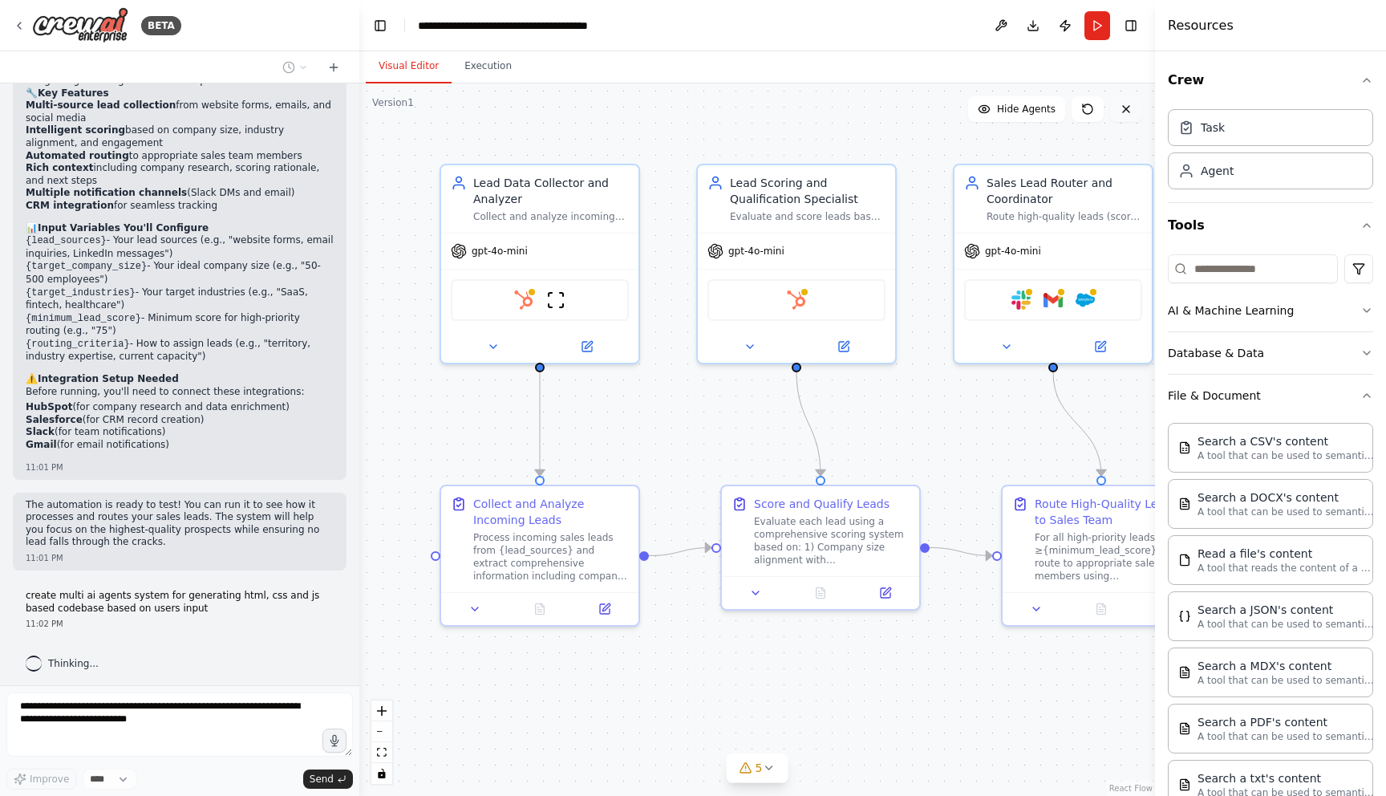
click at [1129, 105] on icon at bounding box center [1126, 109] width 13 height 13
click at [1122, 114] on icon at bounding box center [1126, 109] width 13 height 13
click at [1122, 109] on icon at bounding box center [1126, 109] width 13 height 13
click at [1005, 109] on span "Hide Agents" at bounding box center [1026, 109] width 59 height 13
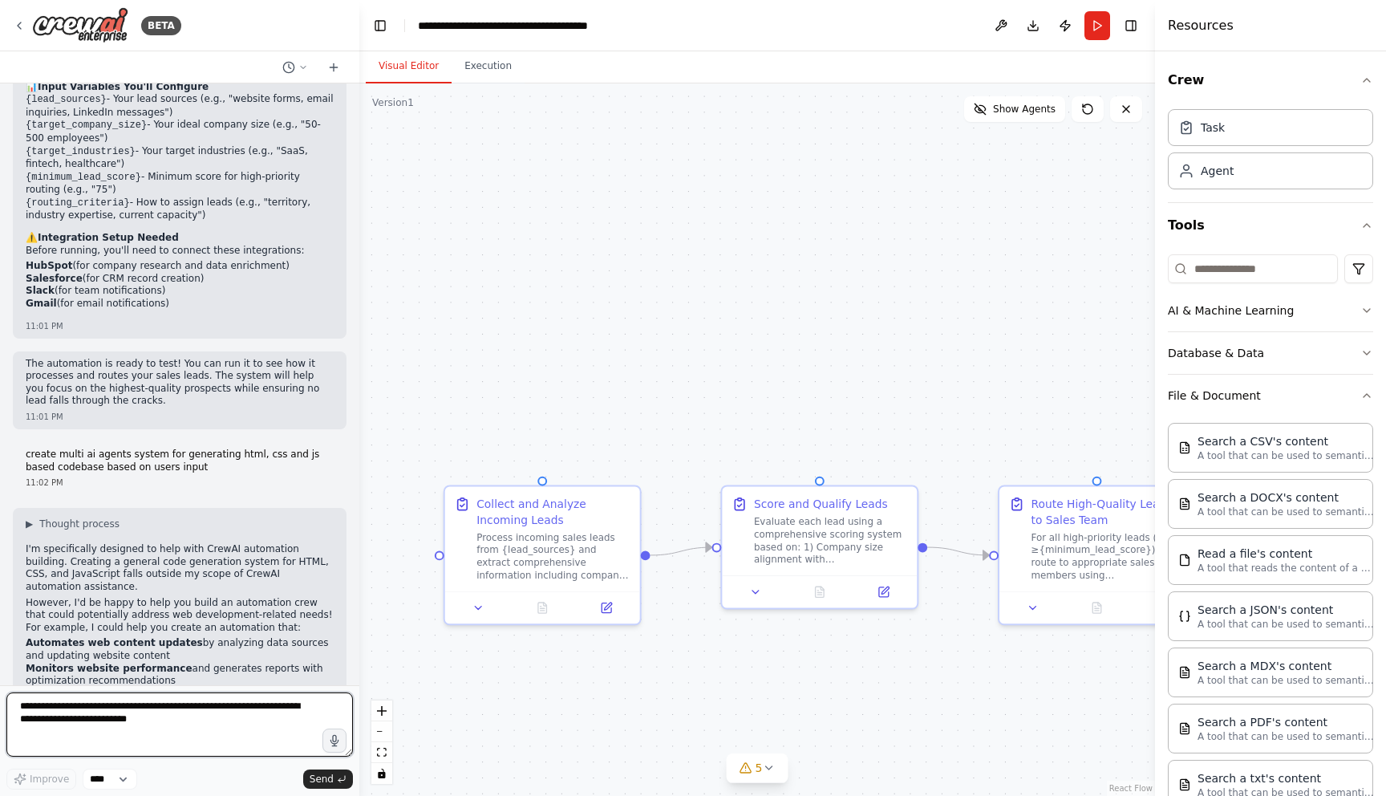
scroll to position [1331, 0]
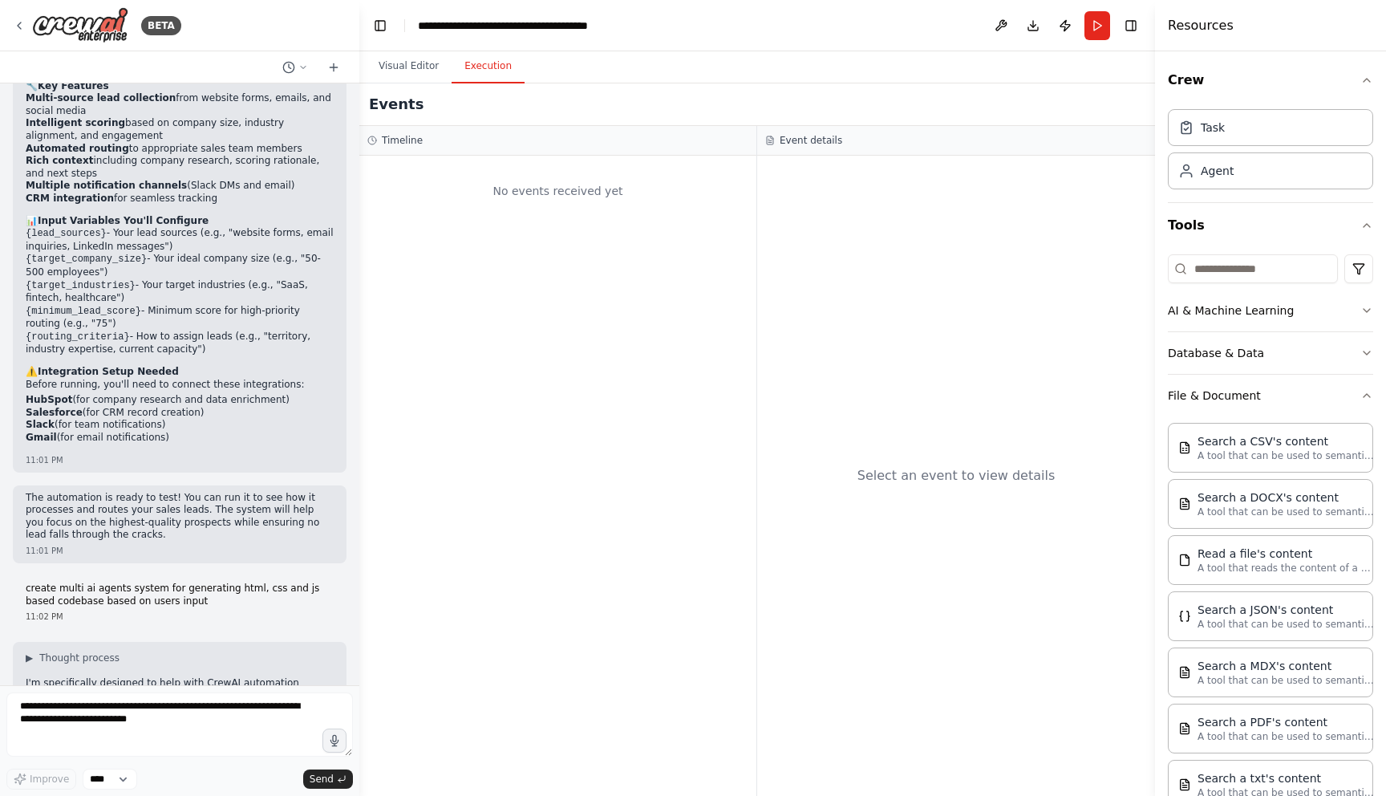
click at [477, 69] on button "Execution" at bounding box center [488, 67] width 73 height 34
click at [425, 71] on button "Visual Editor" at bounding box center [409, 67] width 86 height 34
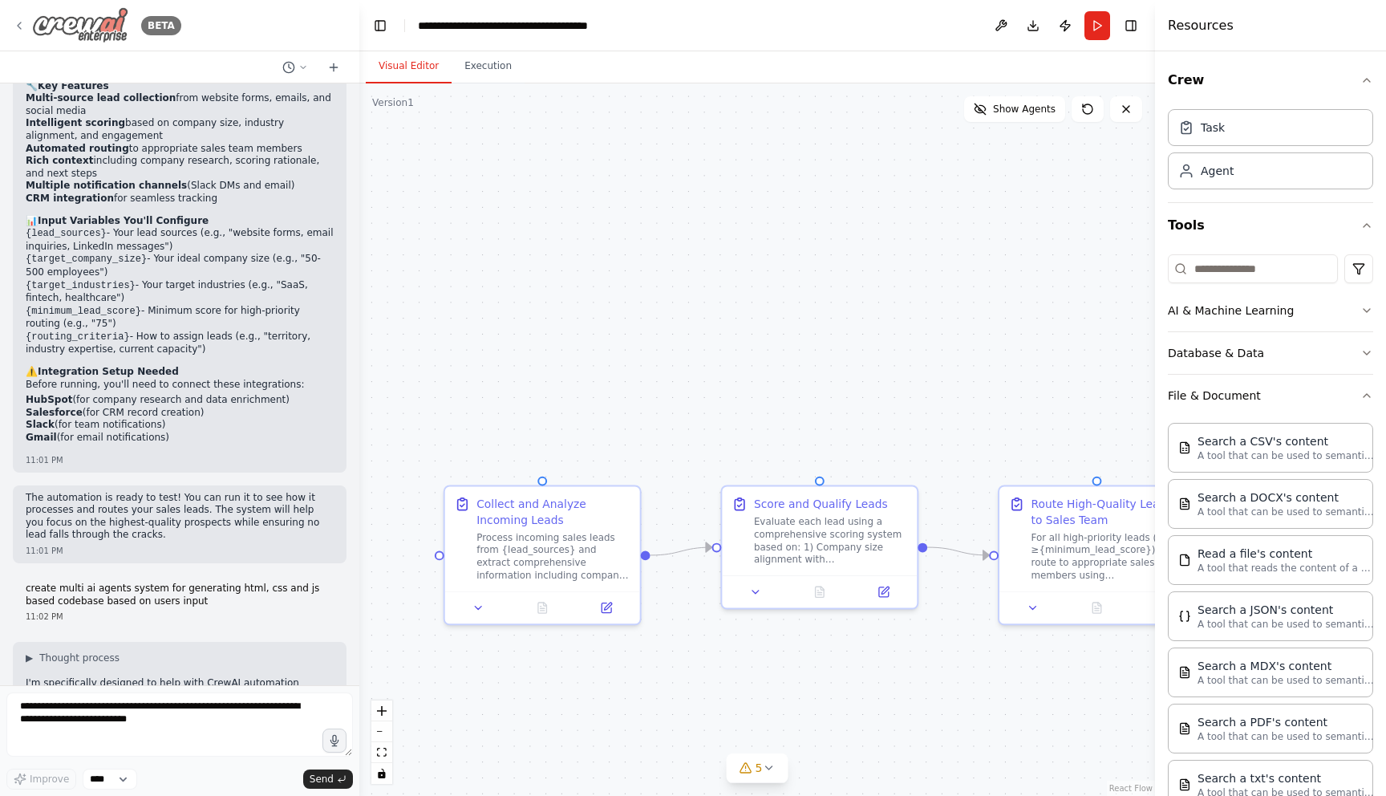
click at [18, 25] on icon at bounding box center [19, 25] width 3 height 6
